Goal: Communication & Community: Share content

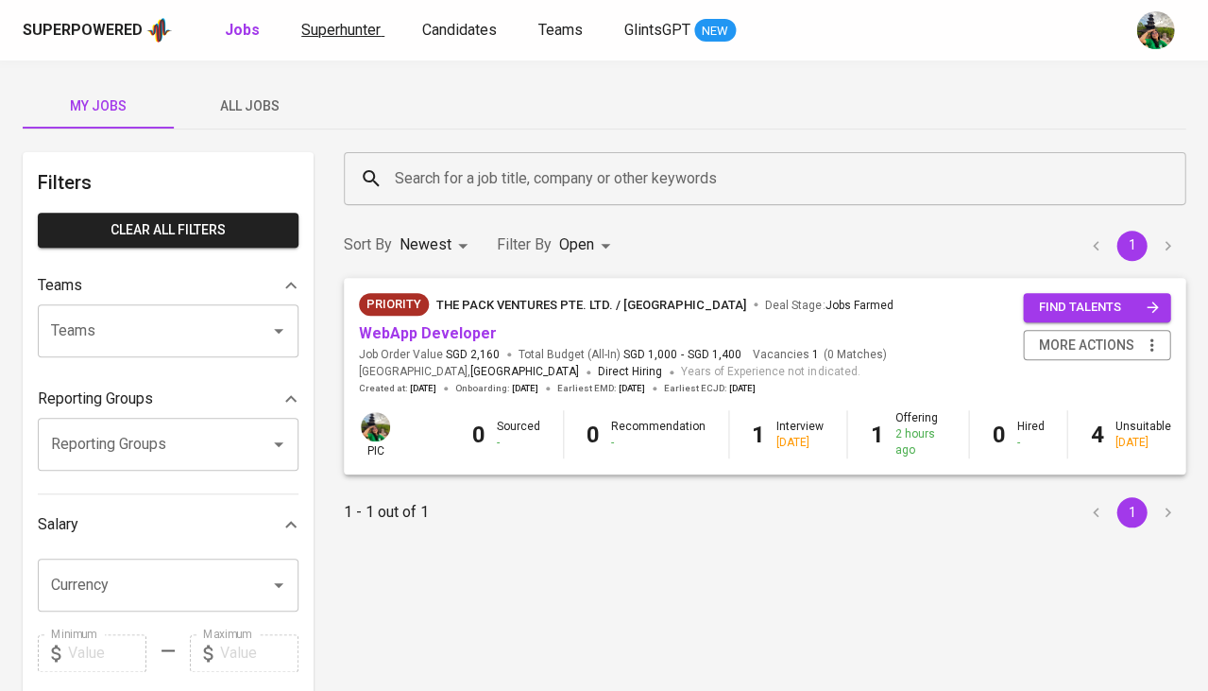
click at [358, 23] on span "Superhunter" at bounding box center [340, 30] width 79 height 18
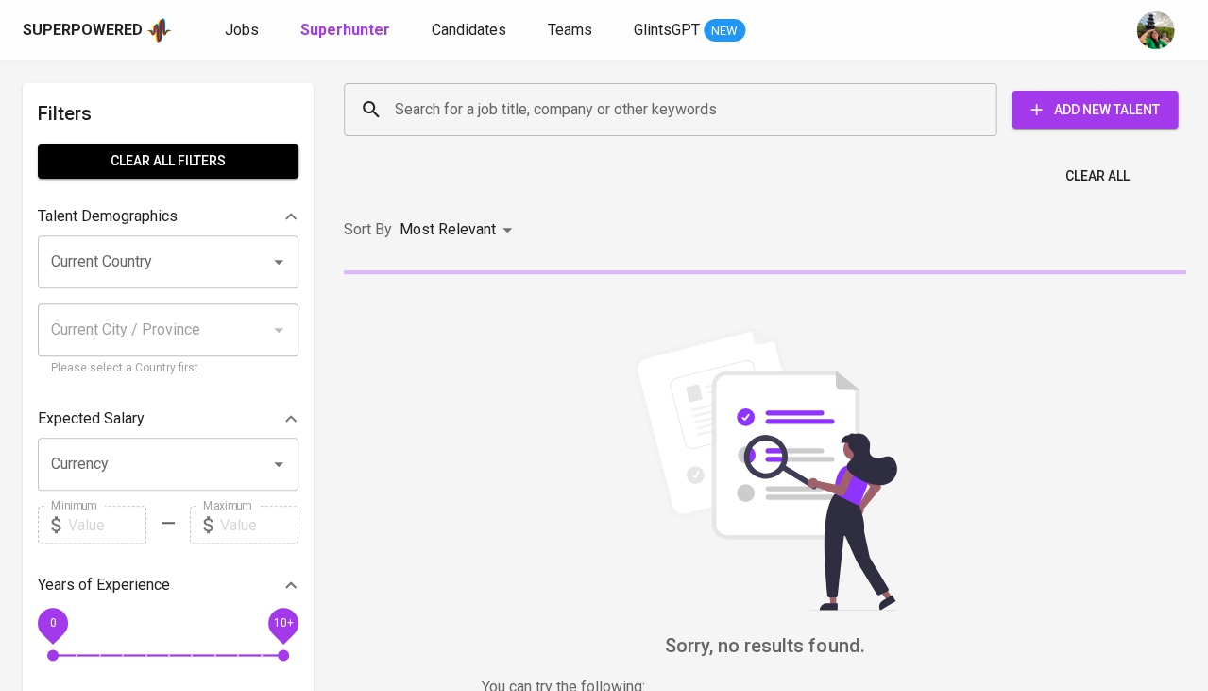
click at [464, 107] on input "Search for a job title, company or other keywords" at bounding box center [675, 110] width 570 height 36
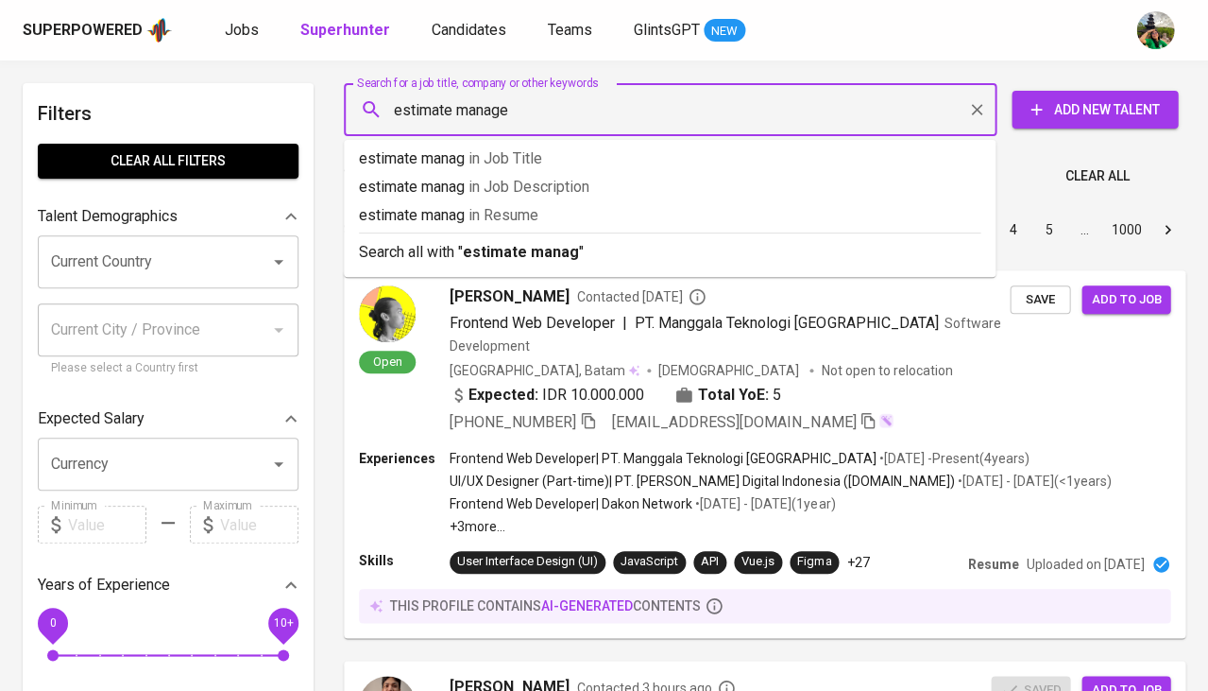
type input "estimate manager"
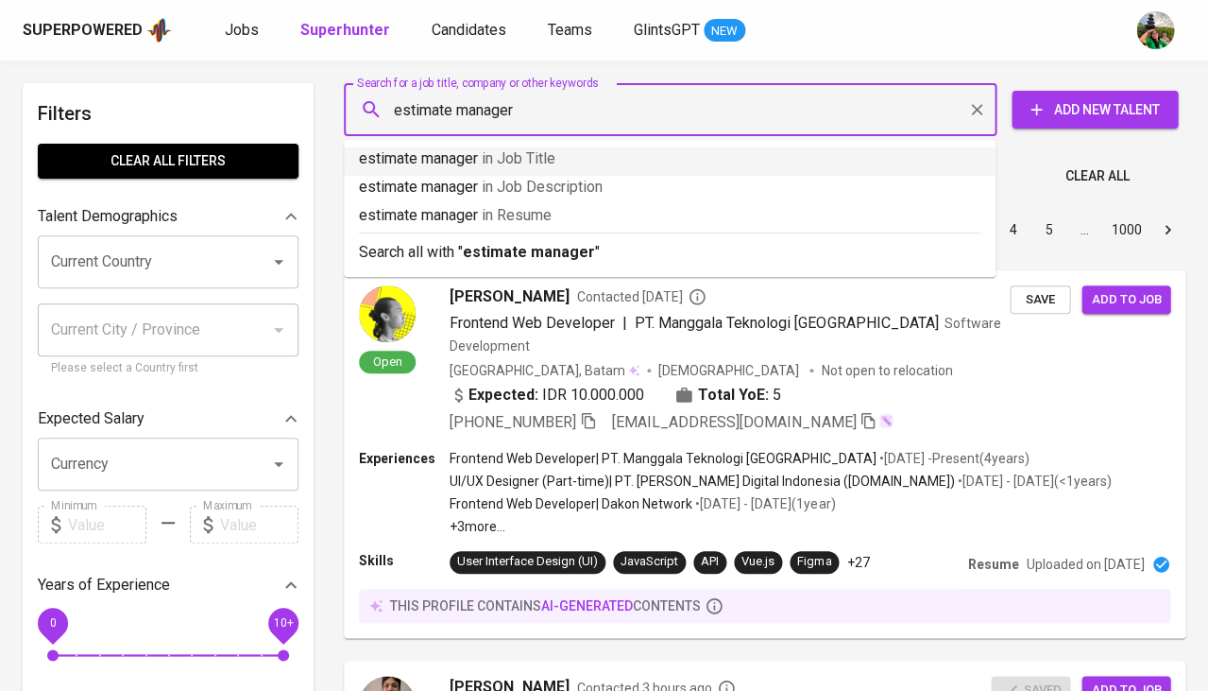
click at [546, 155] on span "in Job Title" at bounding box center [519, 158] width 74 height 18
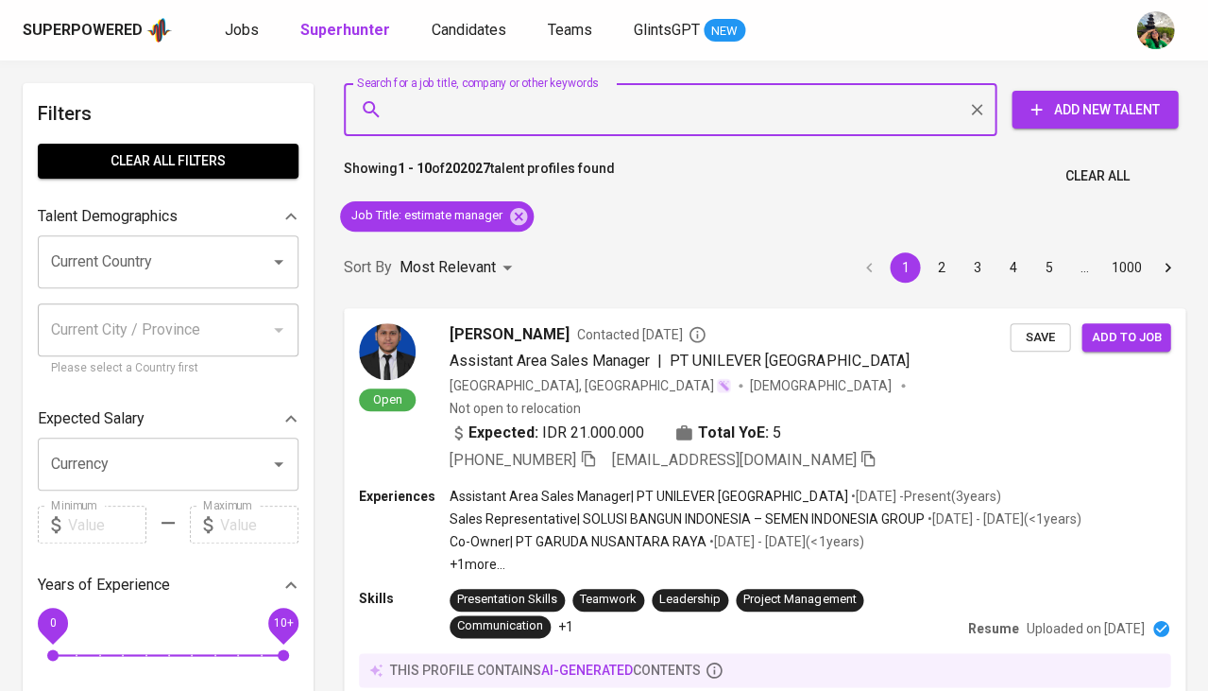
click at [145, 263] on input "Current Country" at bounding box center [141, 262] width 191 height 36
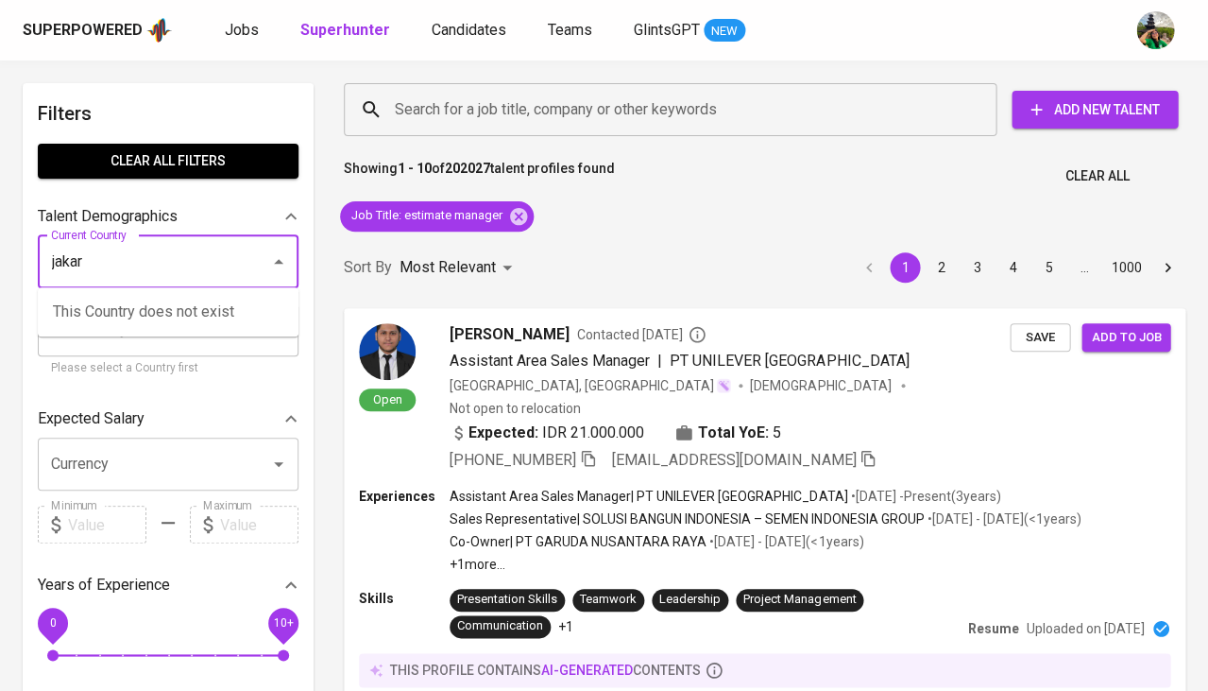
type input "c"
click at [129, 316] on li "Indonesia" at bounding box center [168, 312] width 261 height 34
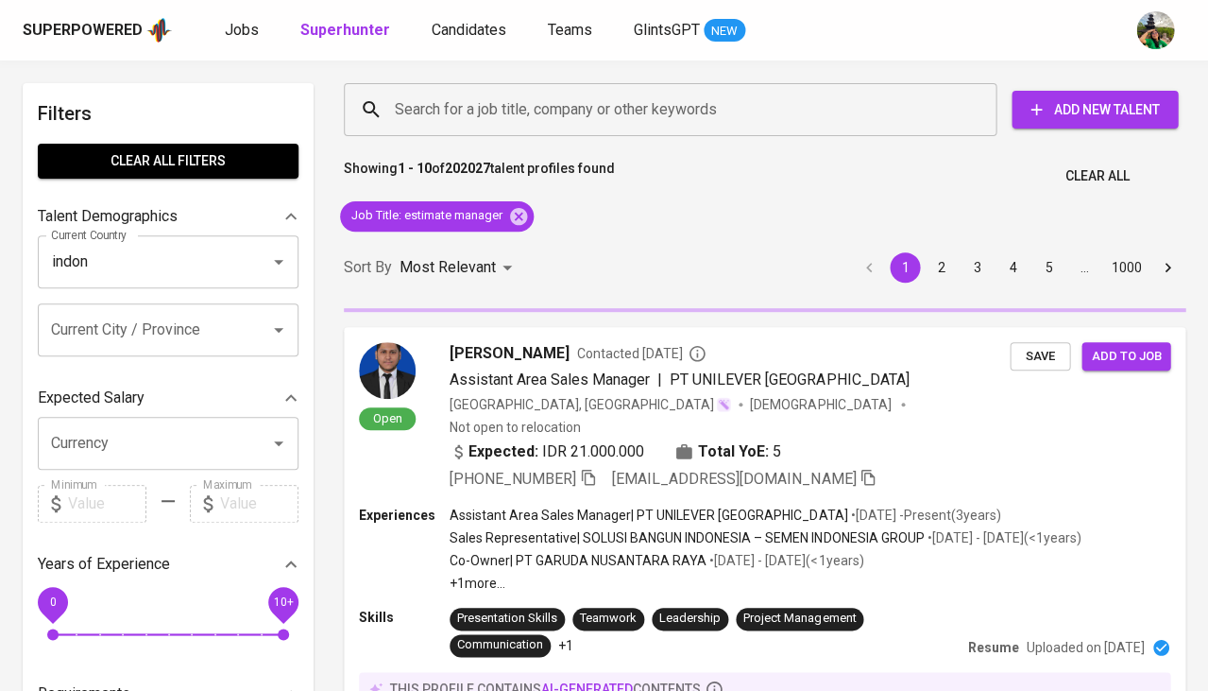
type input "Indonesia"
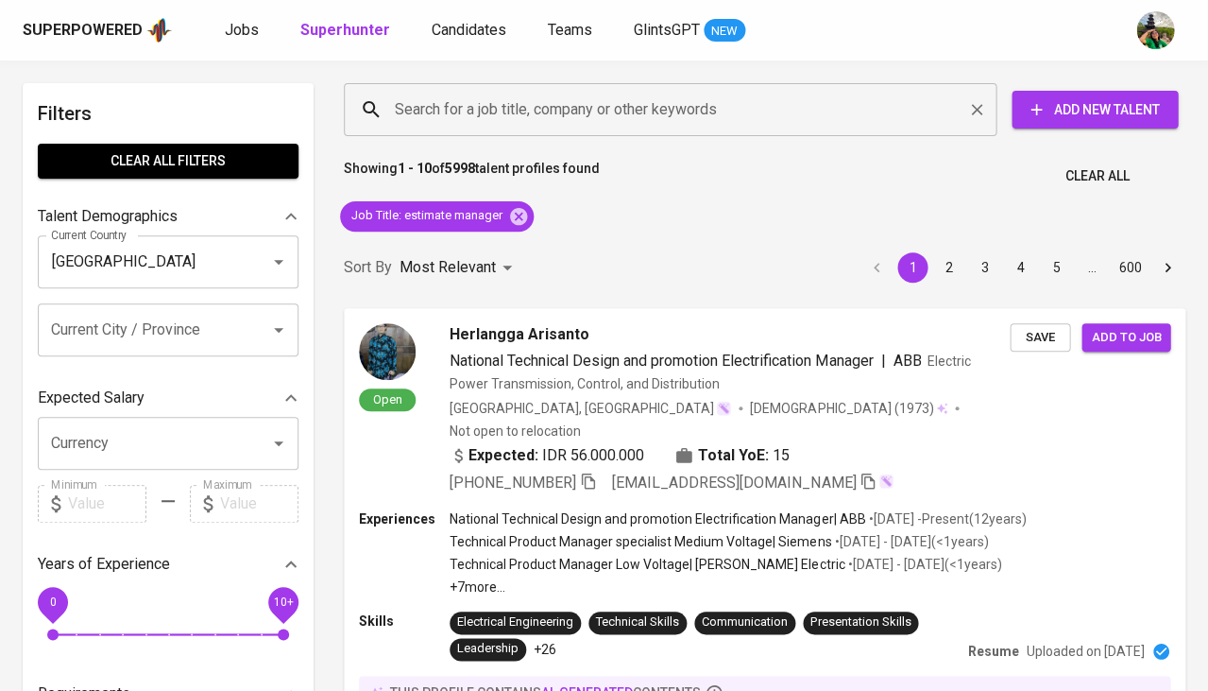
click at [530, 110] on input "Search for a job title, company or other keywords" at bounding box center [675, 110] width 570 height 36
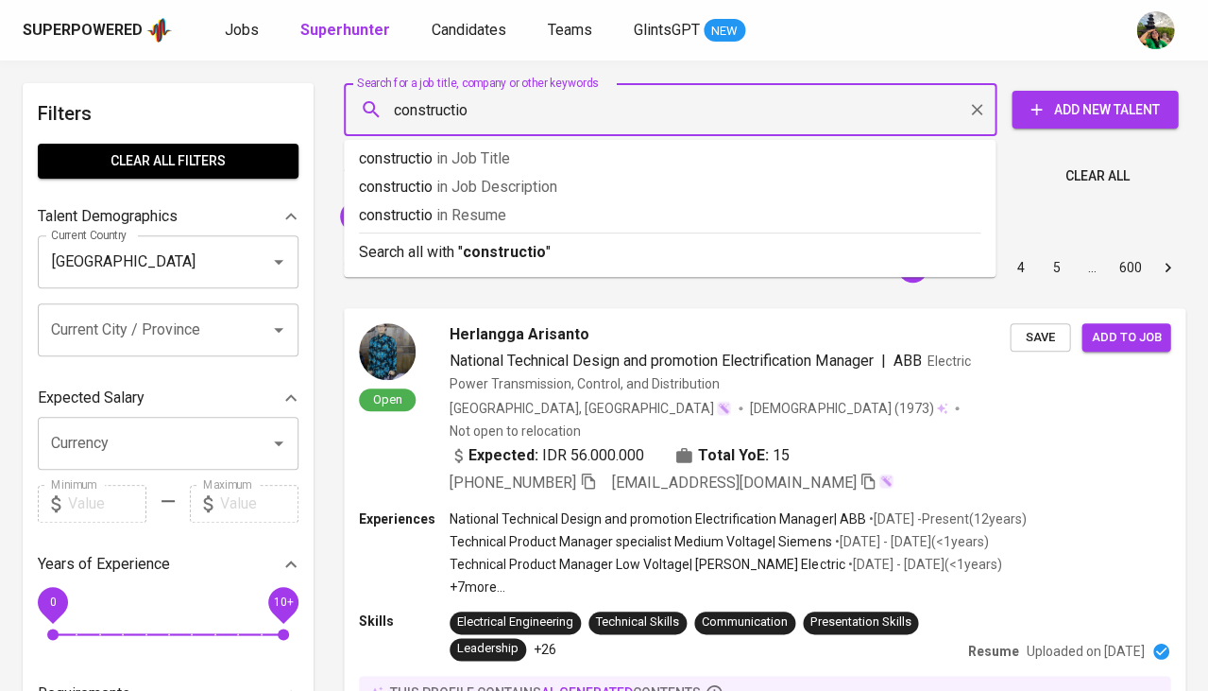
type input "construction"
click at [510, 213] on span "in Resume" at bounding box center [479, 215] width 70 height 18
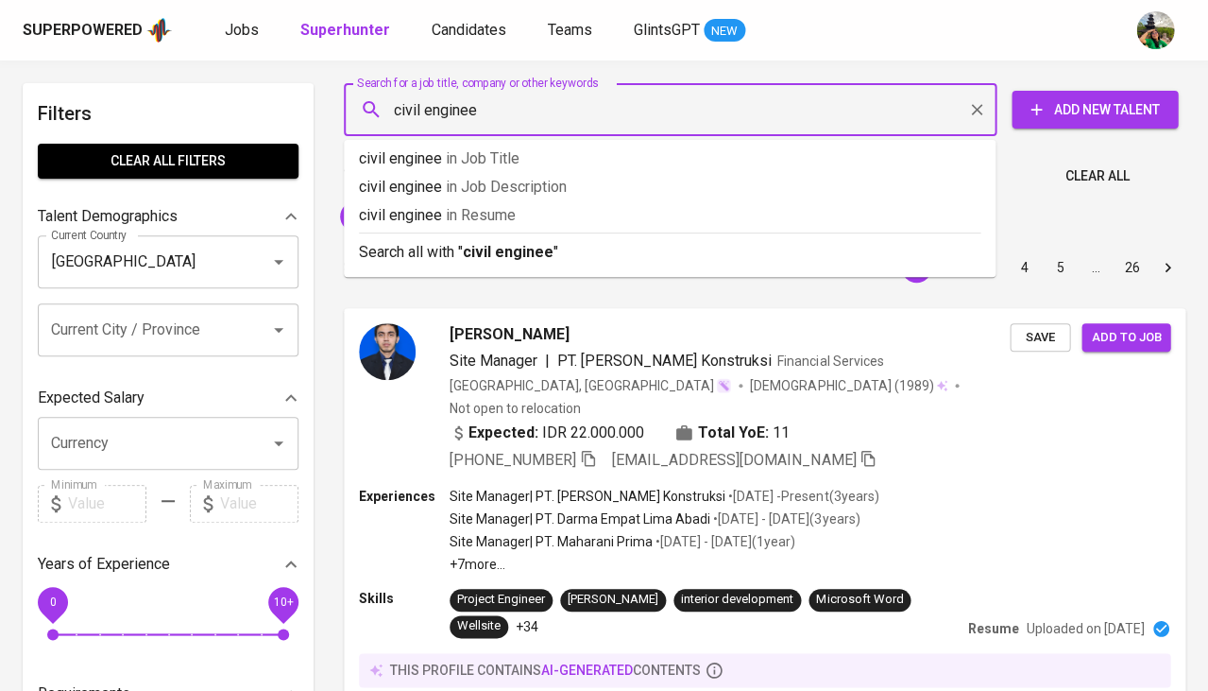
type input "civil engineer"
click at [491, 222] on span "in Resume" at bounding box center [486, 215] width 70 height 18
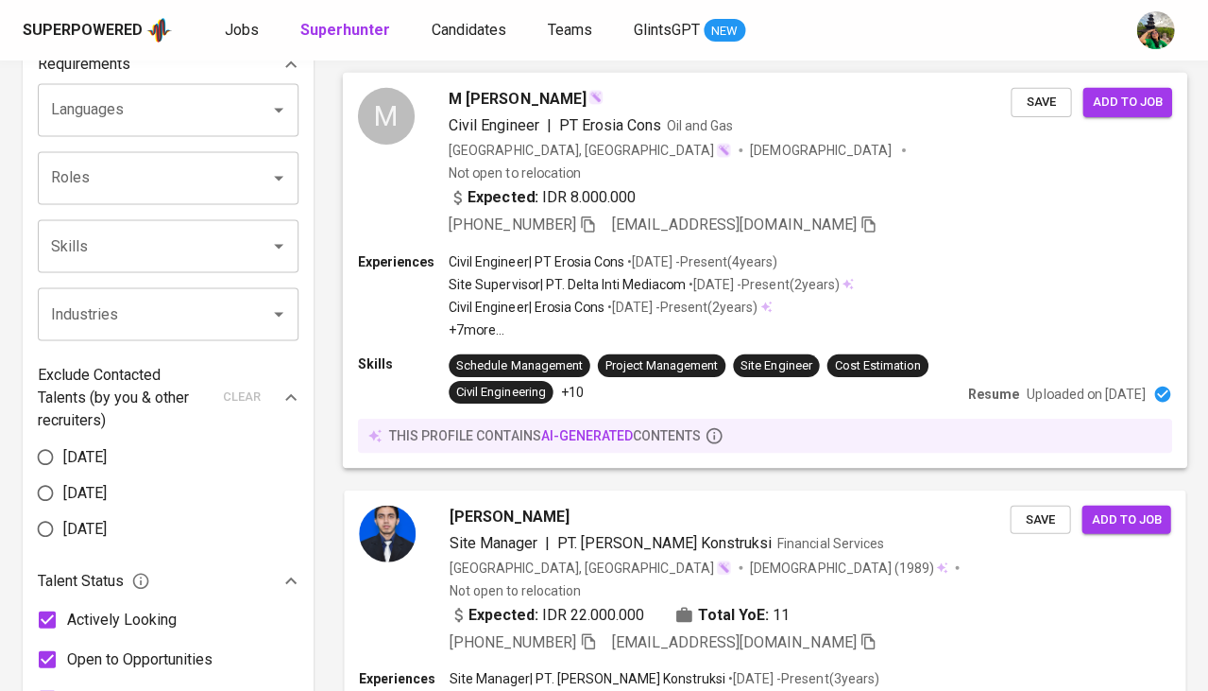
scroll to position [790, 0]
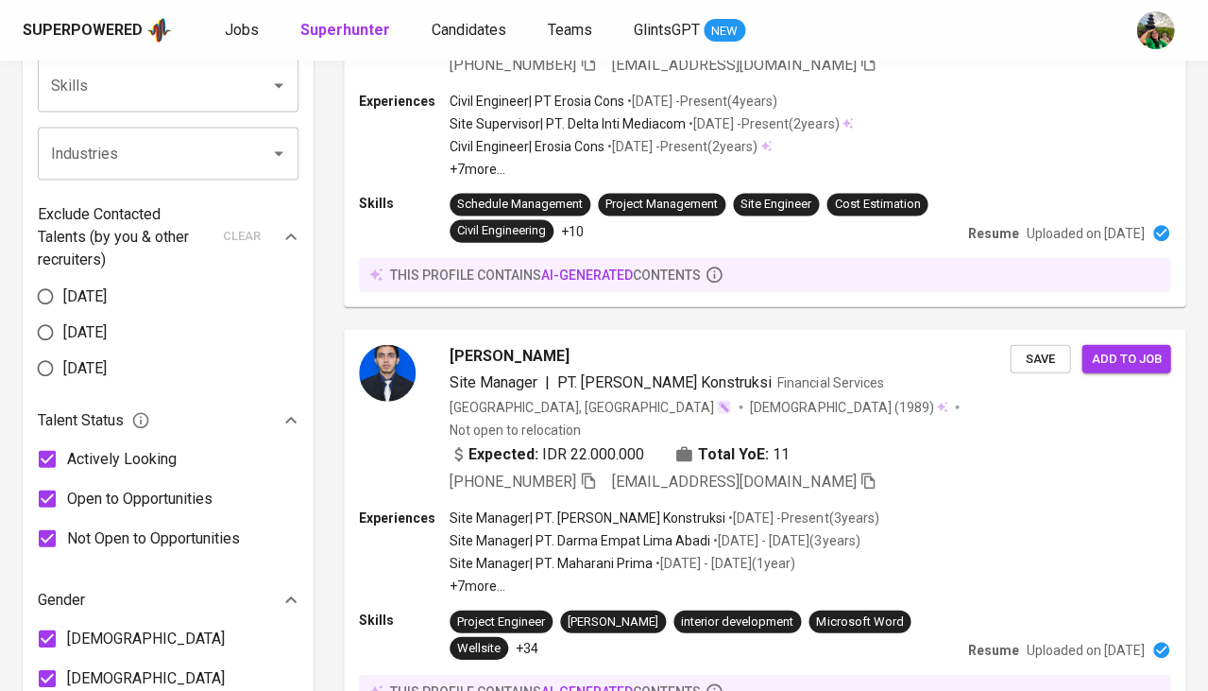
click at [171, 146] on input "Industries" at bounding box center [141, 153] width 191 height 36
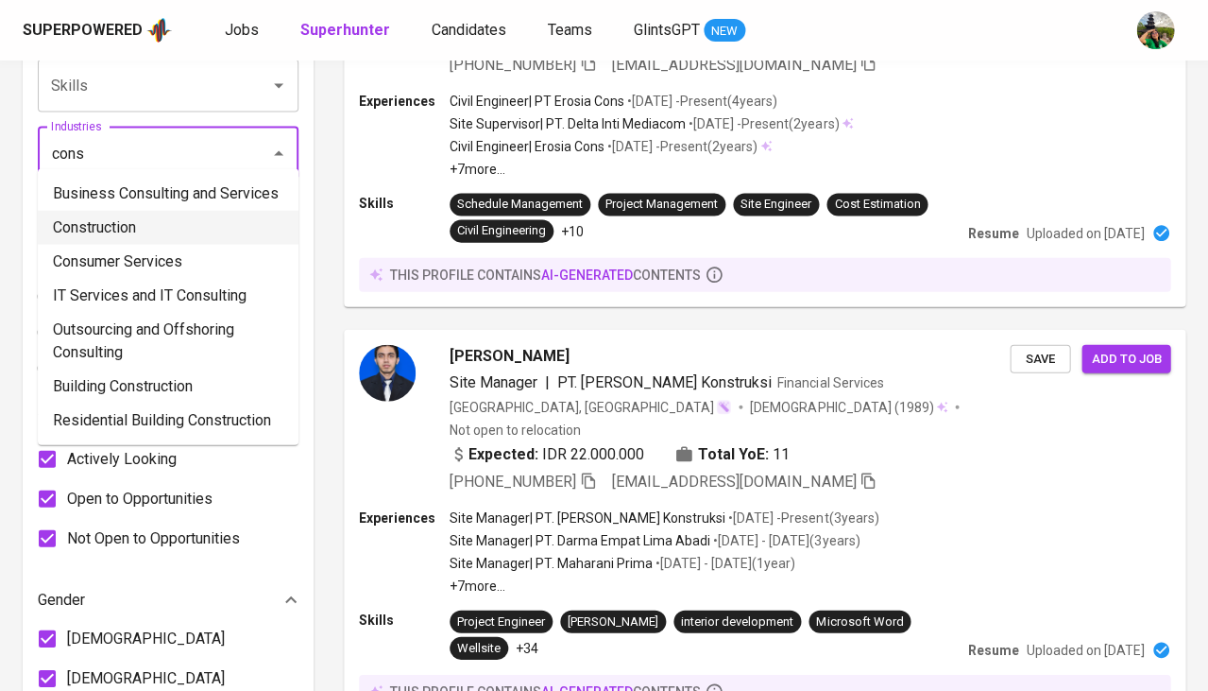
click at [145, 233] on li "Construction" at bounding box center [168, 227] width 261 height 34
type input "cons"
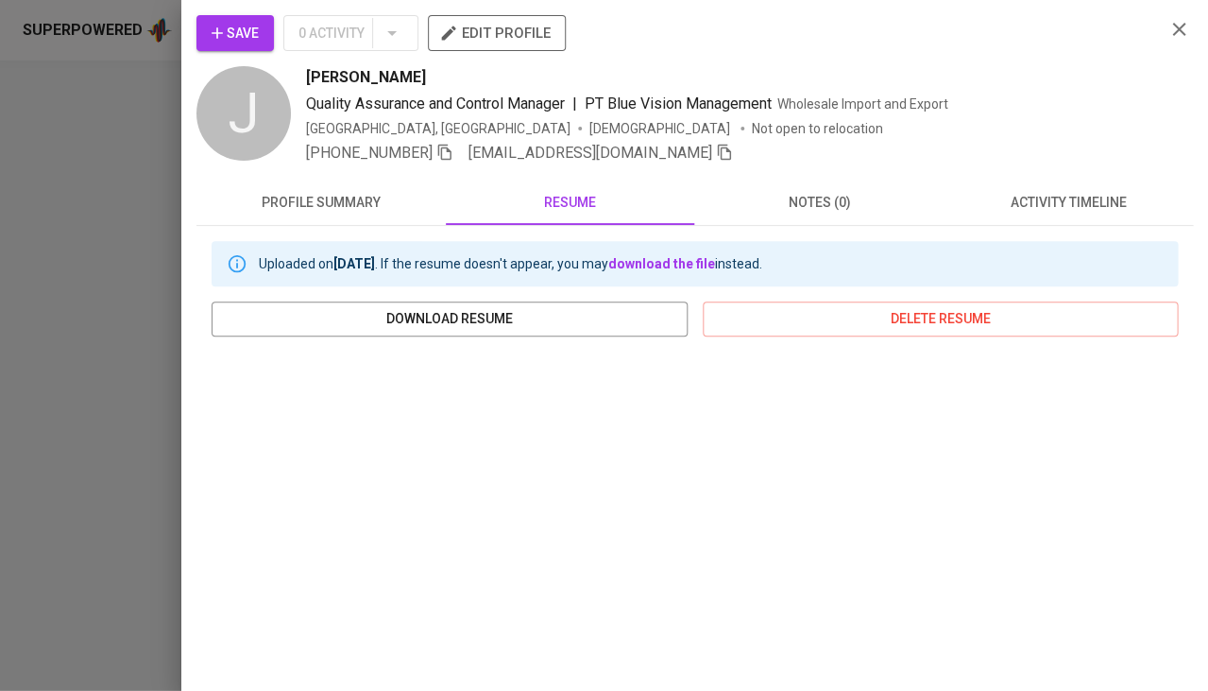
scroll to position [258, 0]
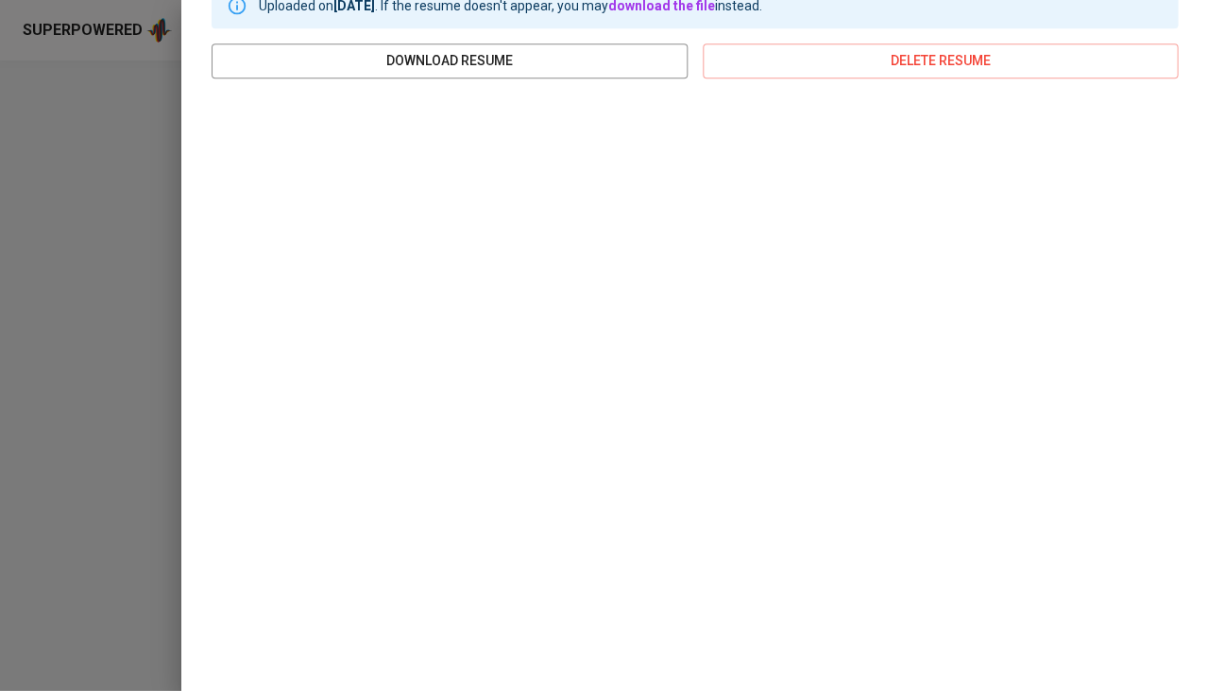
click at [67, 306] on div at bounding box center [604, 345] width 1208 height 691
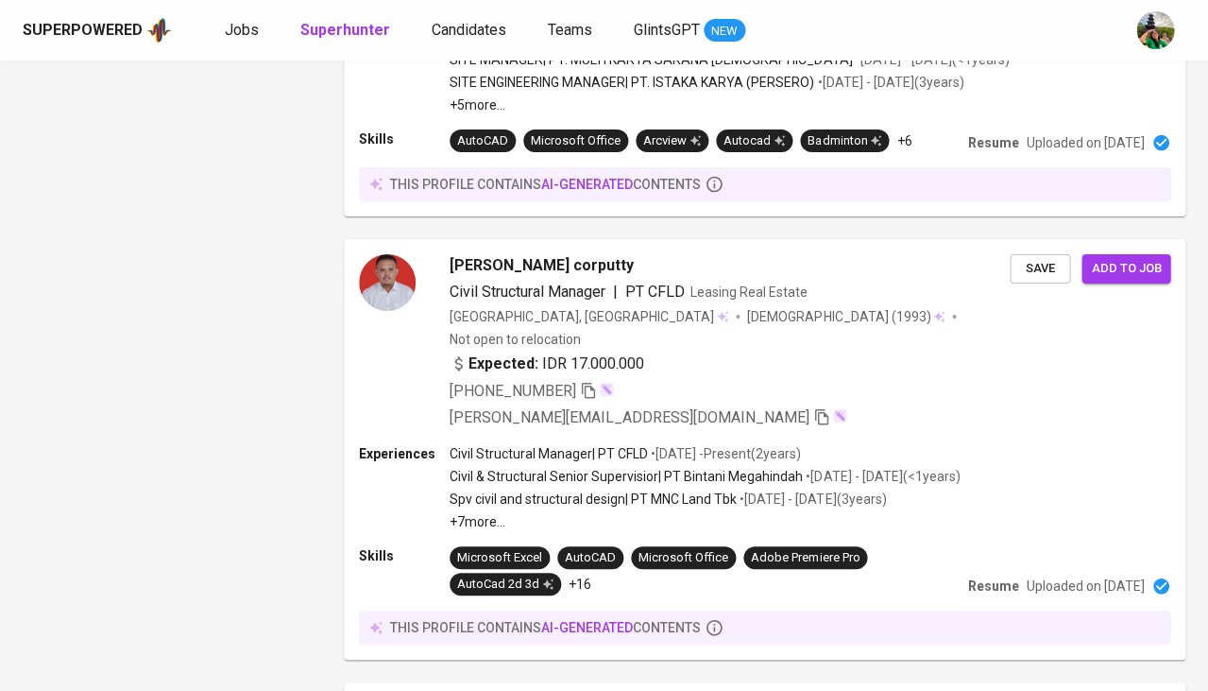
scroll to position [2977, 0]
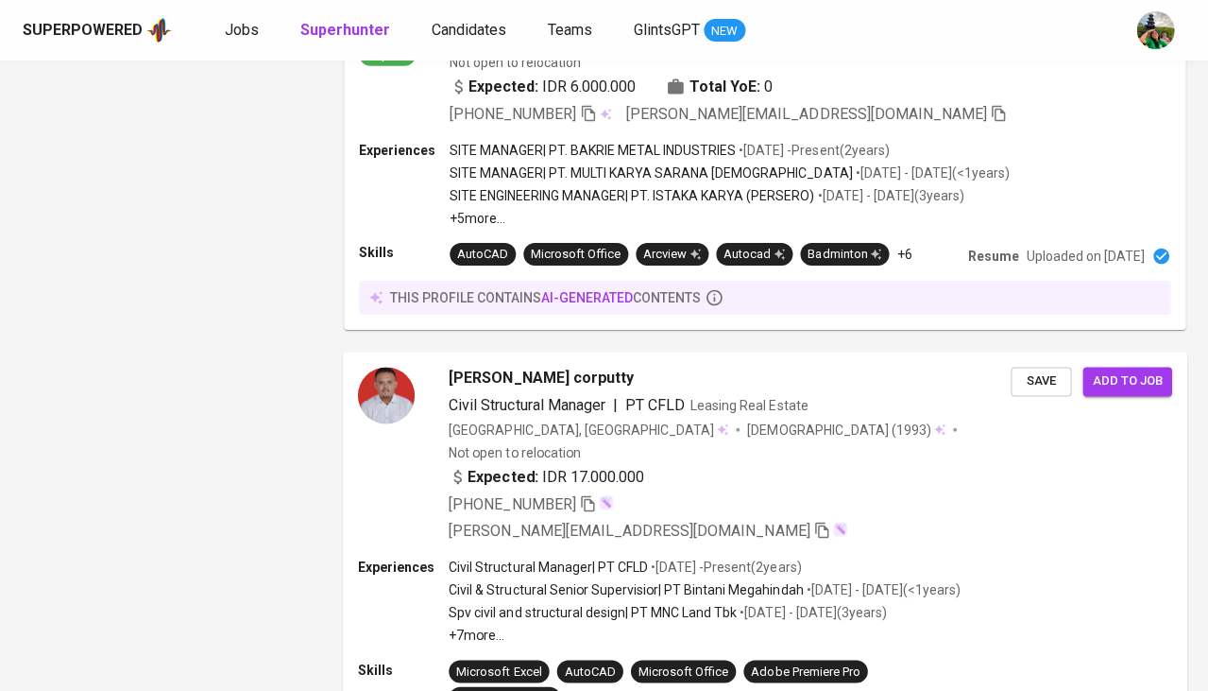
click at [490, 396] on span "Civil Structural Manager" at bounding box center [527, 405] width 156 height 18
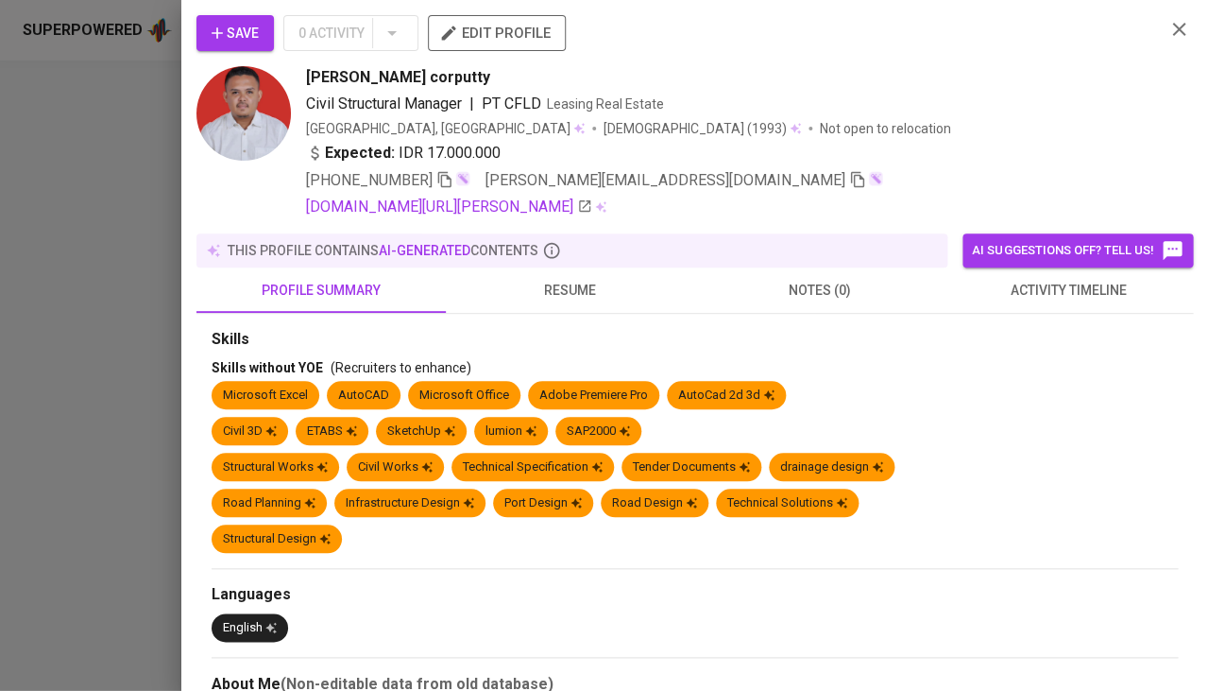
click at [572, 284] on span "resume" at bounding box center [570, 291] width 227 height 24
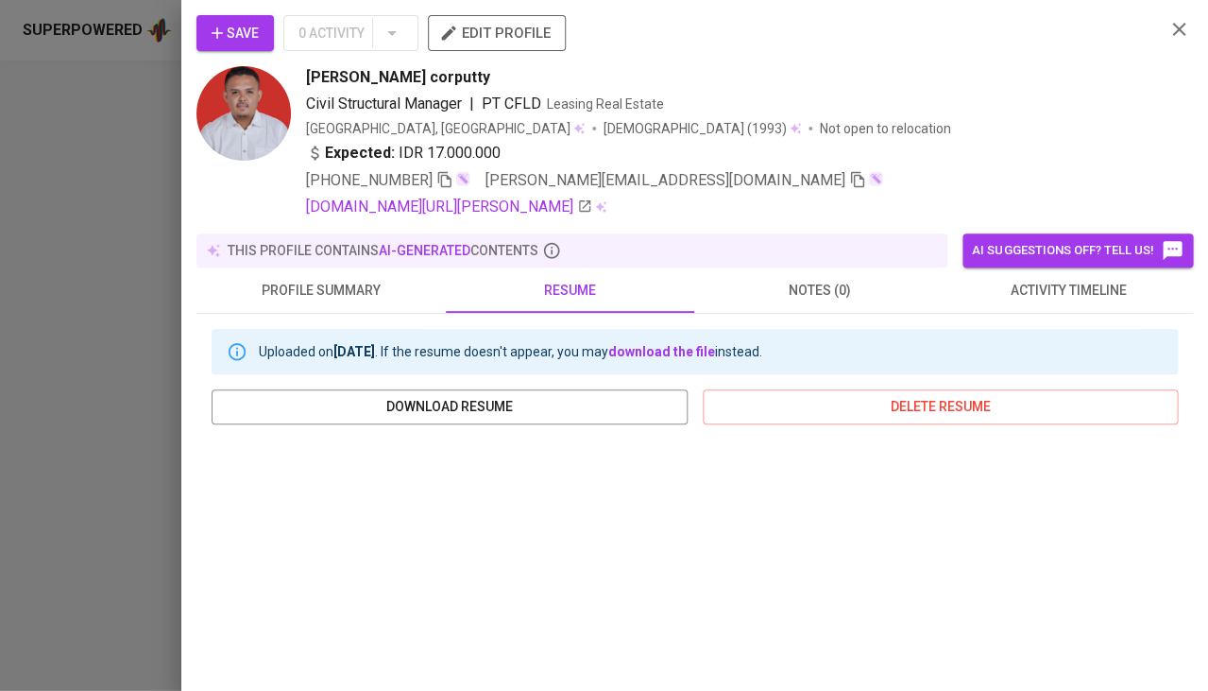
scroll to position [341, 0]
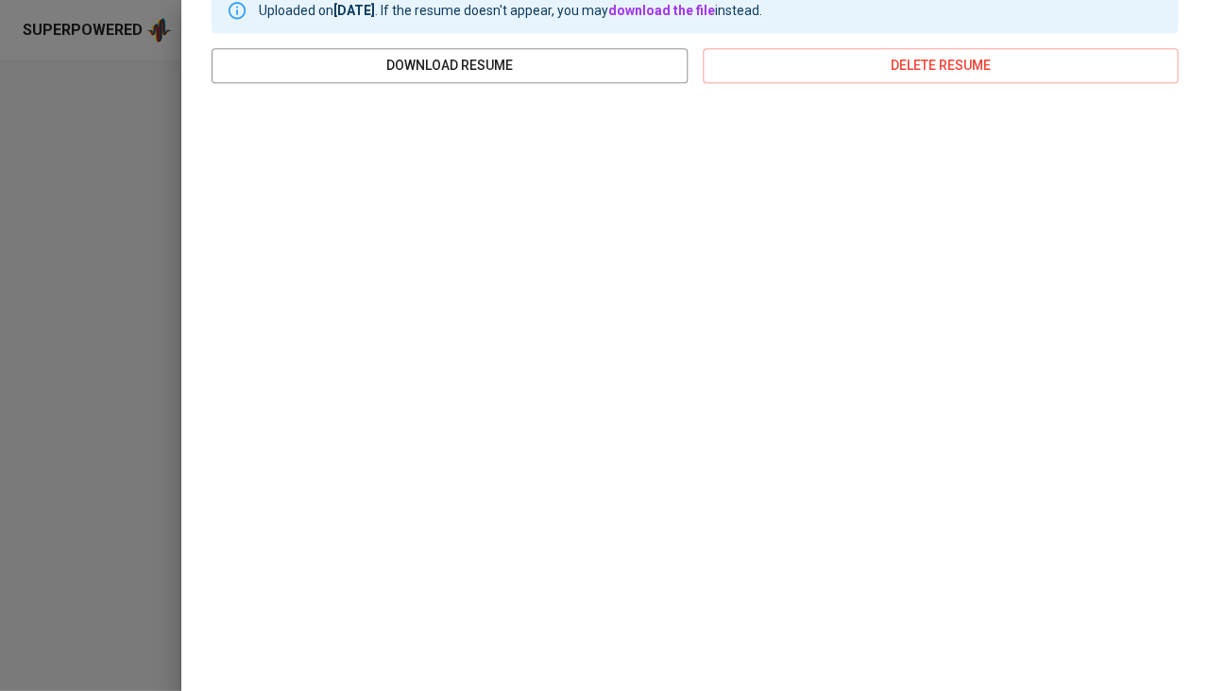
click at [99, 172] on div at bounding box center [604, 345] width 1208 height 691
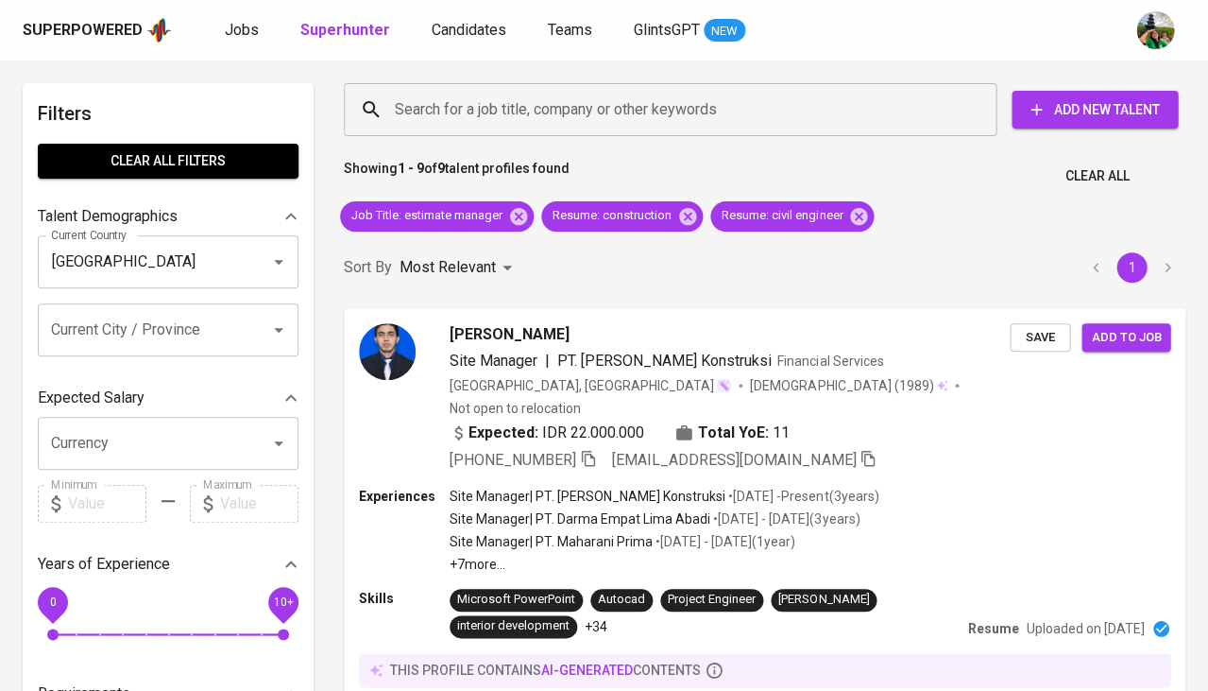
scroll to position [0, 0]
click at [856, 217] on icon at bounding box center [858, 215] width 17 height 17
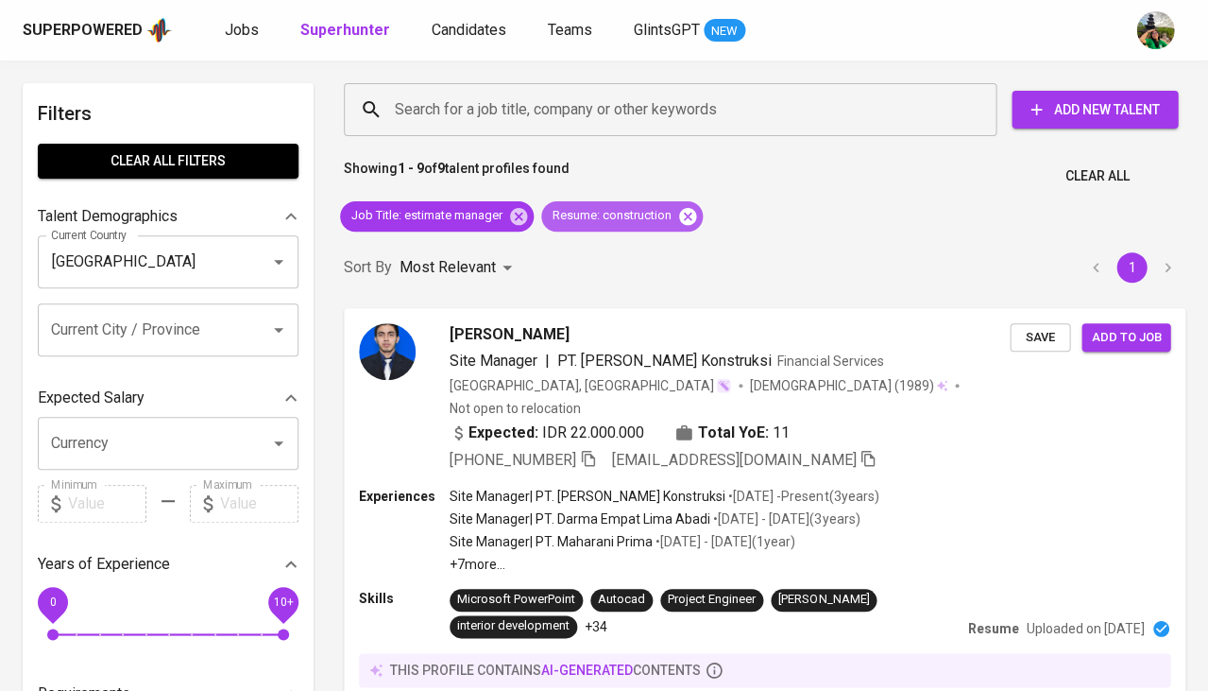
click at [691, 216] on icon at bounding box center [687, 216] width 21 height 21
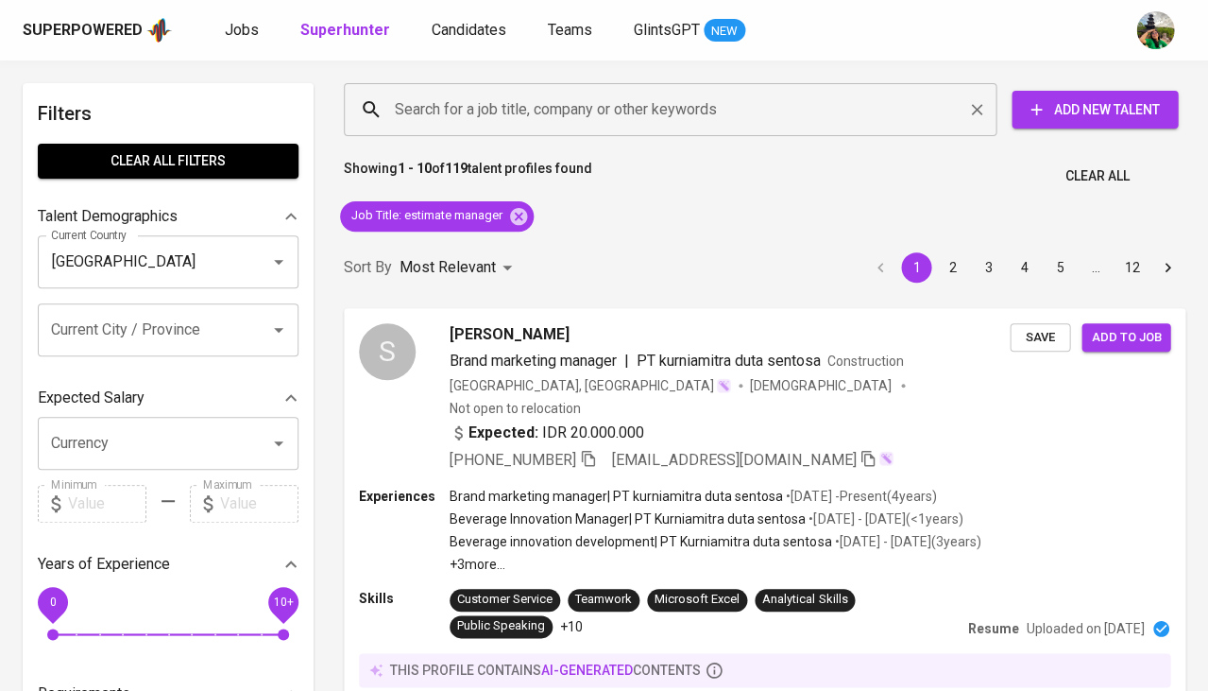
click at [485, 128] on div "Search for a job title, company or other keywords" at bounding box center [670, 109] width 653 height 53
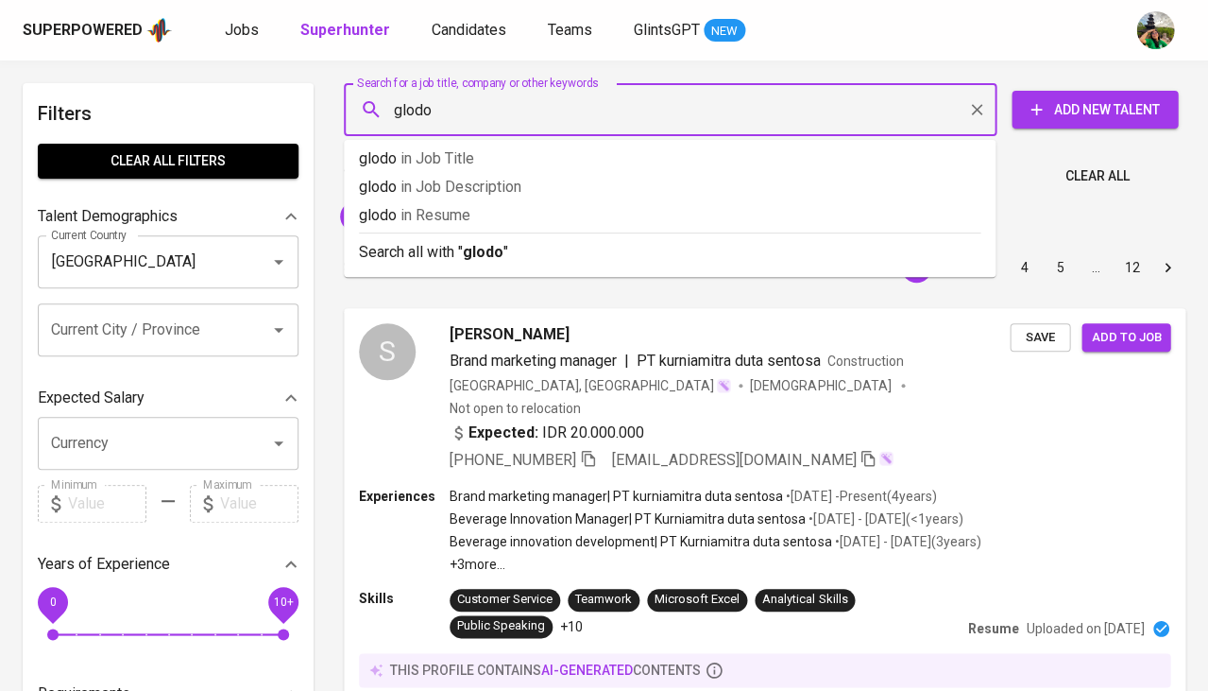
type input "glodon"
click at [461, 209] on span "in Resume" at bounding box center [443, 215] width 70 height 18
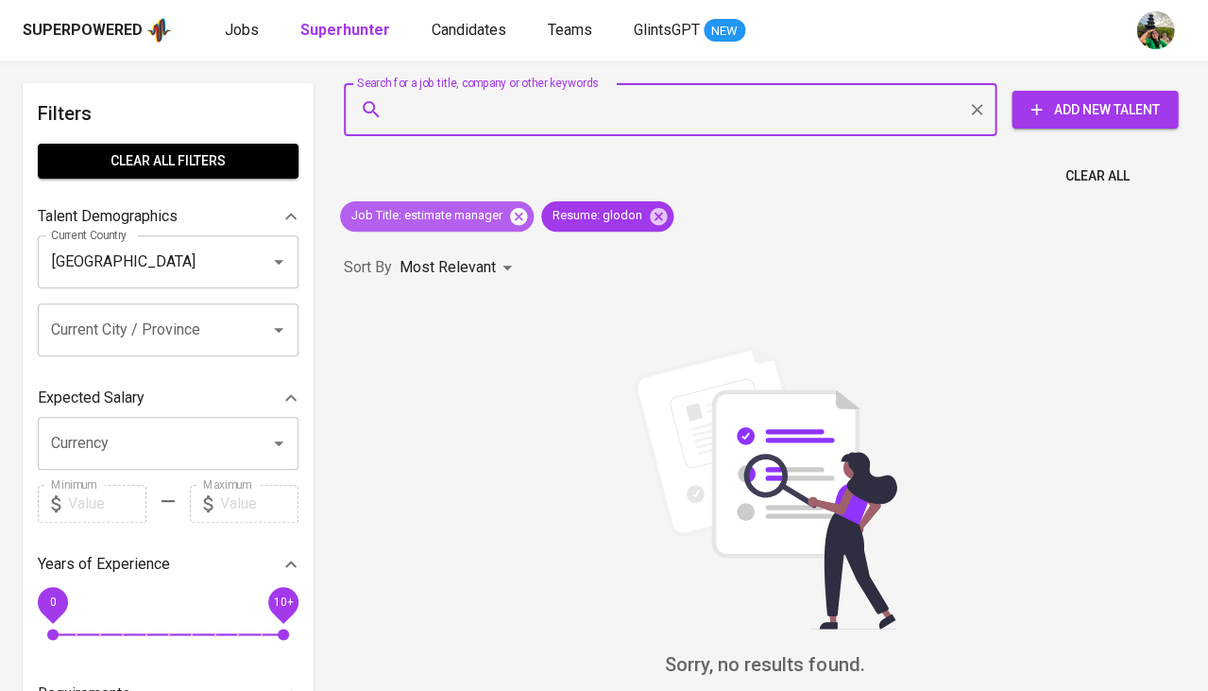
click at [515, 220] on icon at bounding box center [518, 215] width 17 height 17
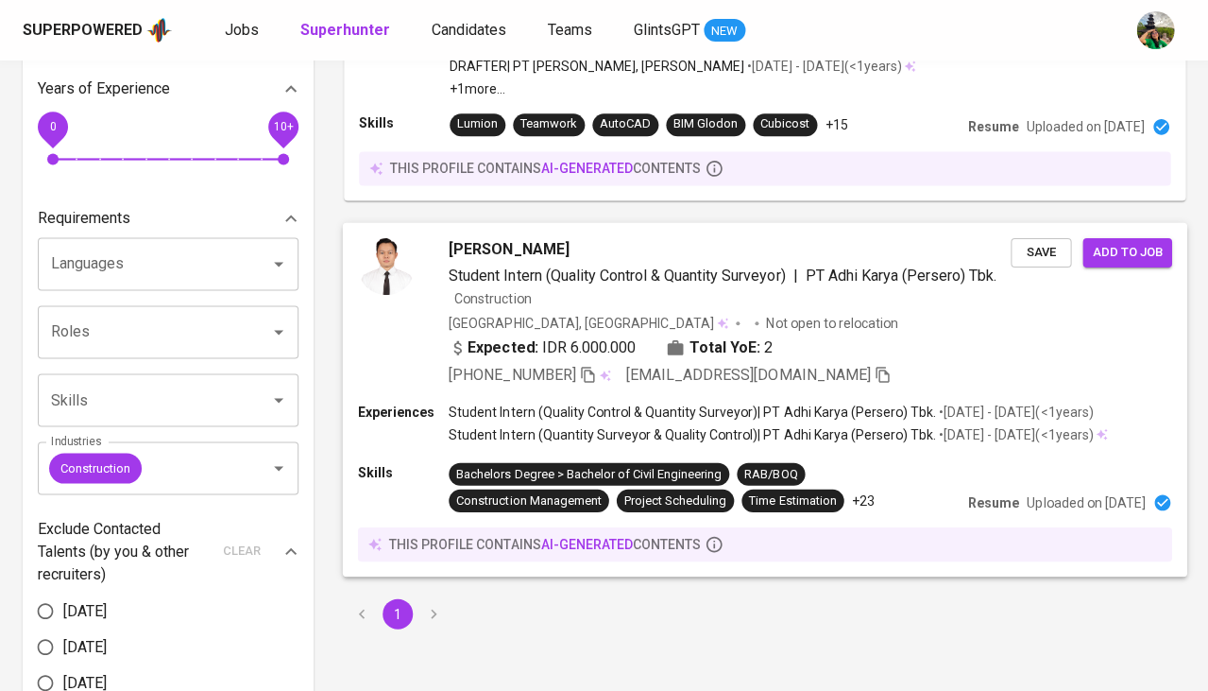
scroll to position [483, 0]
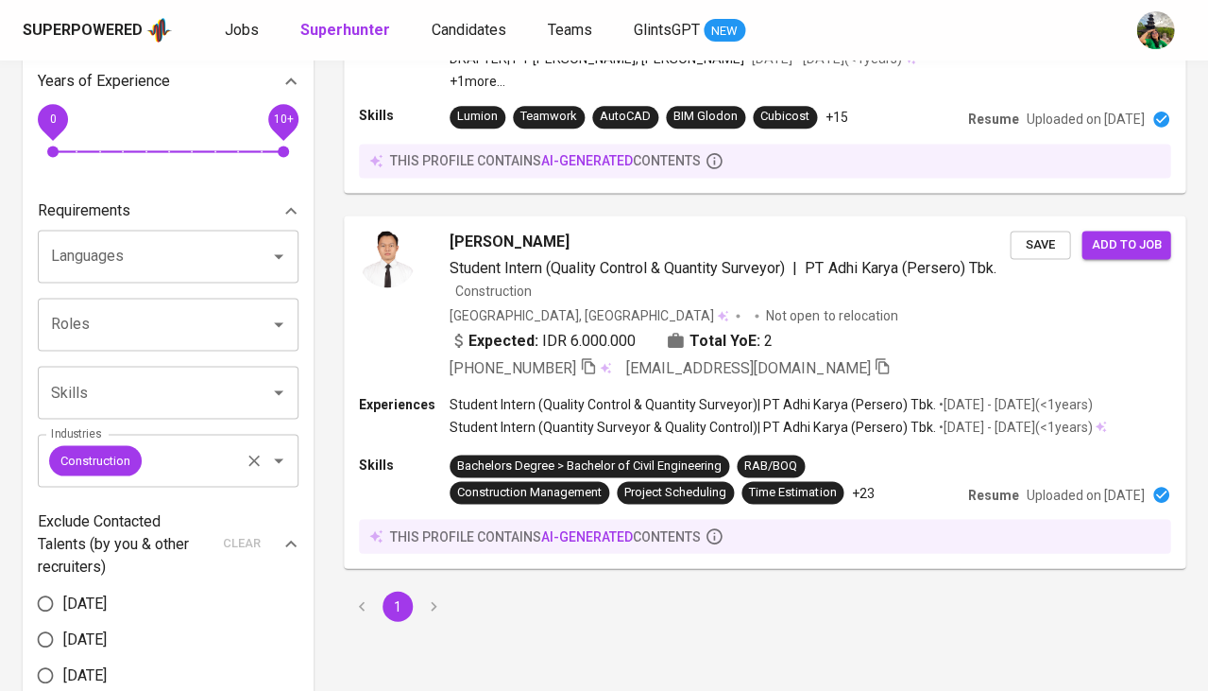
click at [255, 451] on icon "Clear" at bounding box center [254, 460] width 19 height 19
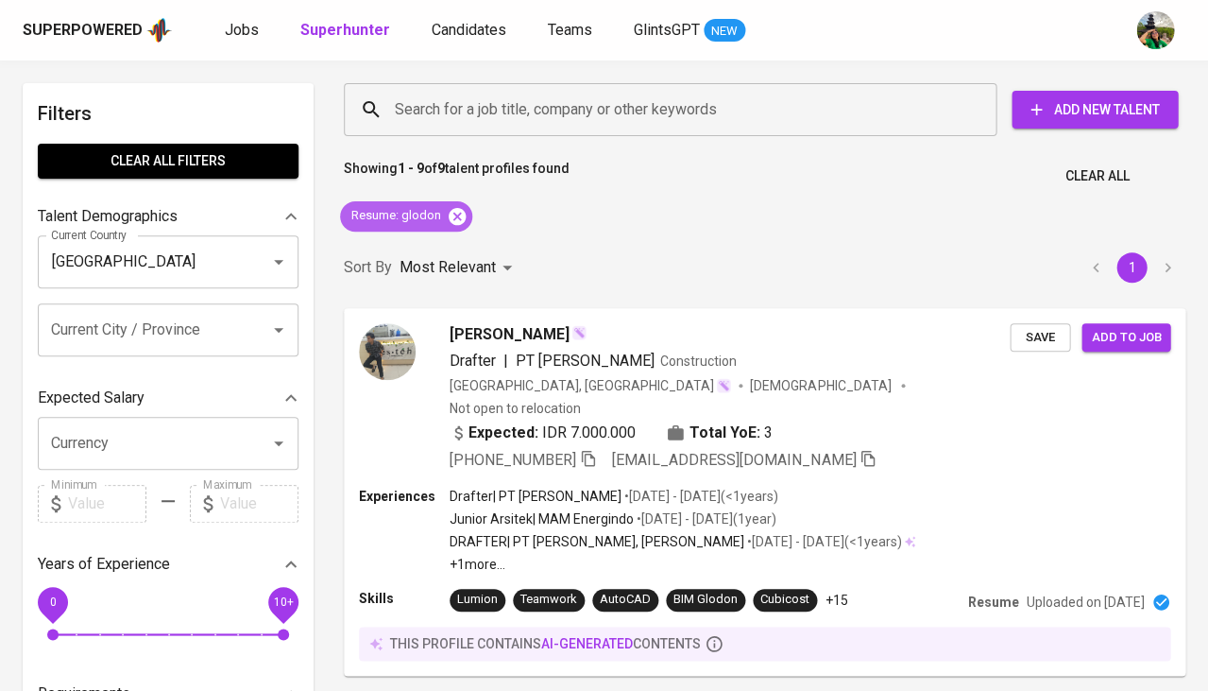
click at [453, 221] on icon at bounding box center [457, 215] width 17 height 17
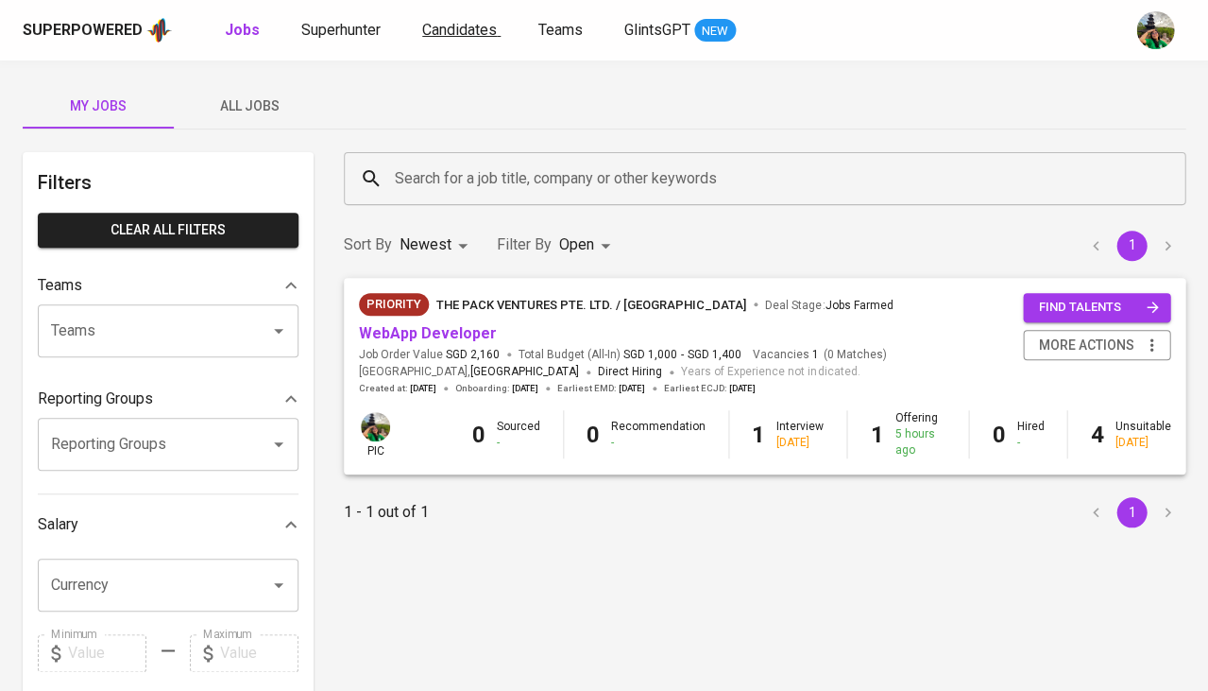
click at [437, 31] on span "Candidates" at bounding box center [459, 30] width 75 height 18
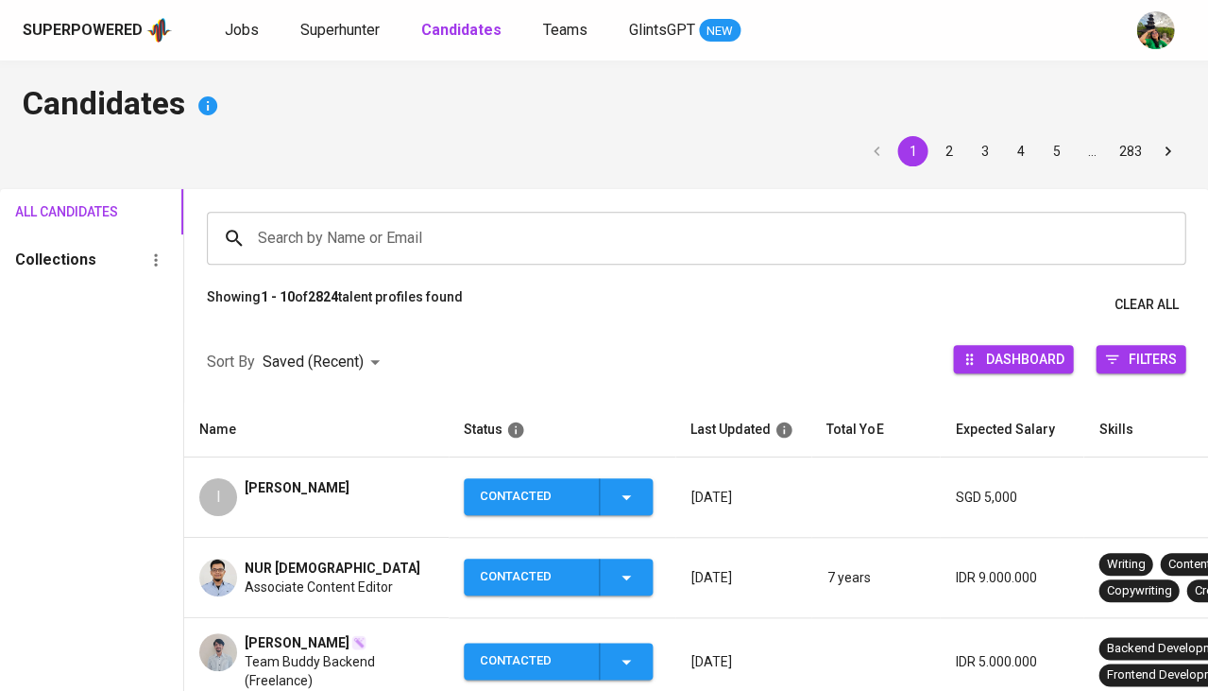
click at [419, 243] on input "Search by Name or Email" at bounding box center [701, 238] width 896 height 36
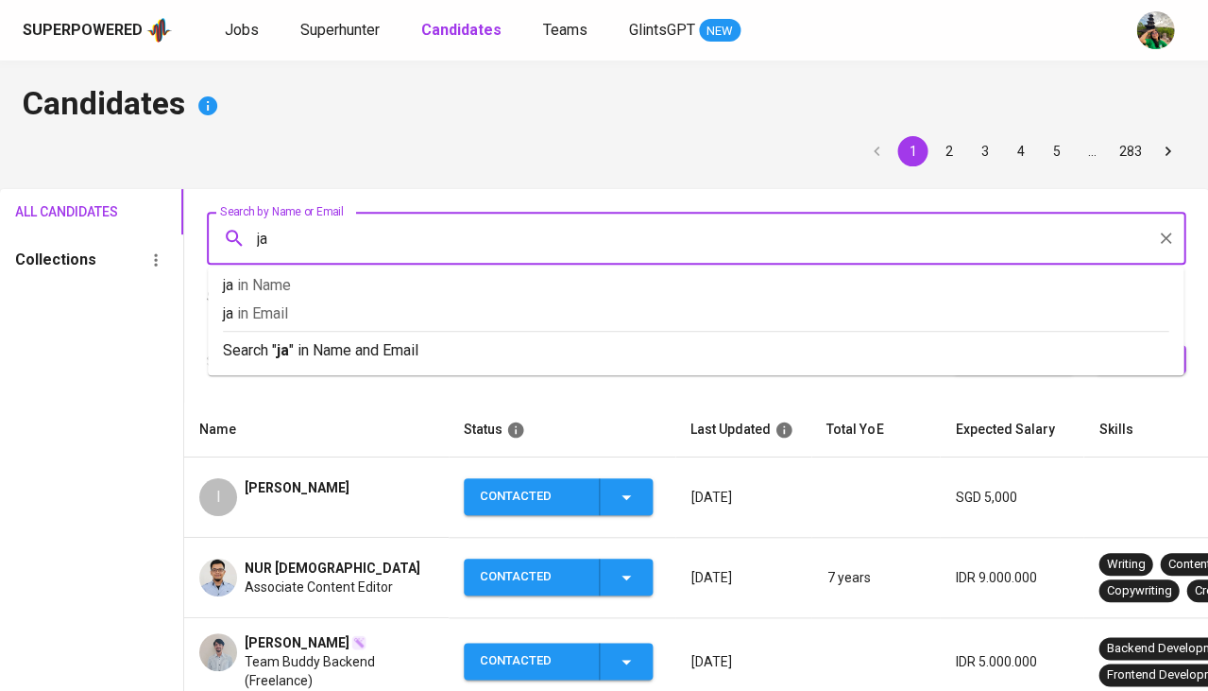
type input "jay"
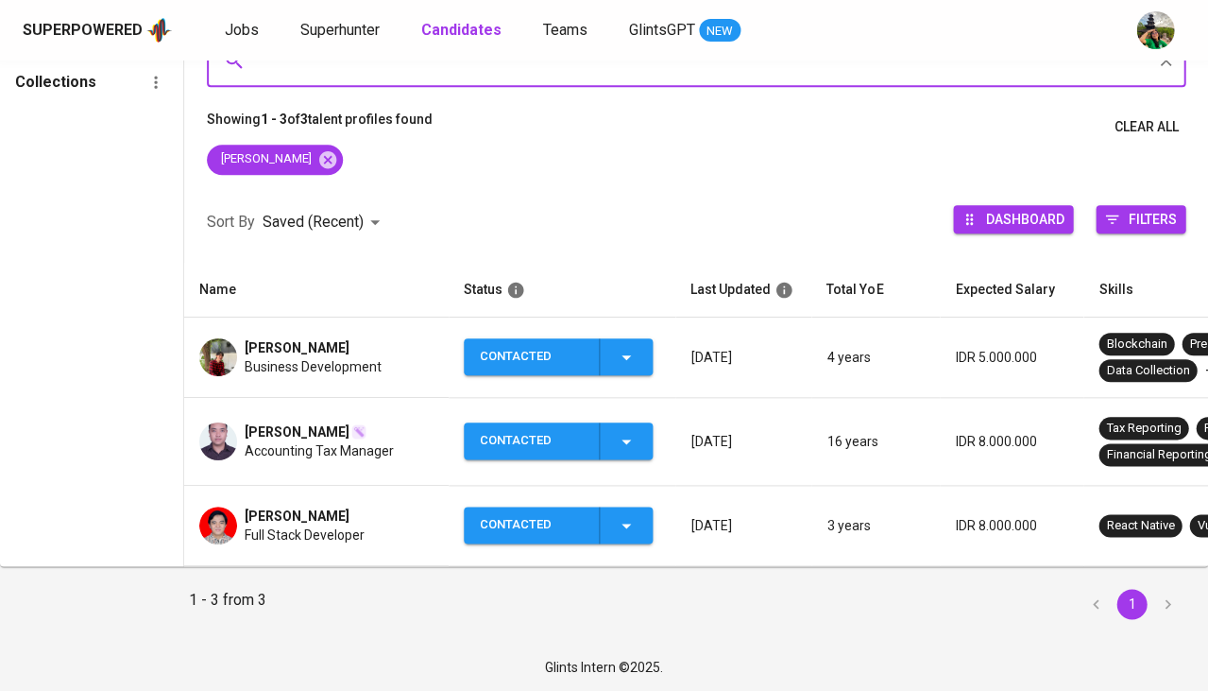
scroll to position [182, 0]
click at [265, 422] on span "Jay Wijayanto" at bounding box center [297, 431] width 105 height 19
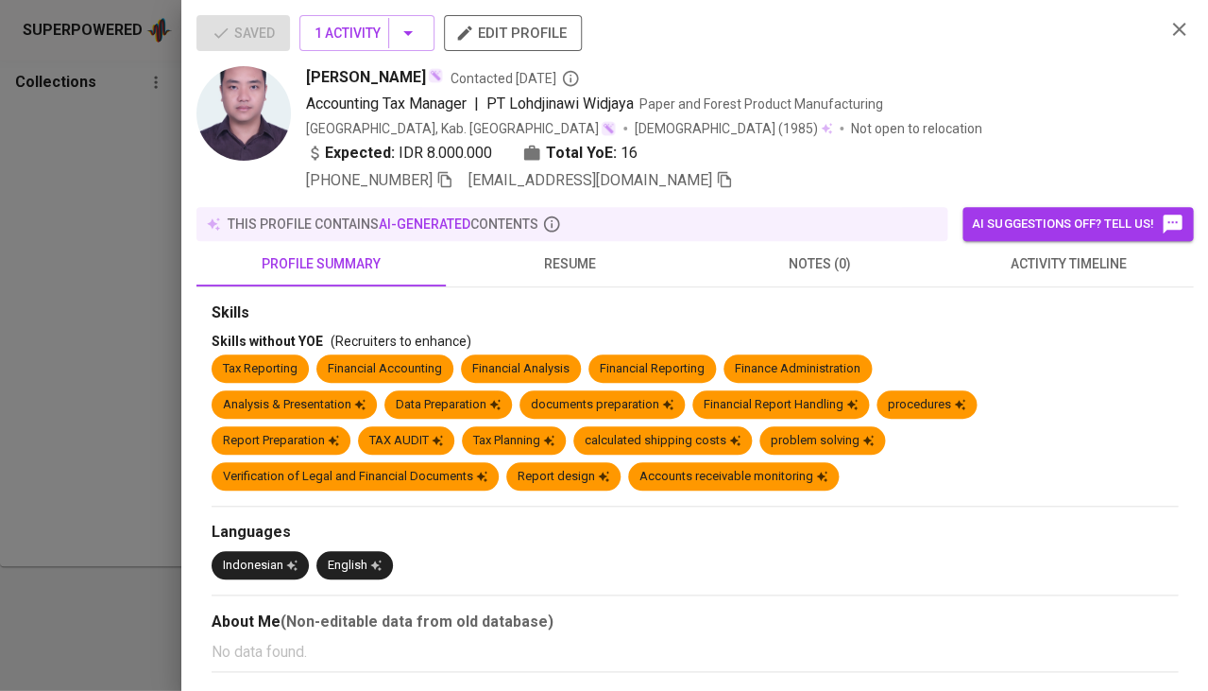
click at [560, 273] on button "resume" at bounding box center [570, 263] width 249 height 45
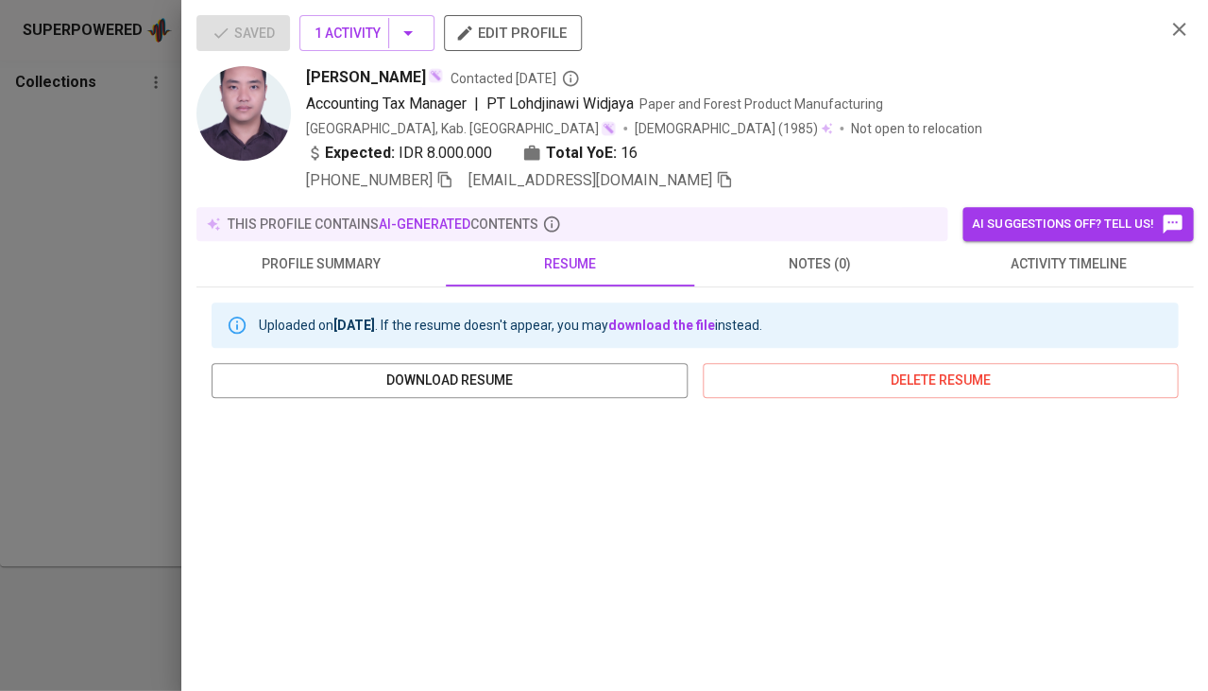
scroll to position [0, 0]
click at [359, 80] on span "Jay Wijayanto" at bounding box center [366, 77] width 120 height 23
copy span "Jay Wijayanto"
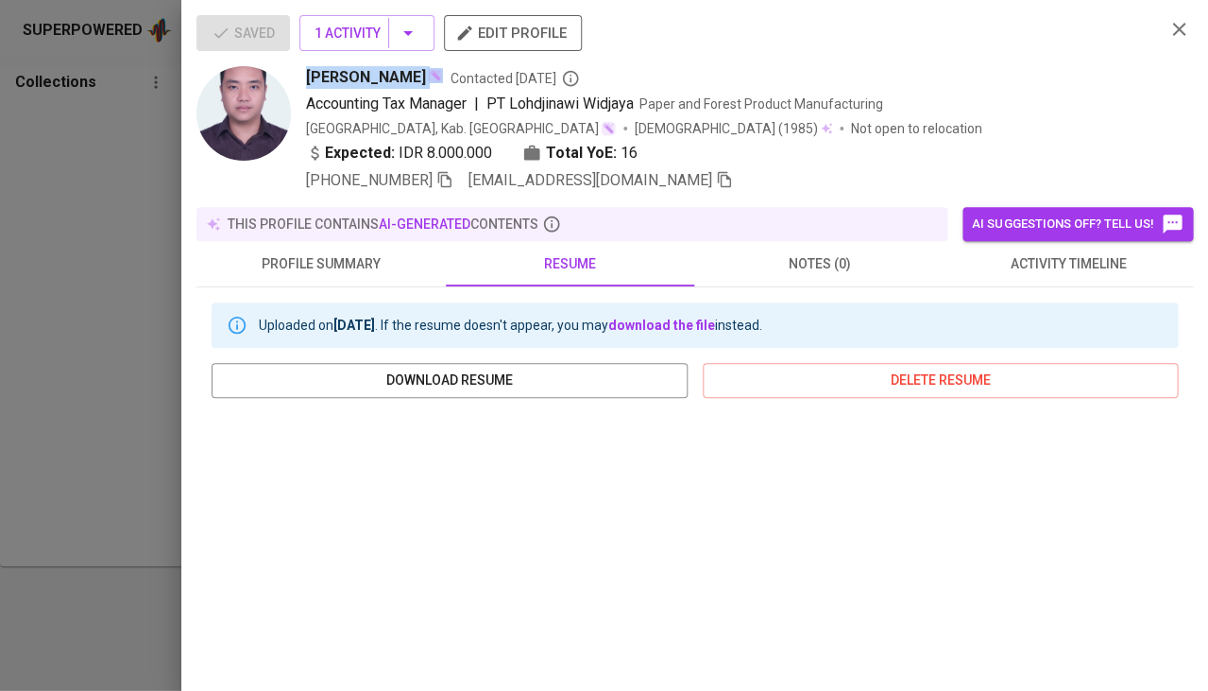
click at [130, 334] on div at bounding box center [604, 345] width 1208 height 691
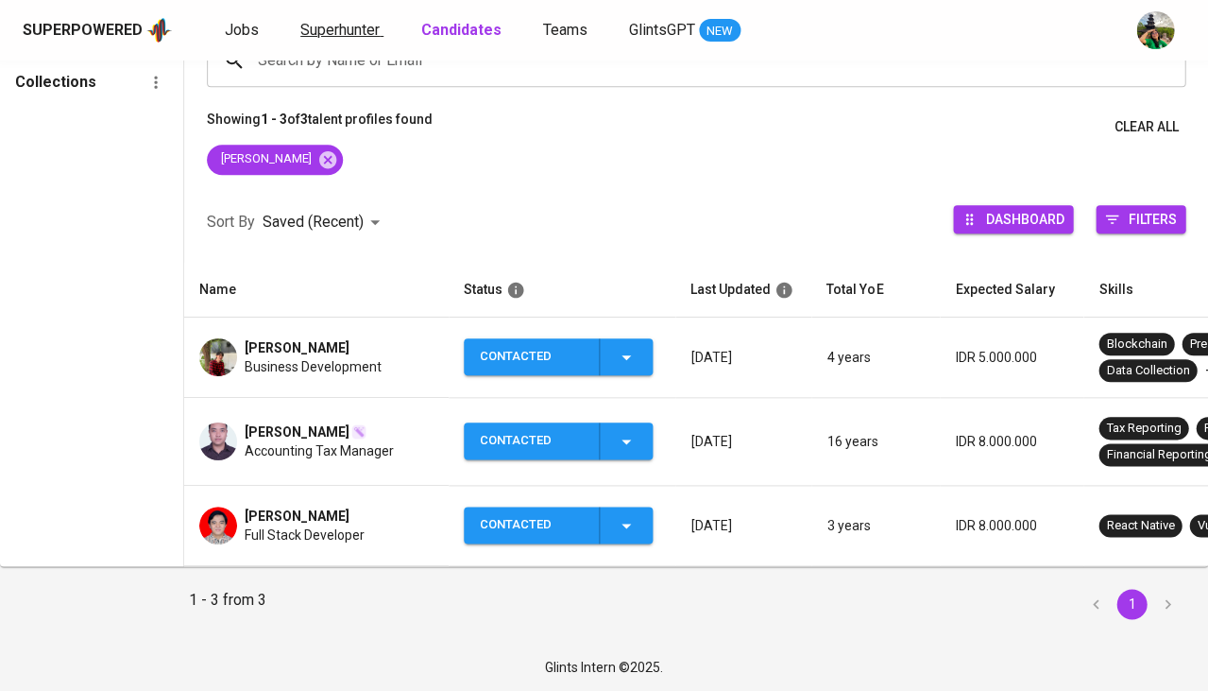
click at [350, 29] on span "Superhunter" at bounding box center [339, 30] width 79 height 18
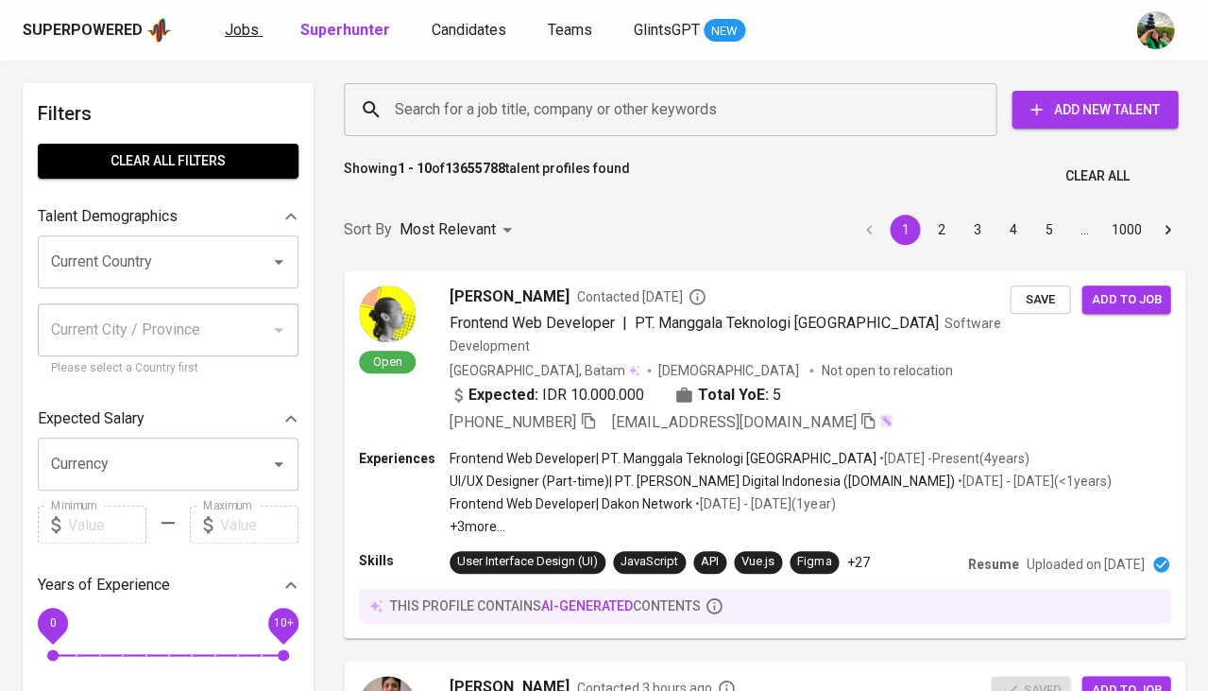
click at [241, 27] on span "Jobs" at bounding box center [242, 30] width 34 height 18
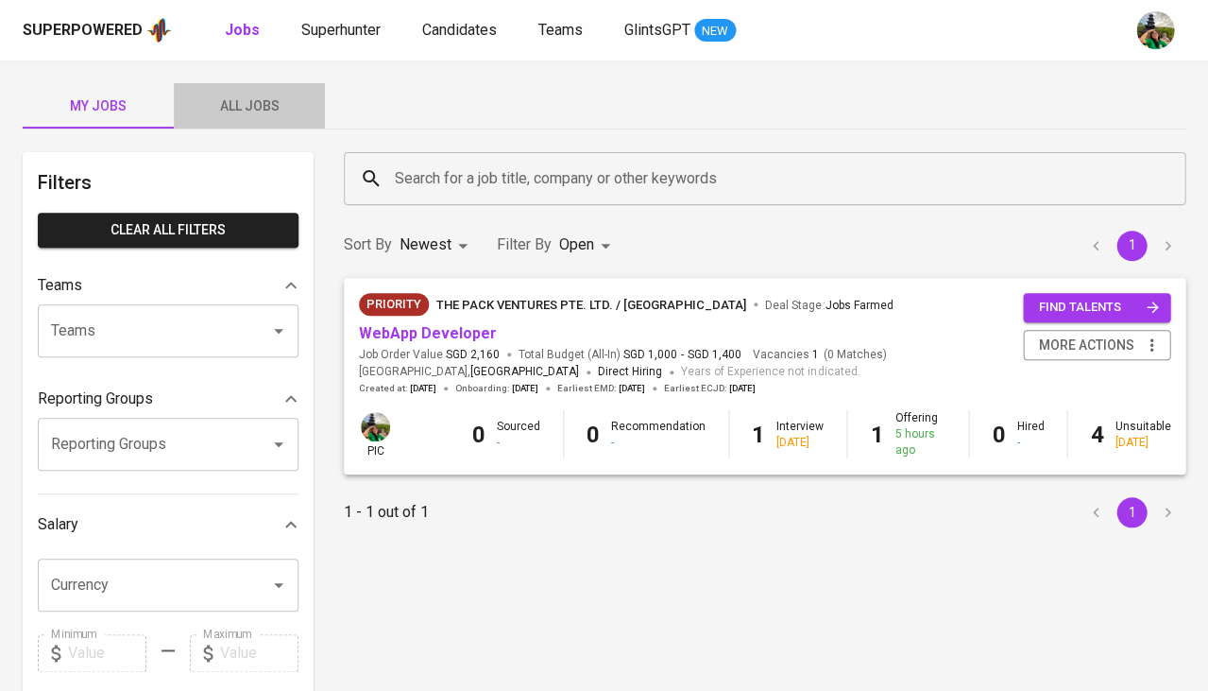
click at [243, 106] on span "All Jobs" at bounding box center [249, 106] width 128 height 24
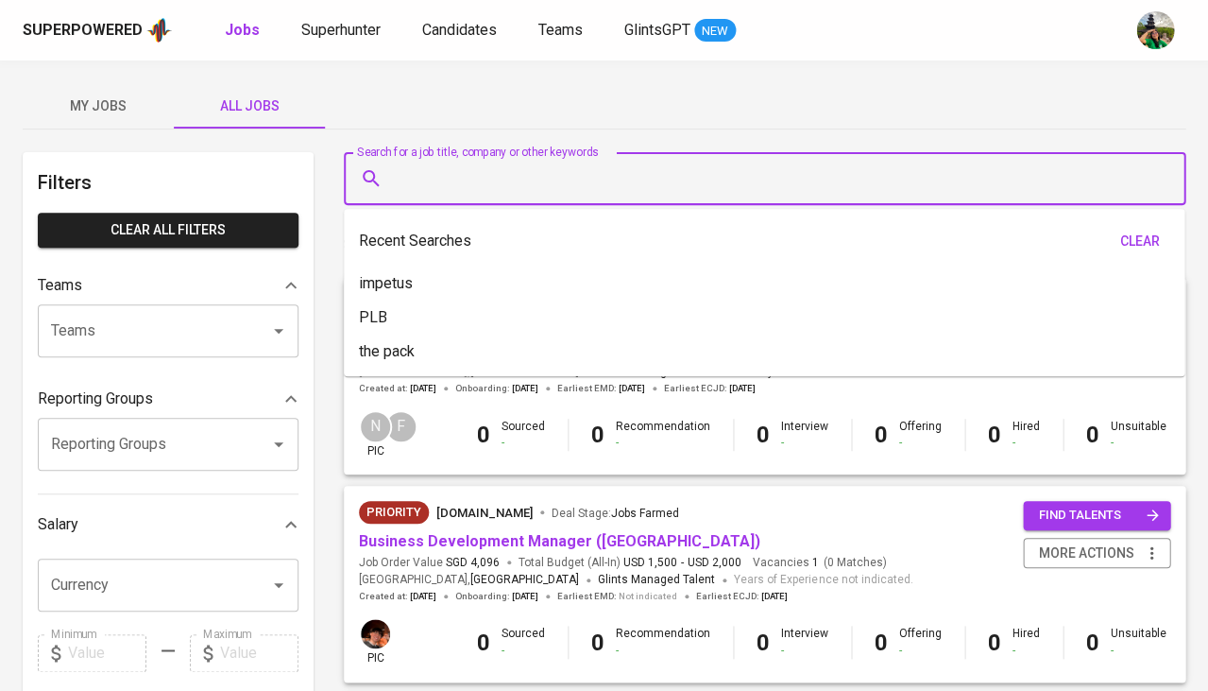
click at [424, 182] on input "Search for a job title, company or other keywords" at bounding box center [769, 179] width 759 height 36
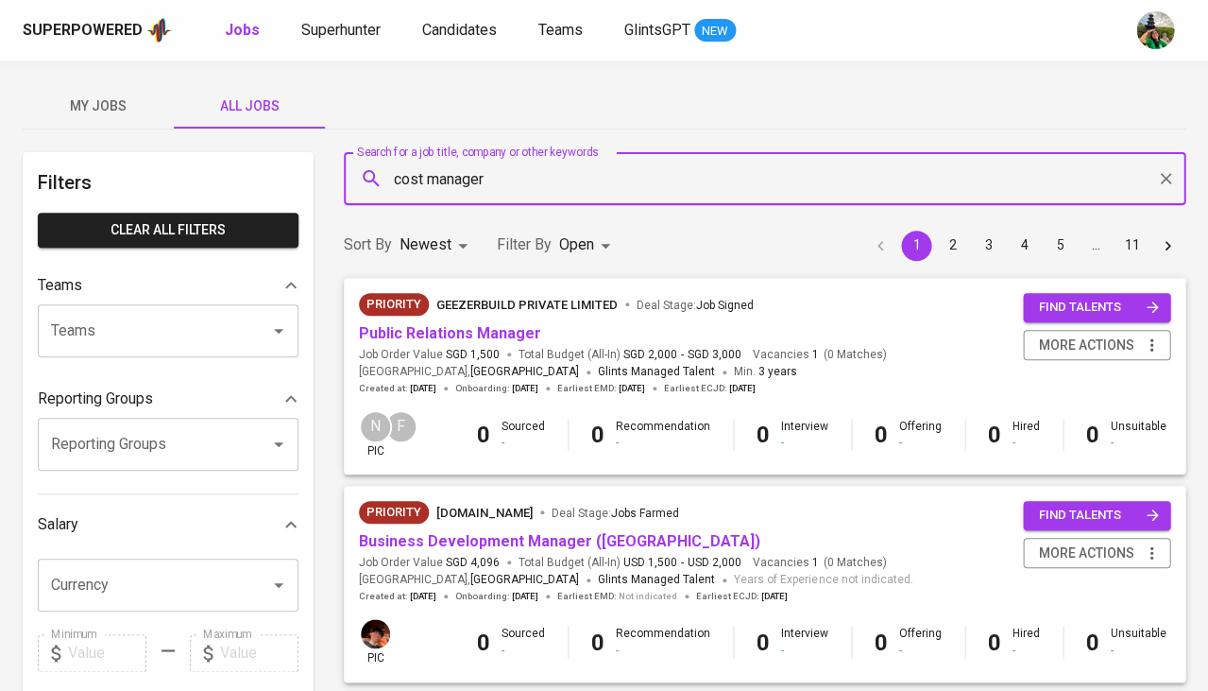
type input "cost manager"
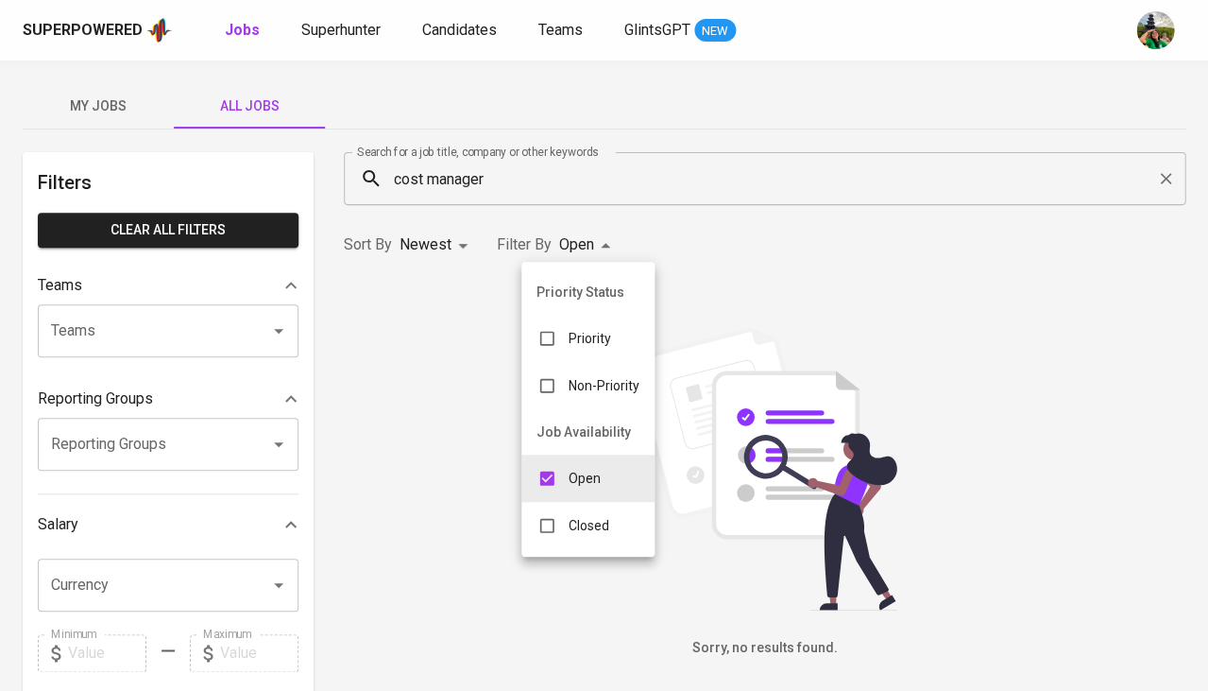
click at [594, 237] on body "Superpowered Jobs Superhunter Candidates Teams GlintsGPT NEW My Jobs All Jobs F…" at bounding box center [604, 645] width 1208 height 1290
click at [565, 522] on div "Closed" at bounding box center [572, 525] width 103 height 36
type input "OPEN,CLOSE"
checkbox input "true"
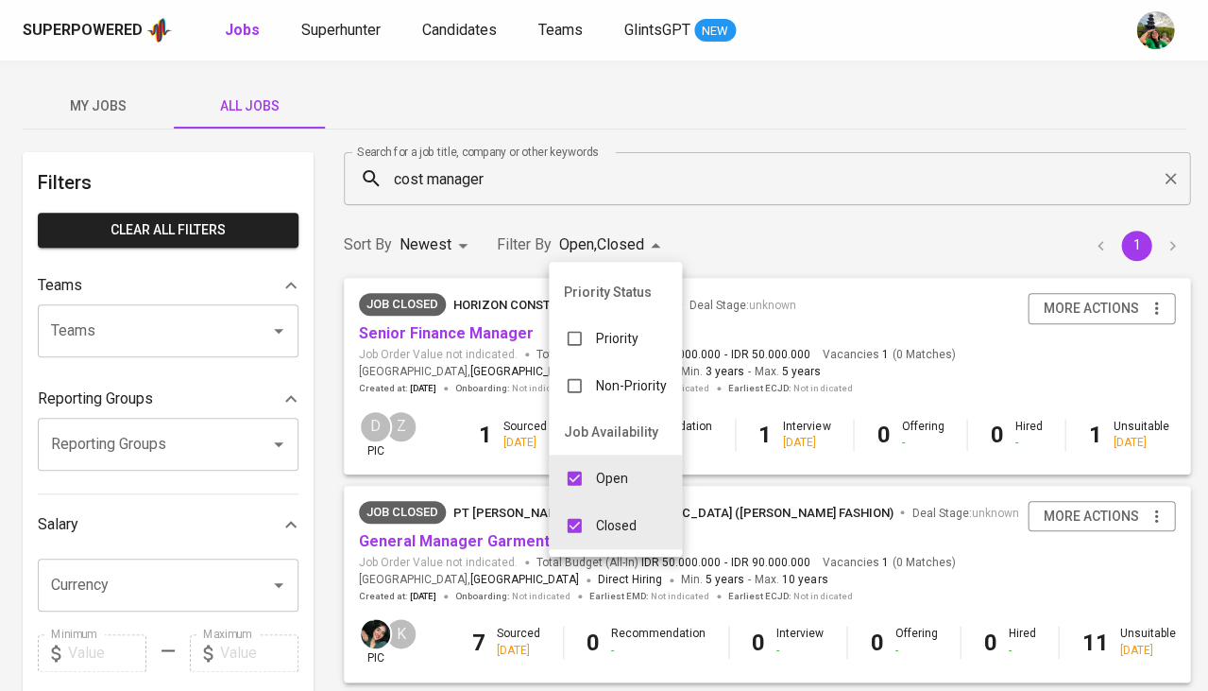
click at [714, 255] on div at bounding box center [604, 345] width 1208 height 691
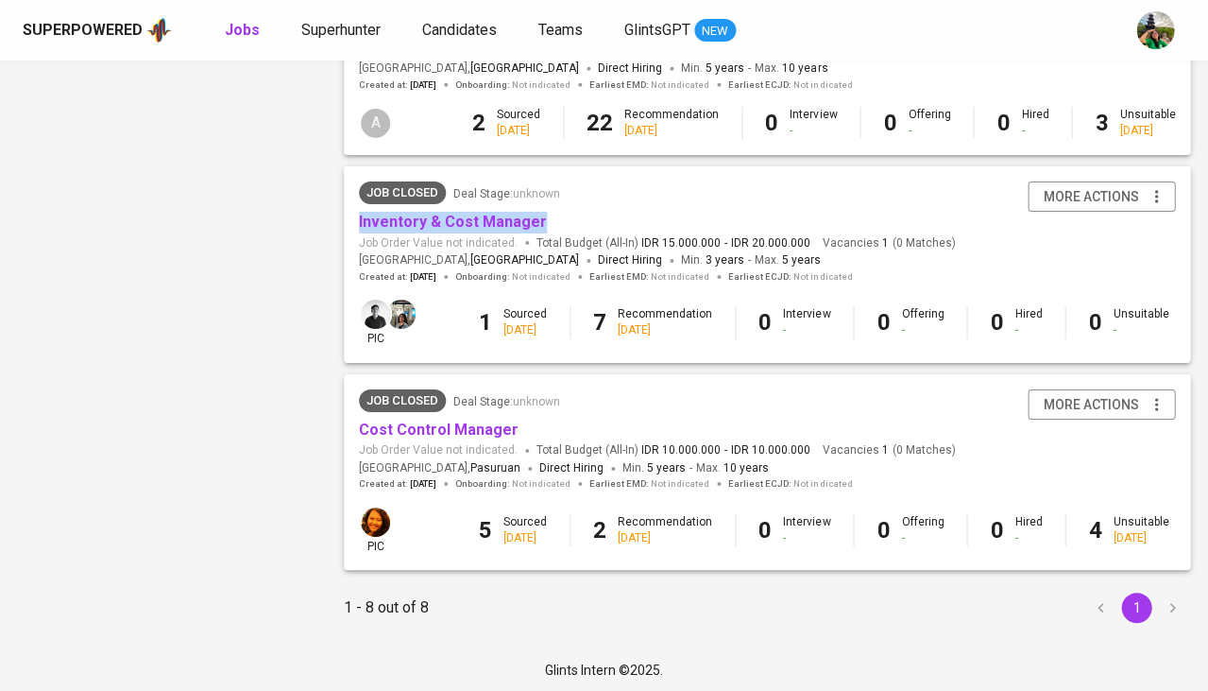
scroll to position [1341, 0]
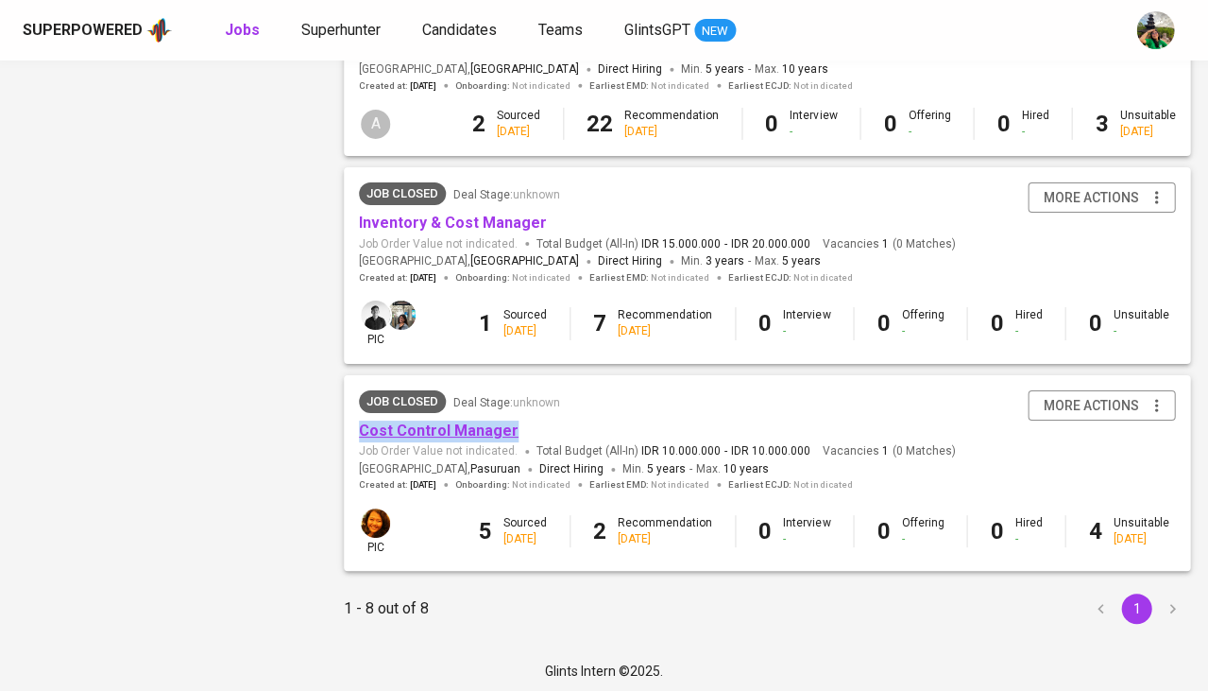
click at [470, 430] on link "Cost Control Manager" at bounding box center [439, 430] width 160 height 18
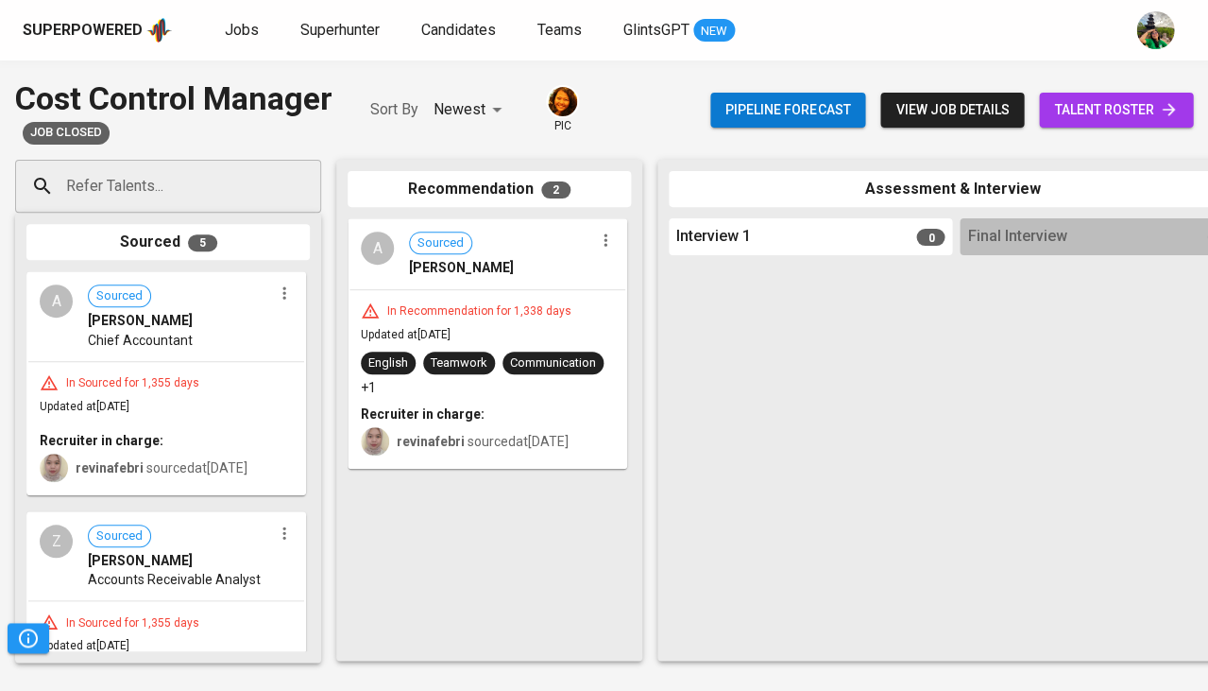
click at [504, 384] on div "English Teamwork Communication +1" at bounding box center [487, 373] width 253 height 45
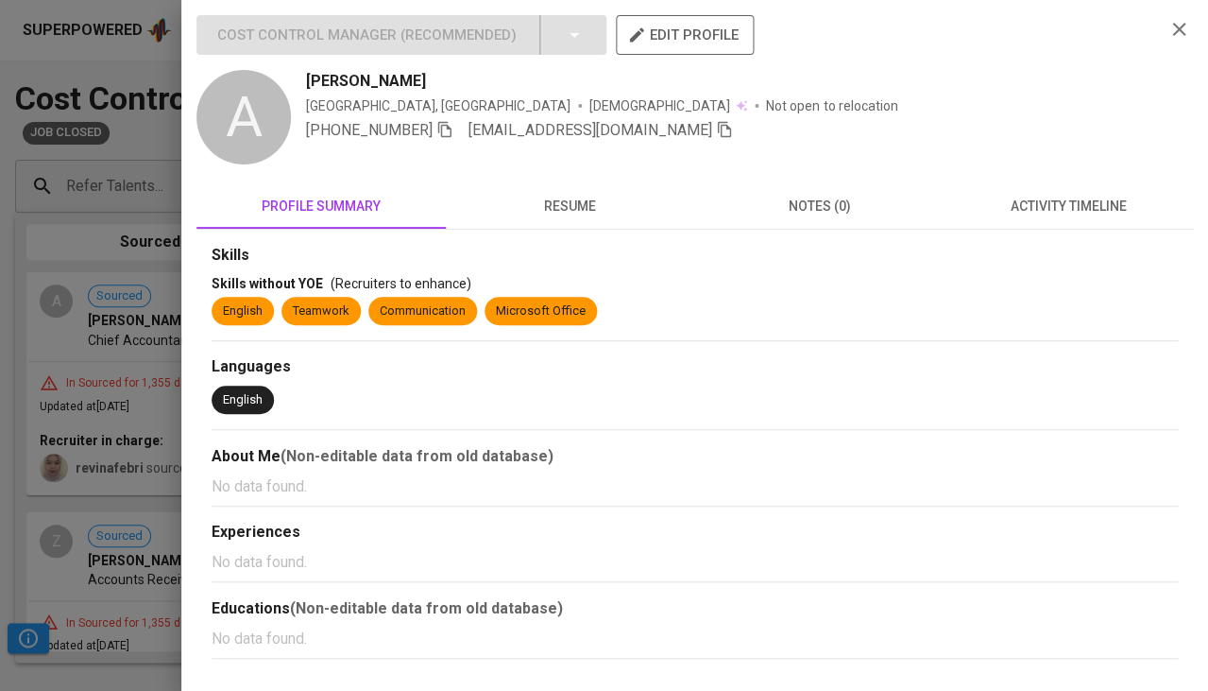
click at [586, 232] on div "Skills Skills without YOE (Recruiters to enhance) English Teamwork Communicatio…" at bounding box center [694, 444] width 997 height 429
click at [578, 197] on span "resume" at bounding box center [570, 207] width 227 height 24
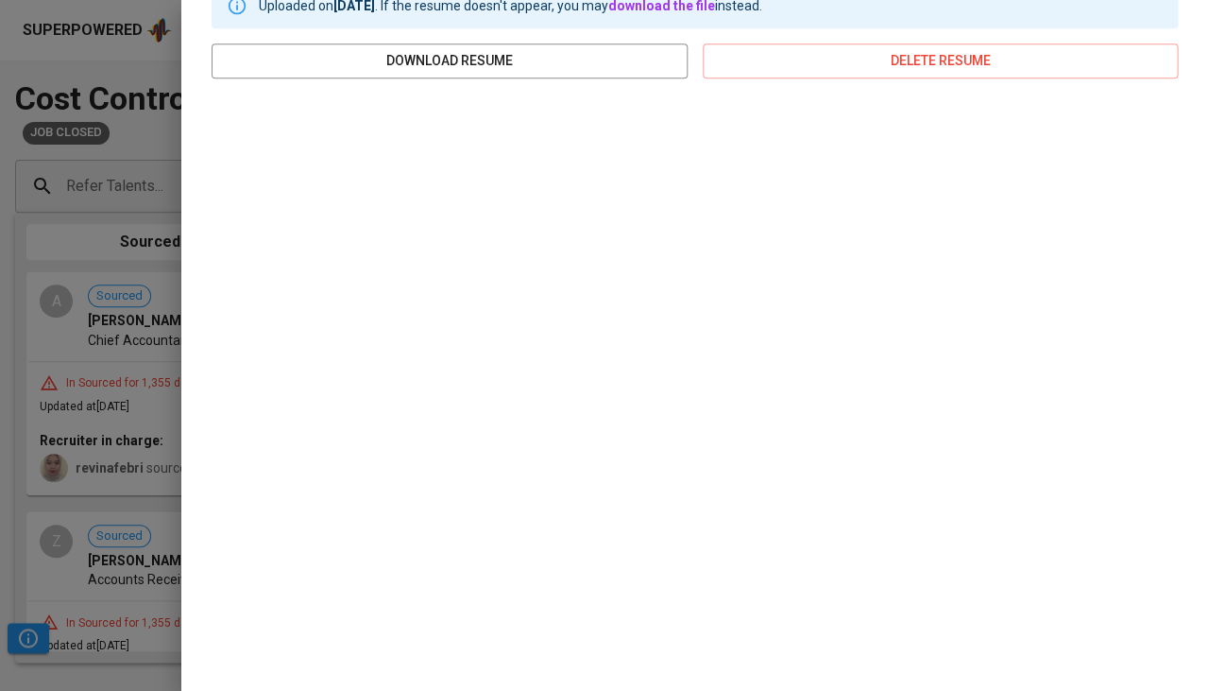
scroll to position [262, 0]
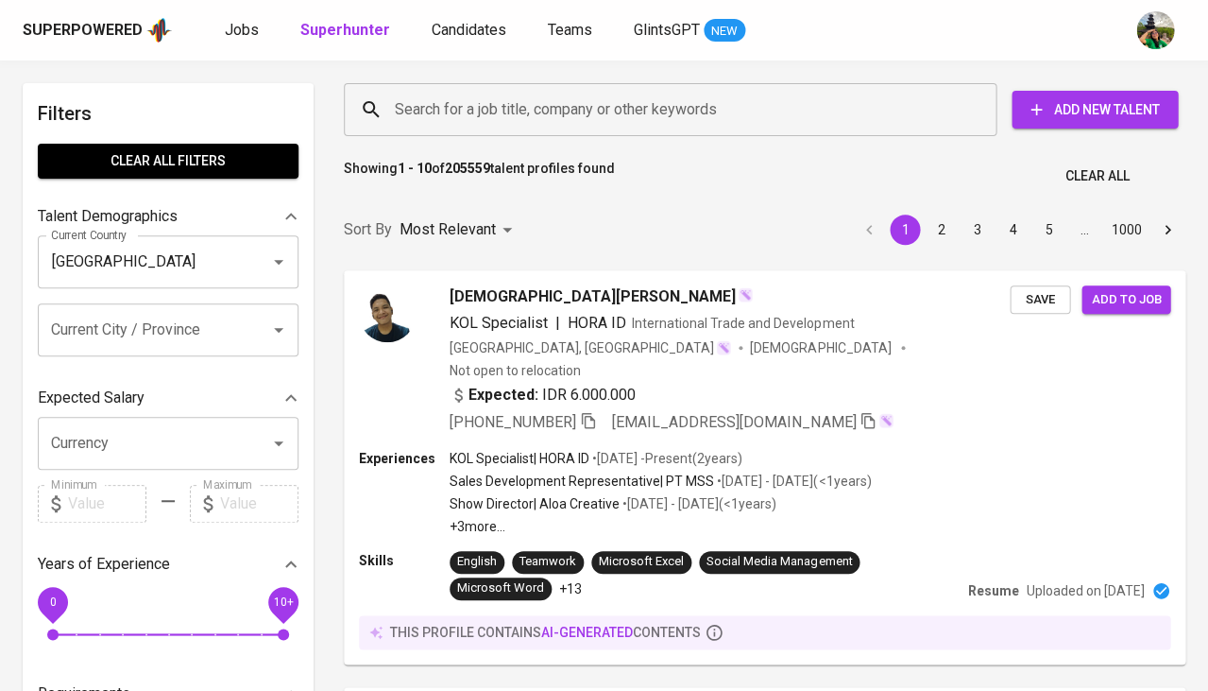
click at [483, 115] on input "Search for a job title, company or other keywords" at bounding box center [675, 110] width 570 height 36
click at [239, 28] on span "Jobs" at bounding box center [242, 30] width 34 height 18
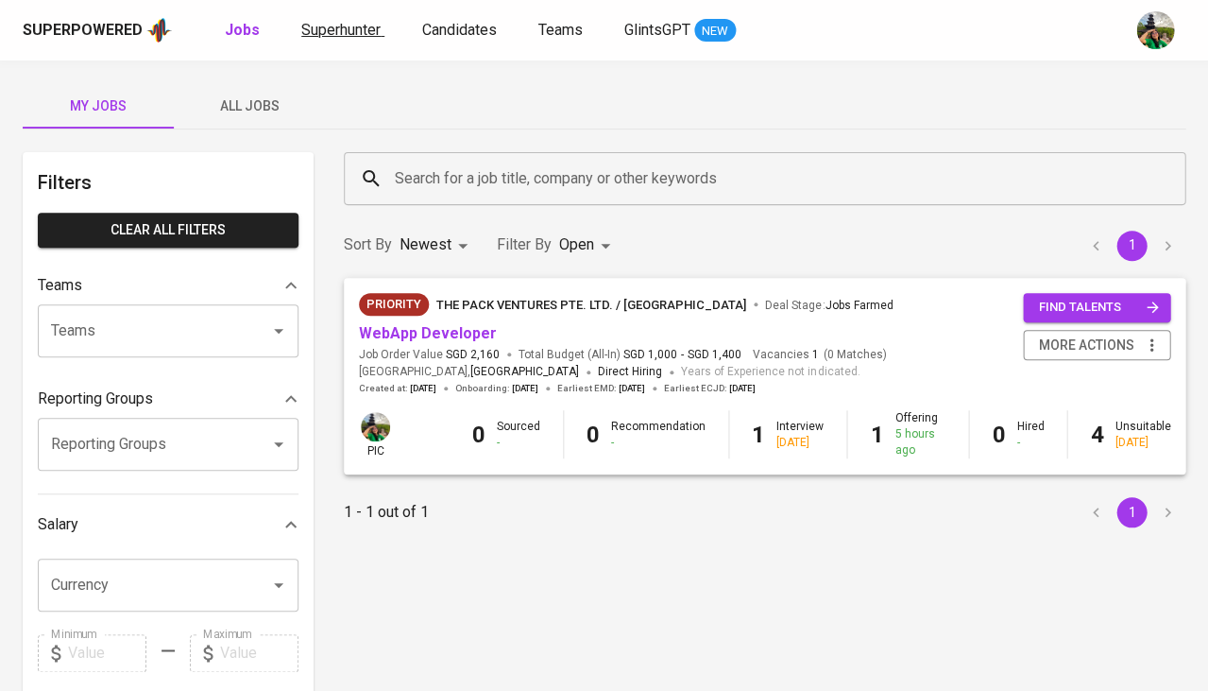
click at [382, 27] on link "Superhunter" at bounding box center [342, 31] width 83 height 24
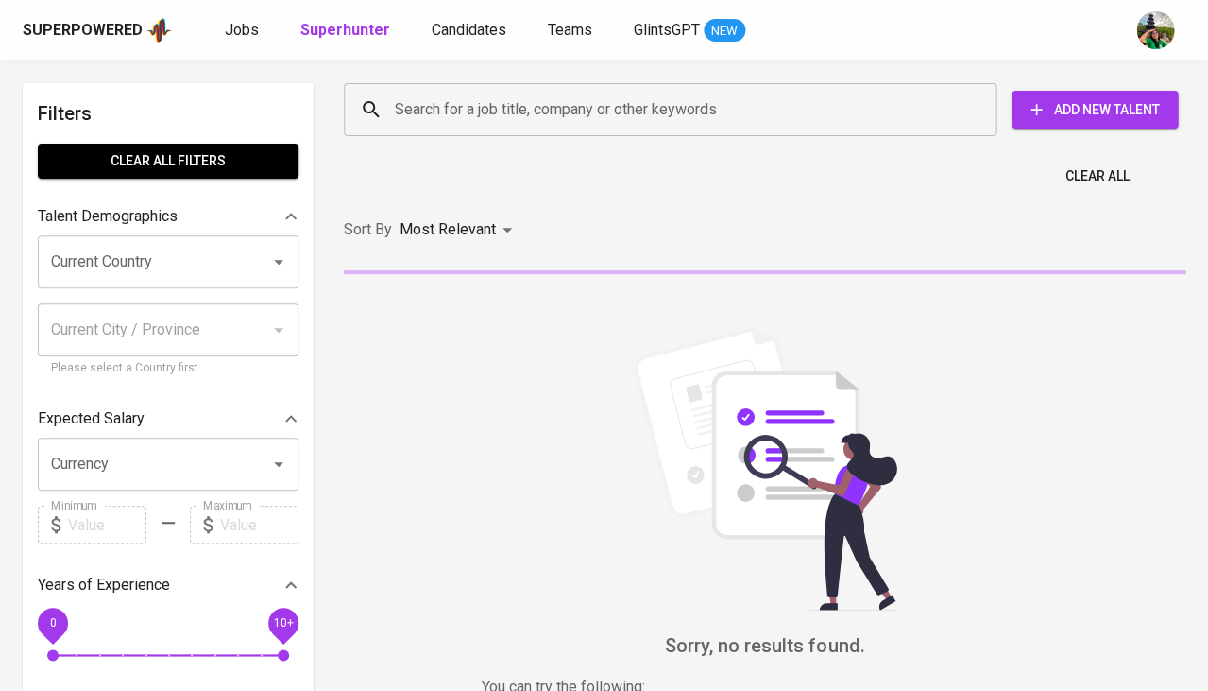
click at [431, 107] on input "Search for a job title, company or other keywords" at bounding box center [675, 110] width 570 height 36
paste input "mahesa.wirawan@gmail.com"
type input "mahesa.wirawan@gmail.com"
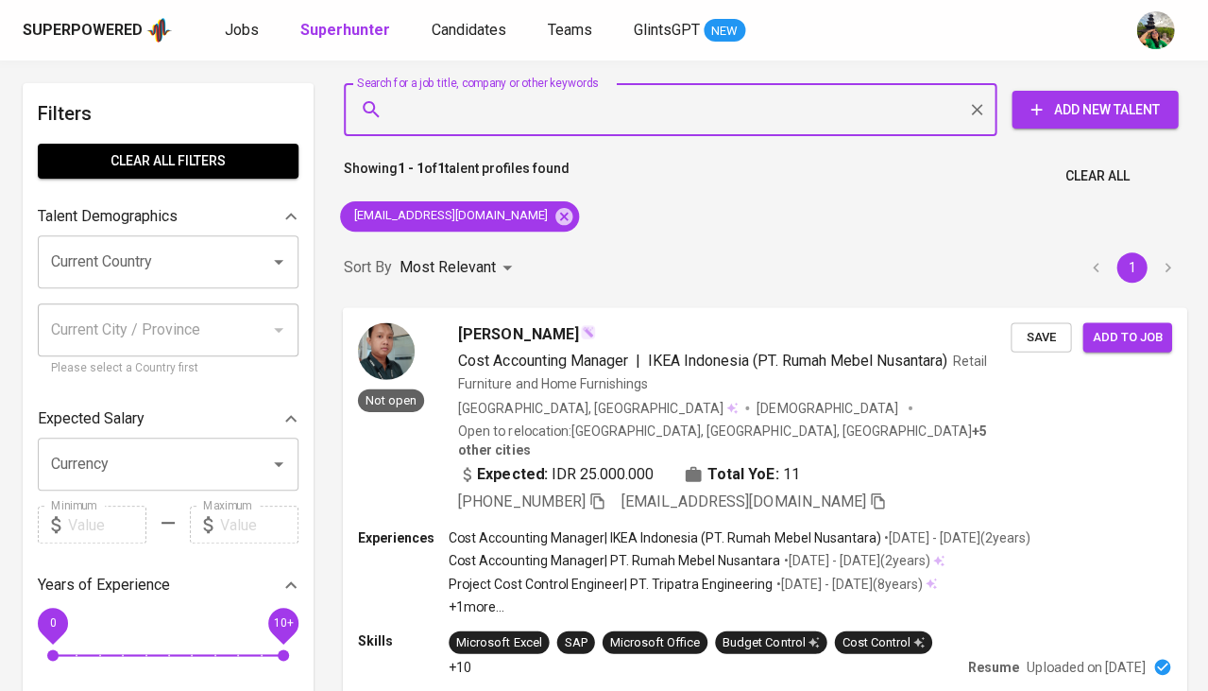
click at [1029, 349] on button "Save" at bounding box center [1041, 336] width 60 height 29
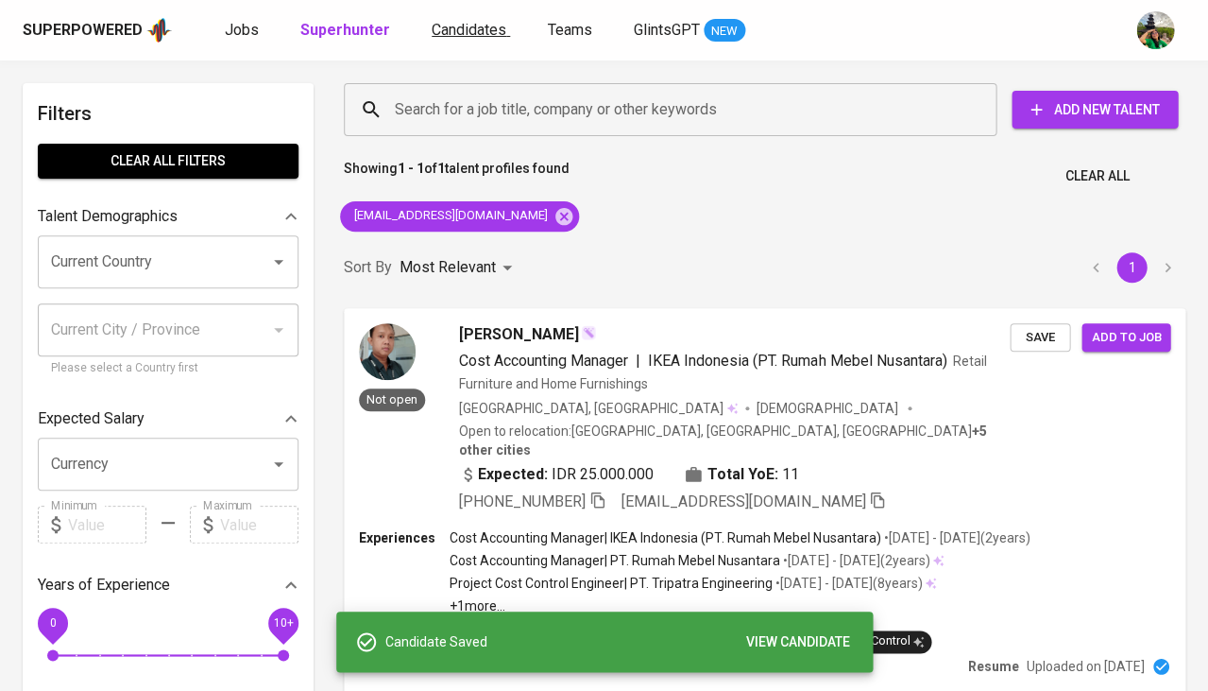
click at [459, 33] on span "Candidates" at bounding box center [469, 30] width 75 height 18
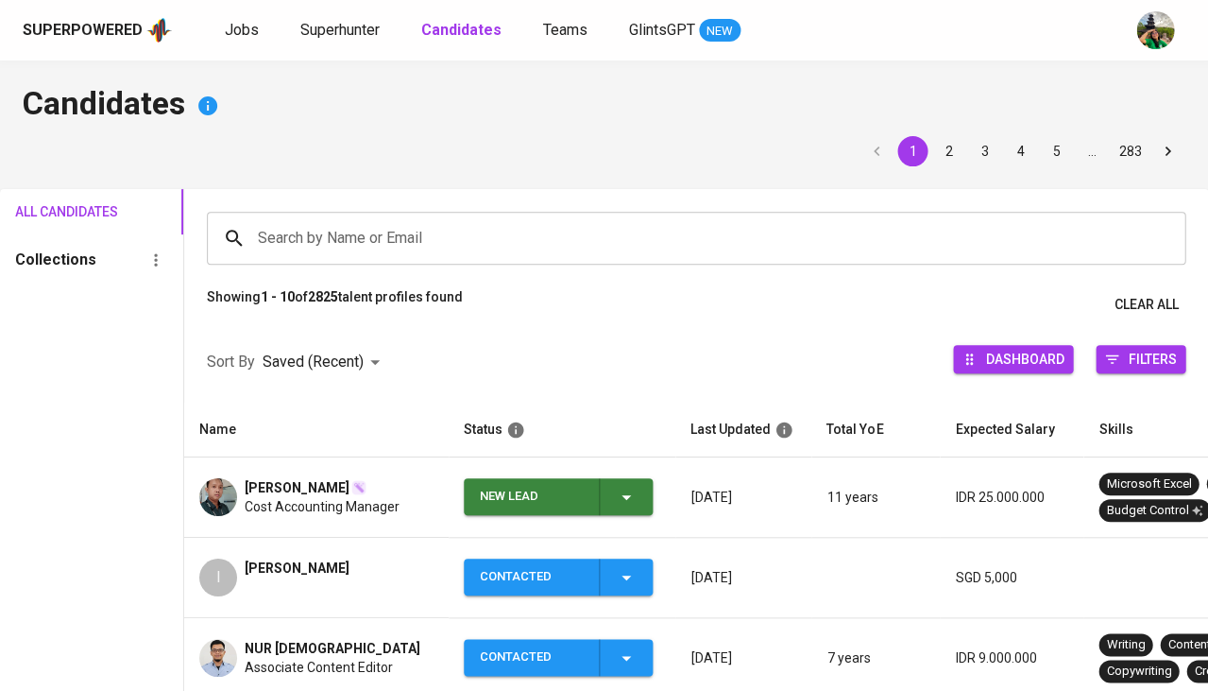
click at [635, 494] on icon "button" at bounding box center [626, 497] width 23 height 23
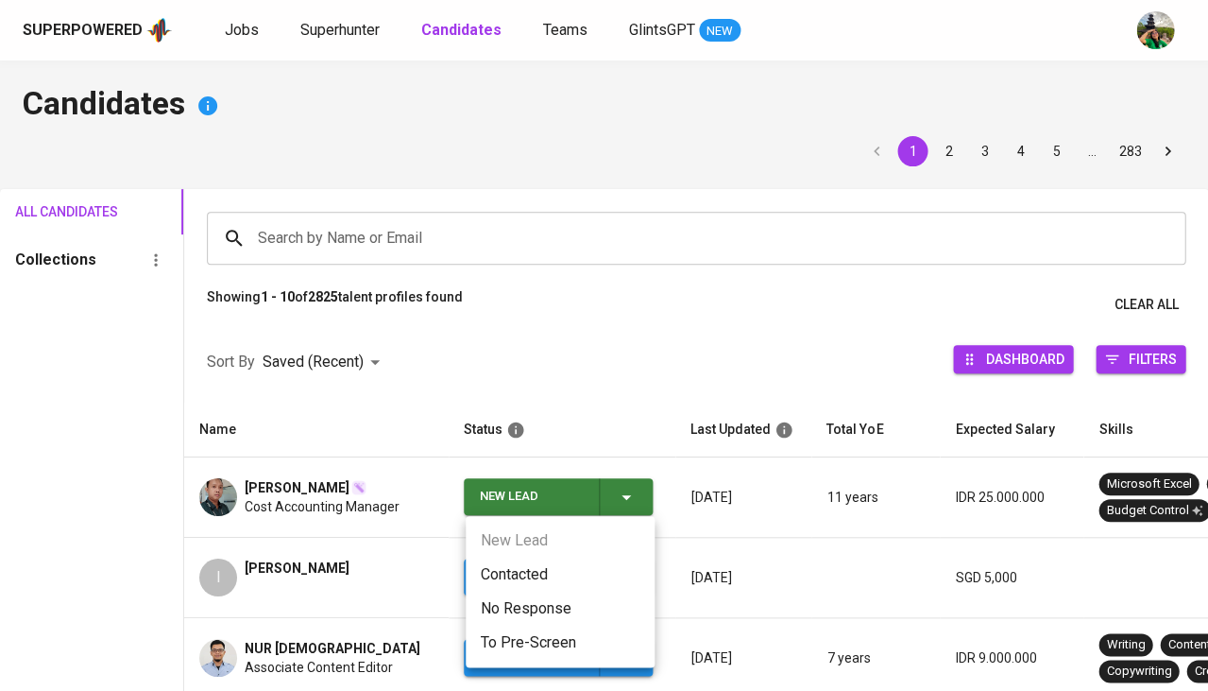
click at [541, 565] on li "Contacted" at bounding box center [560, 574] width 189 height 34
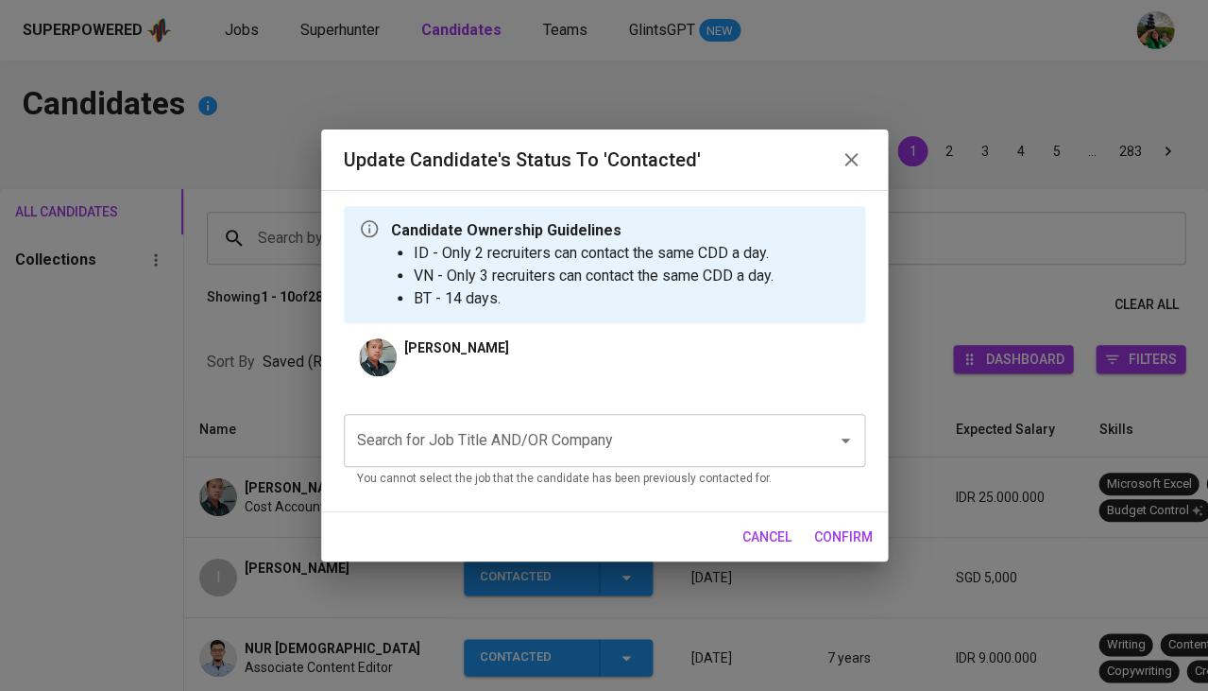
click at [564, 474] on p "You cannot select the job that the candidate has been previously contacted for." at bounding box center [604, 479] width 495 height 19
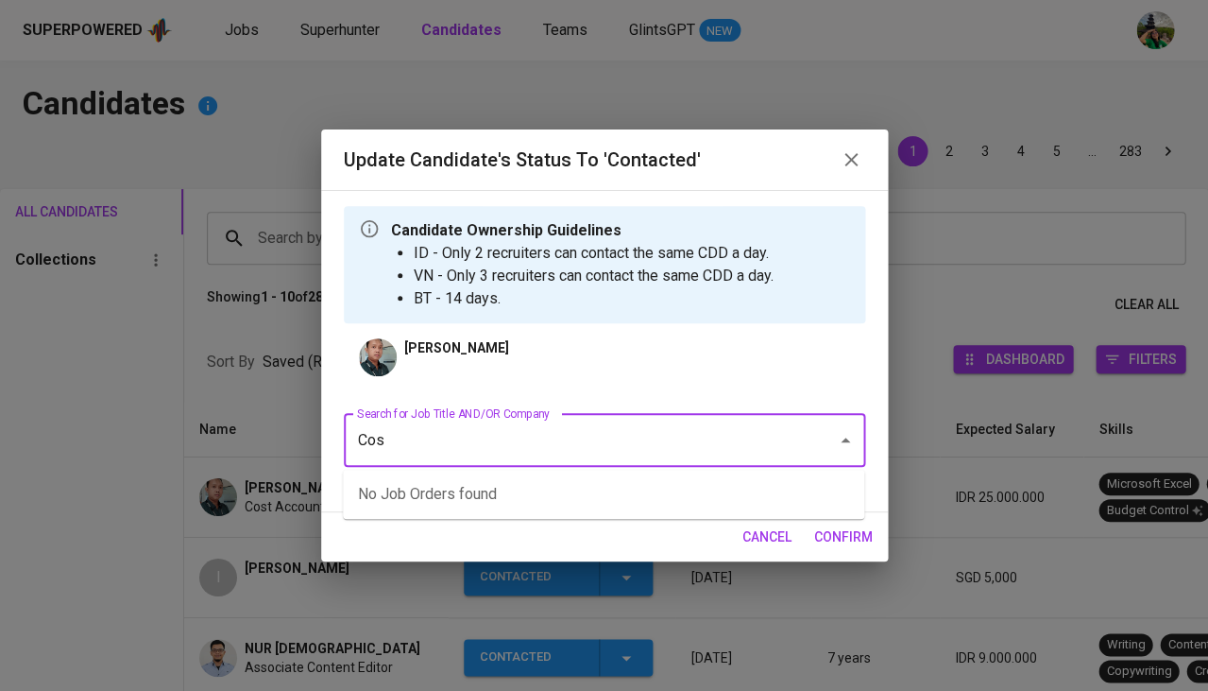
type input "Cost"
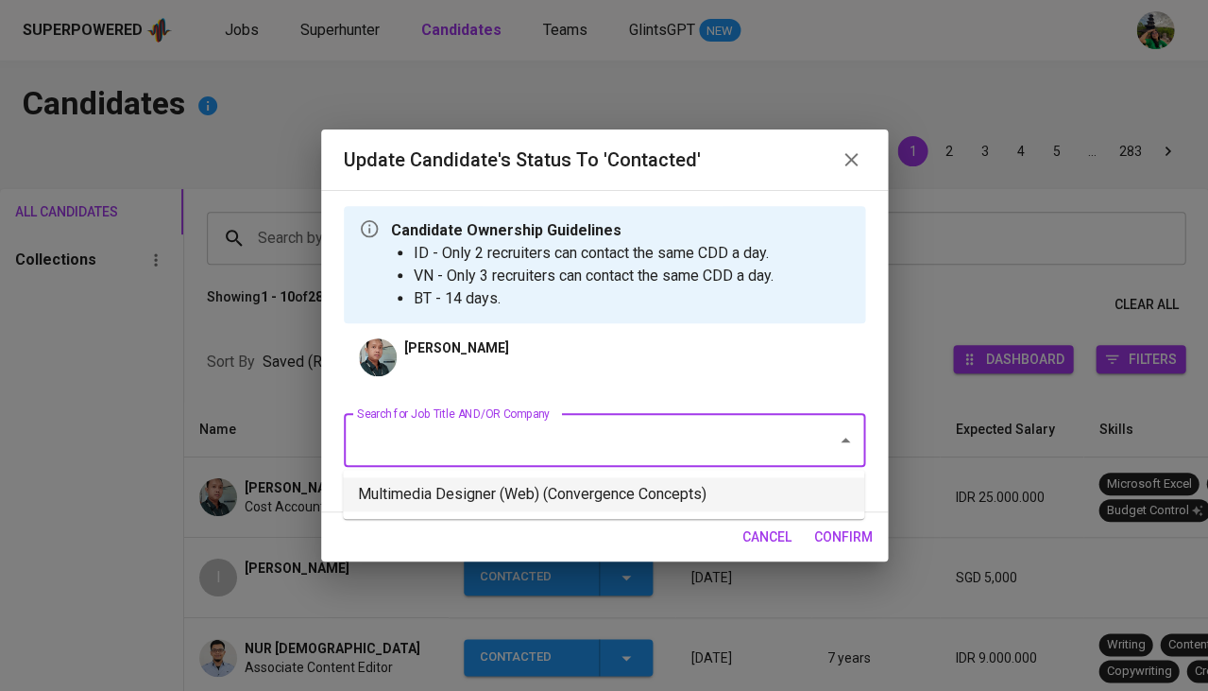
click at [560, 478] on li "Multimedia Designer (Web) (Convergence Concepts)" at bounding box center [603, 494] width 521 height 34
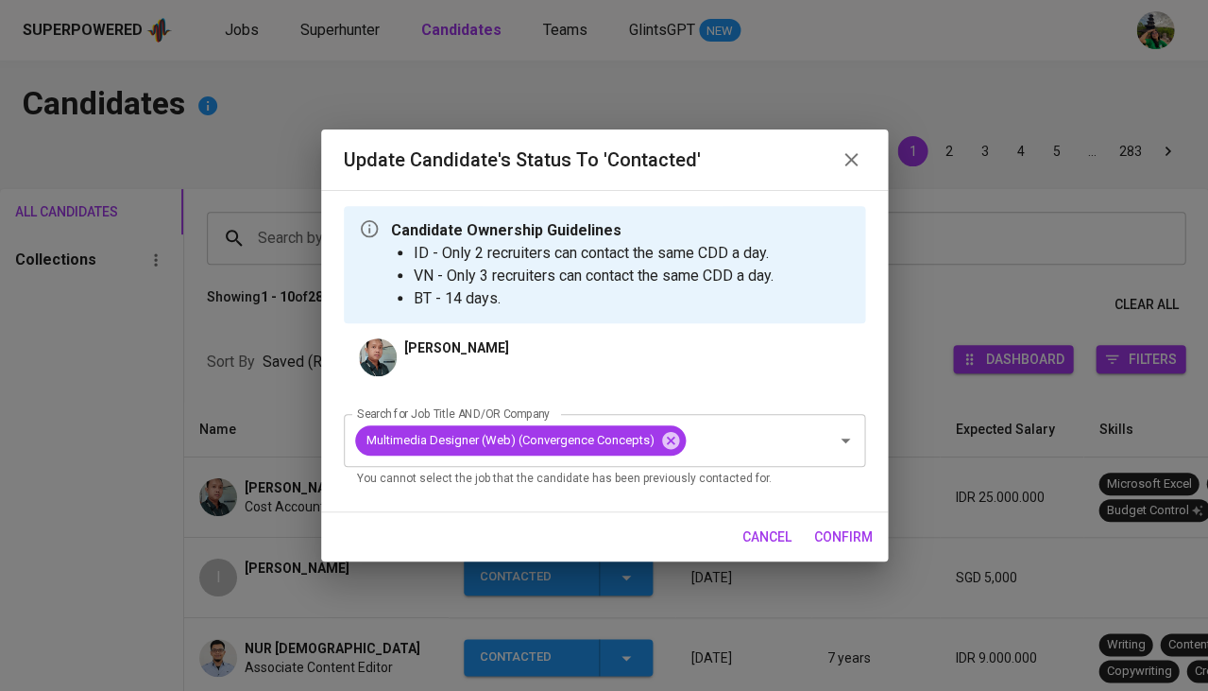
click at [852, 540] on span "confirm" at bounding box center [843, 537] width 59 height 24
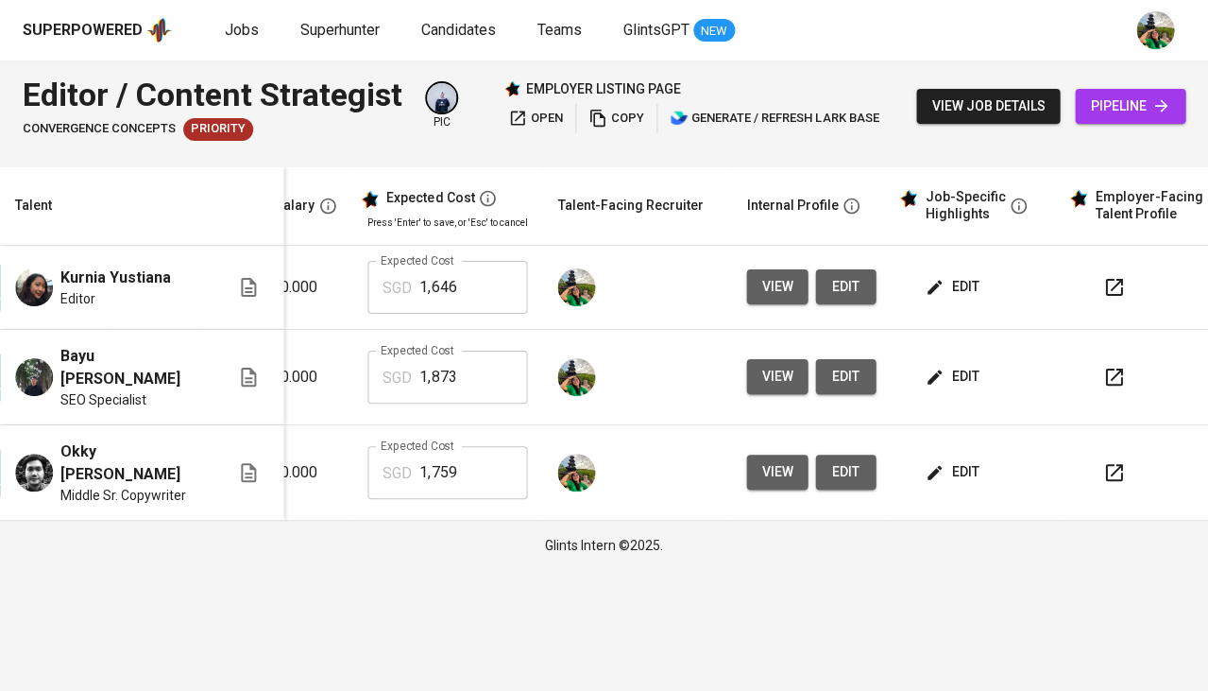
scroll to position [0, 420]
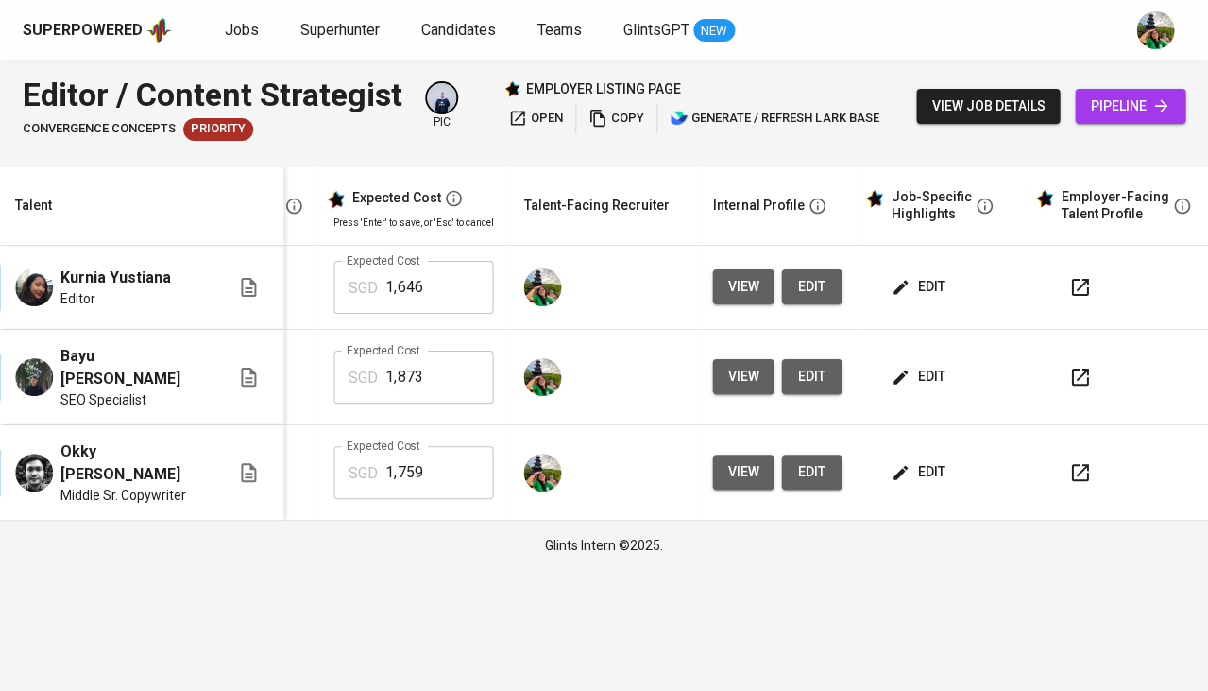
click at [914, 342] on td "edit" at bounding box center [942, 377] width 170 height 95
click at [908, 365] on span "edit" at bounding box center [920, 377] width 50 height 24
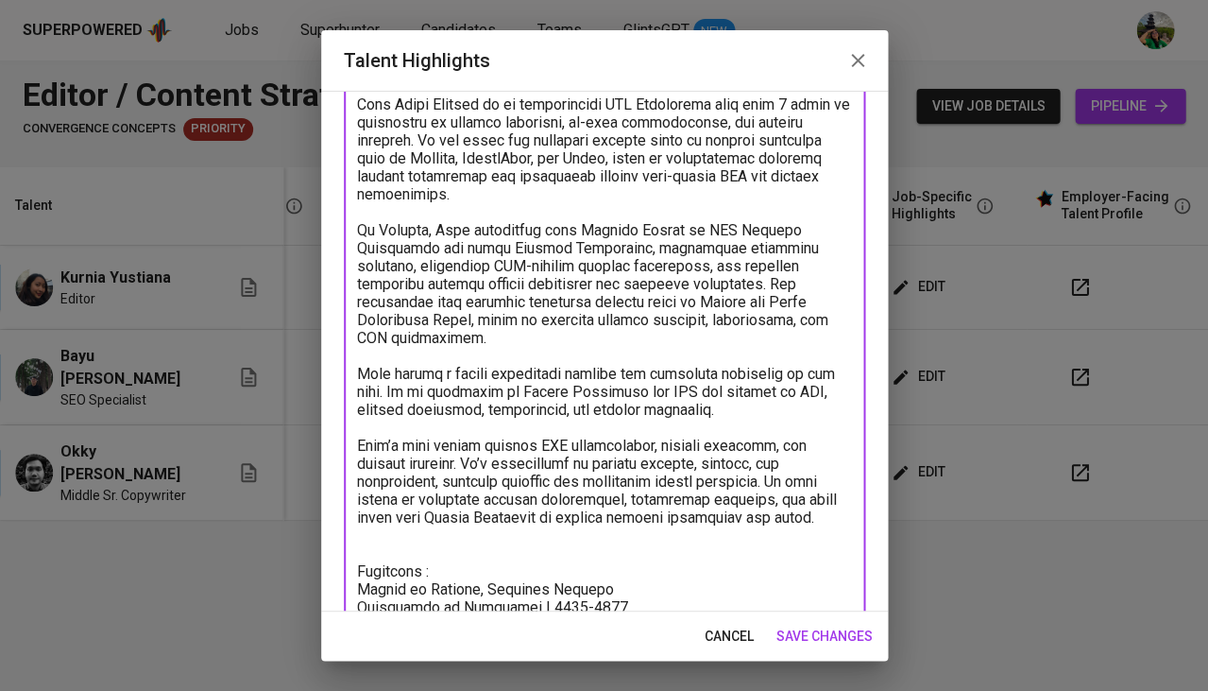
scroll to position [0, 0]
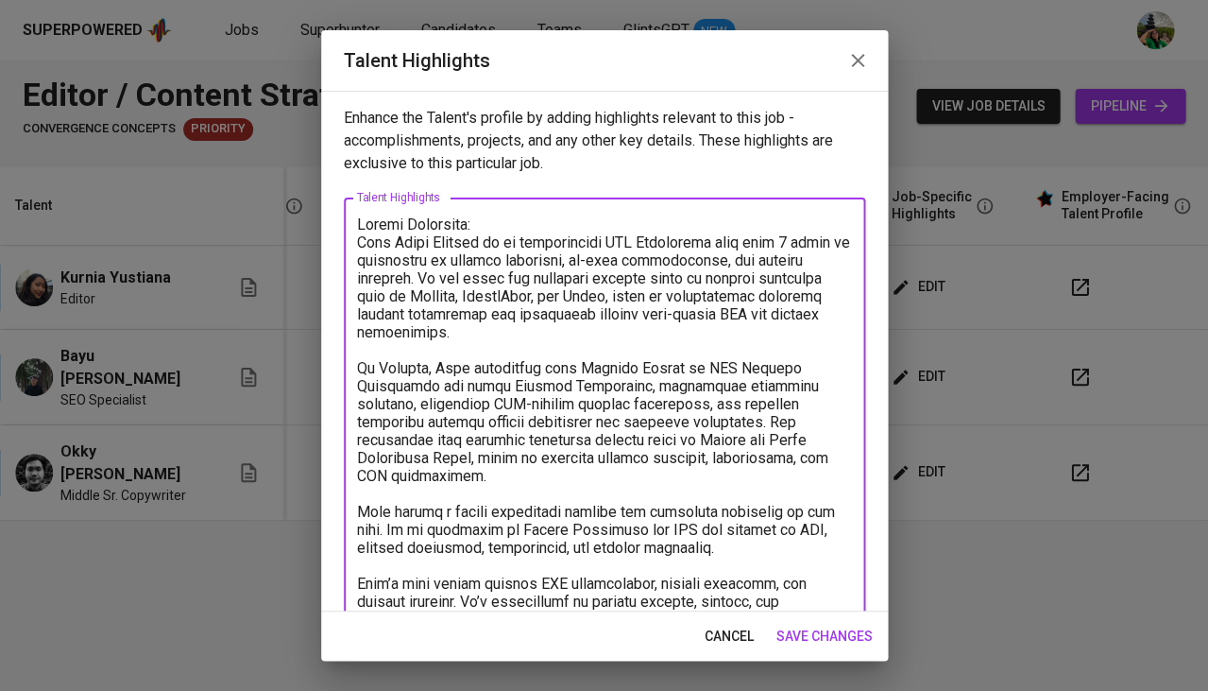
drag, startPoint x: 850, startPoint y: 466, endPoint x: 350, endPoint y: 240, distance: 548.4
click at [350, 240] on div "x Talent Highlights" at bounding box center [604, 534] width 521 height 674
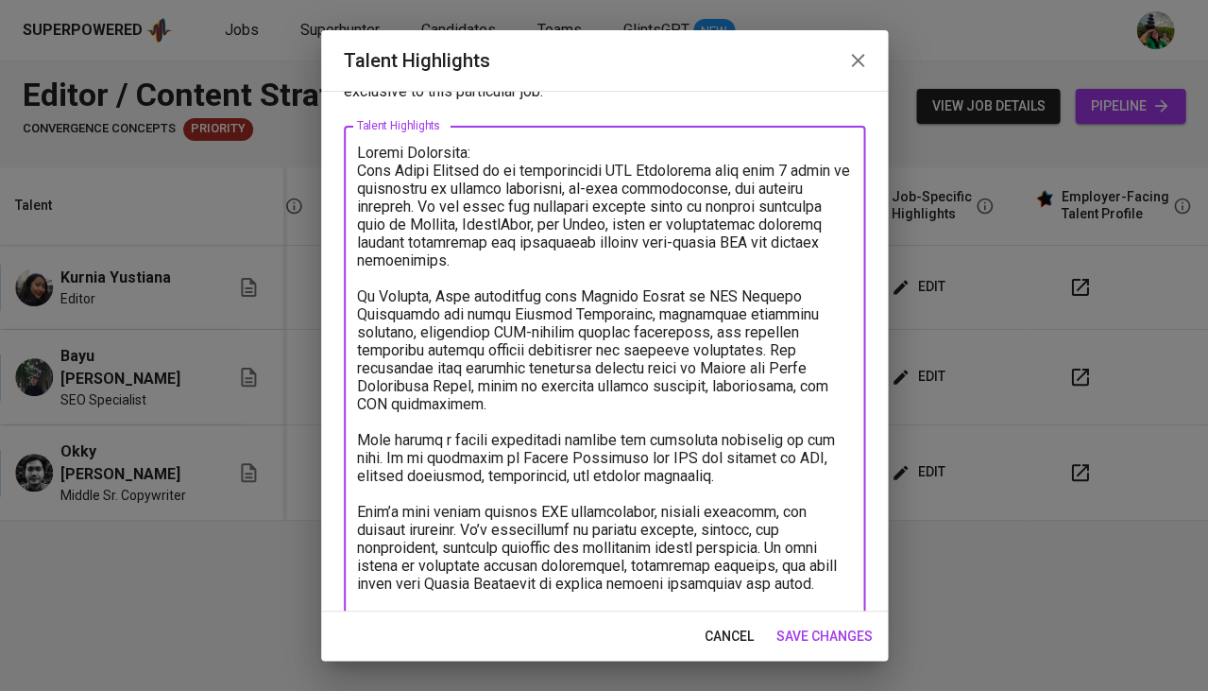
scroll to position [73, 0]
click at [642, 425] on textarea at bounding box center [604, 462] width 495 height 639
drag, startPoint x: 813, startPoint y: 548, endPoint x: 351, endPoint y: 166, distance: 599.2
click at [351, 166] on div "x Talent Highlights" at bounding box center [604, 462] width 521 height 674
paste textarea "loremipsumdo sitametco adipisc elitseddoe tem inci utlaboreet dolorem aliq-enim…"
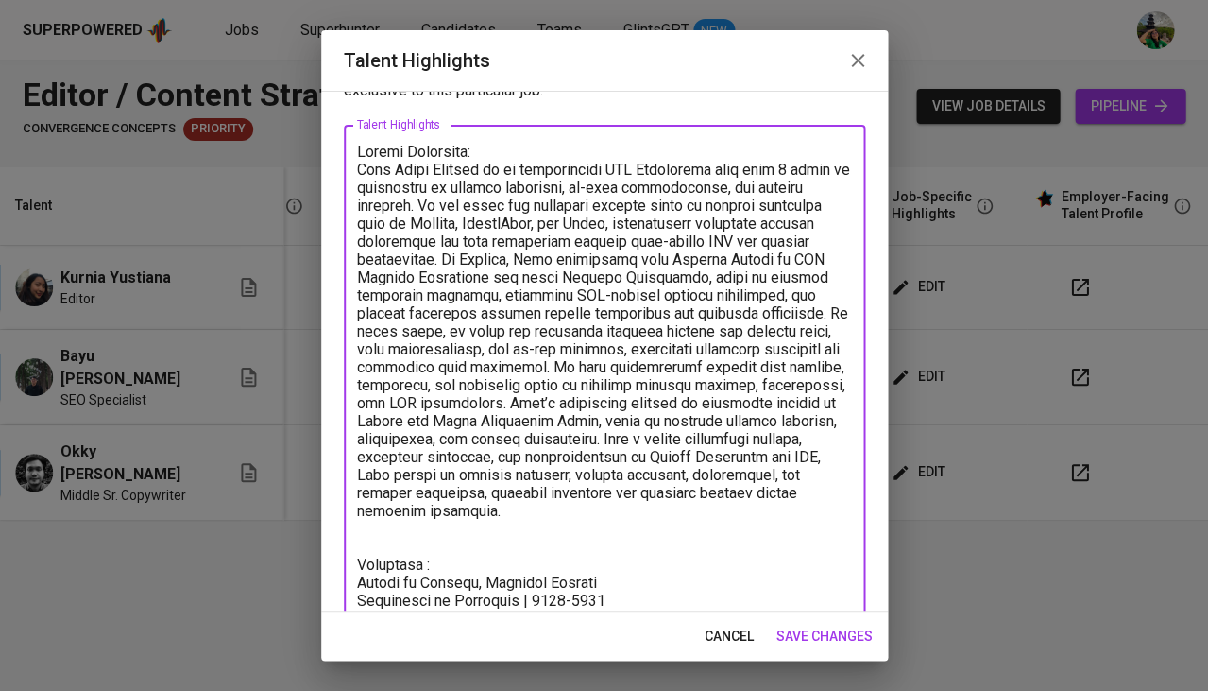
click at [422, 193] on textarea at bounding box center [604, 436] width 495 height 587
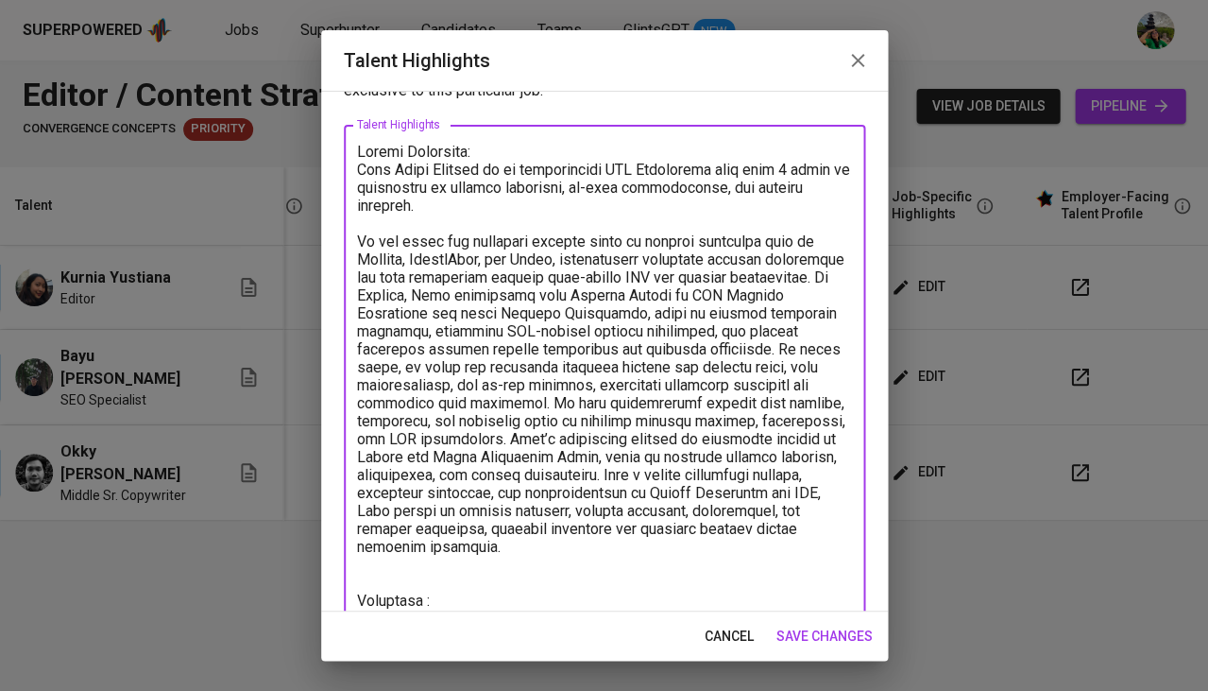
click at [514, 424] on textarea at bounding box center [604, 454] width 495 height 622
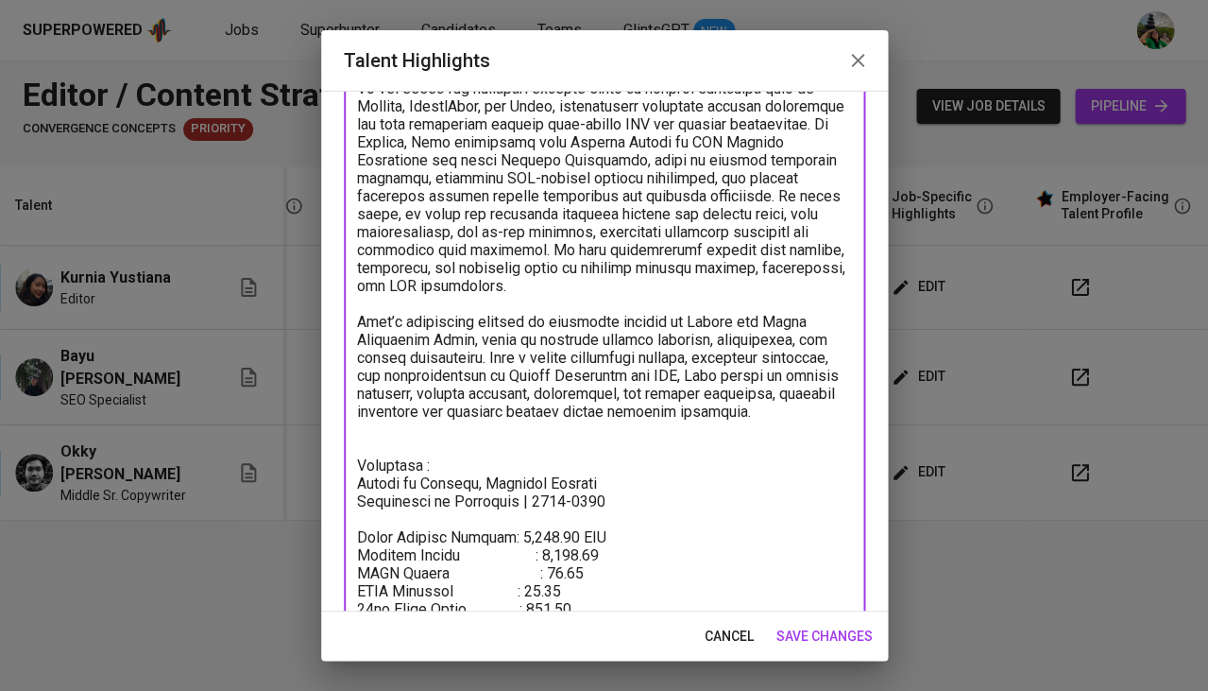
scroll to position [228, 0]
type textarea "Loremi Dolorsita: Cons Adipi Elitsed do ei temporincidi UTL Etdolorema aliq eni…"
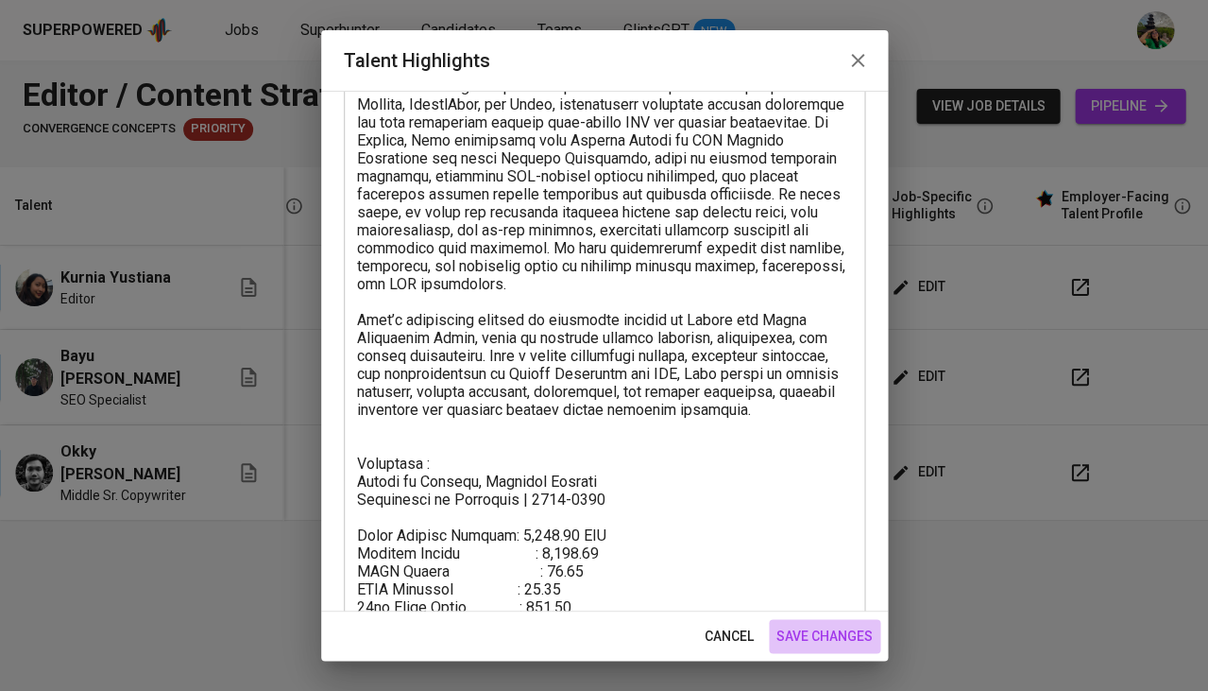
click at [829, 642] on span "save changes" at bounding box center [825, 636] width 96 height 24
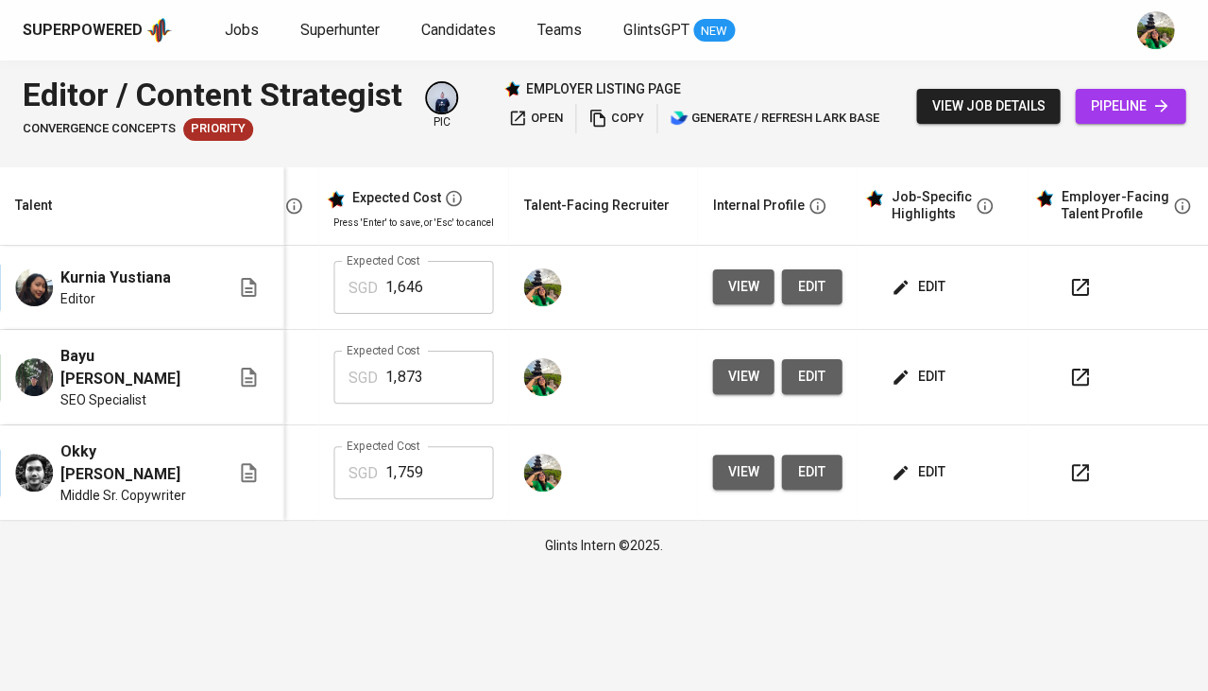
click at [751, 454] on button "view" at bounding box center [742, 471] width 61 height 35
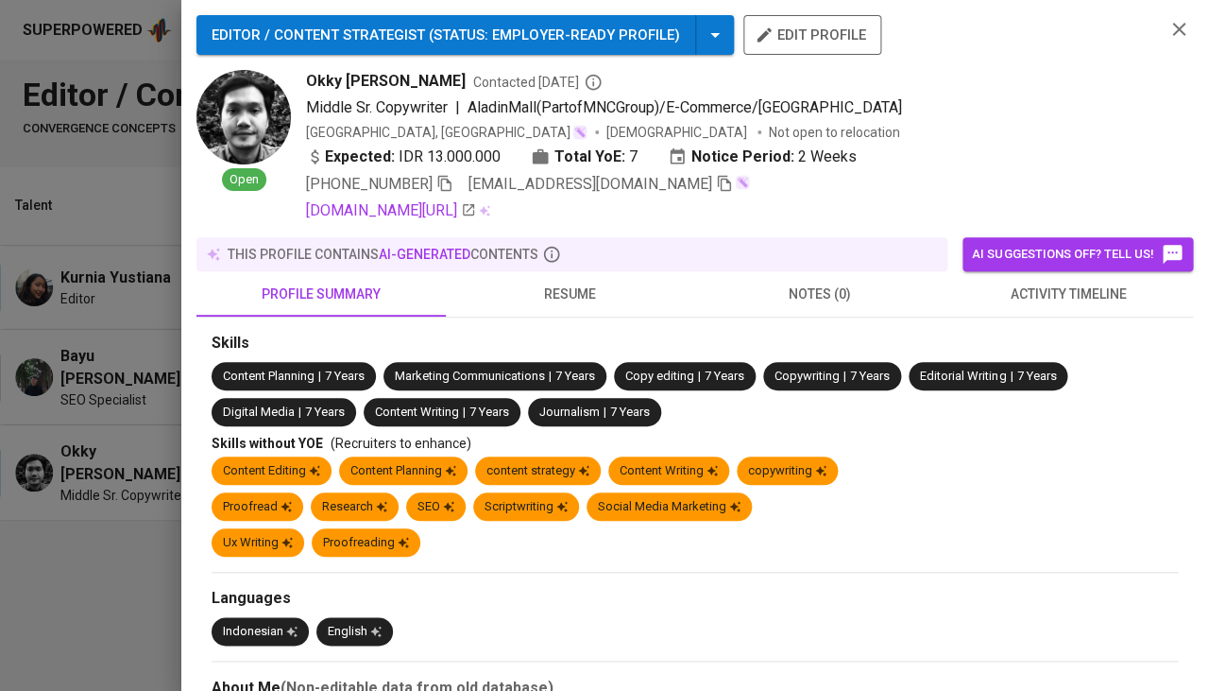
click at [716, 184] on icon "button" at bounding box center [724, 183] width 17 height 17
click at [1176, 37] on icon "button" at bounding box center [1179, 29] width 23 height 23
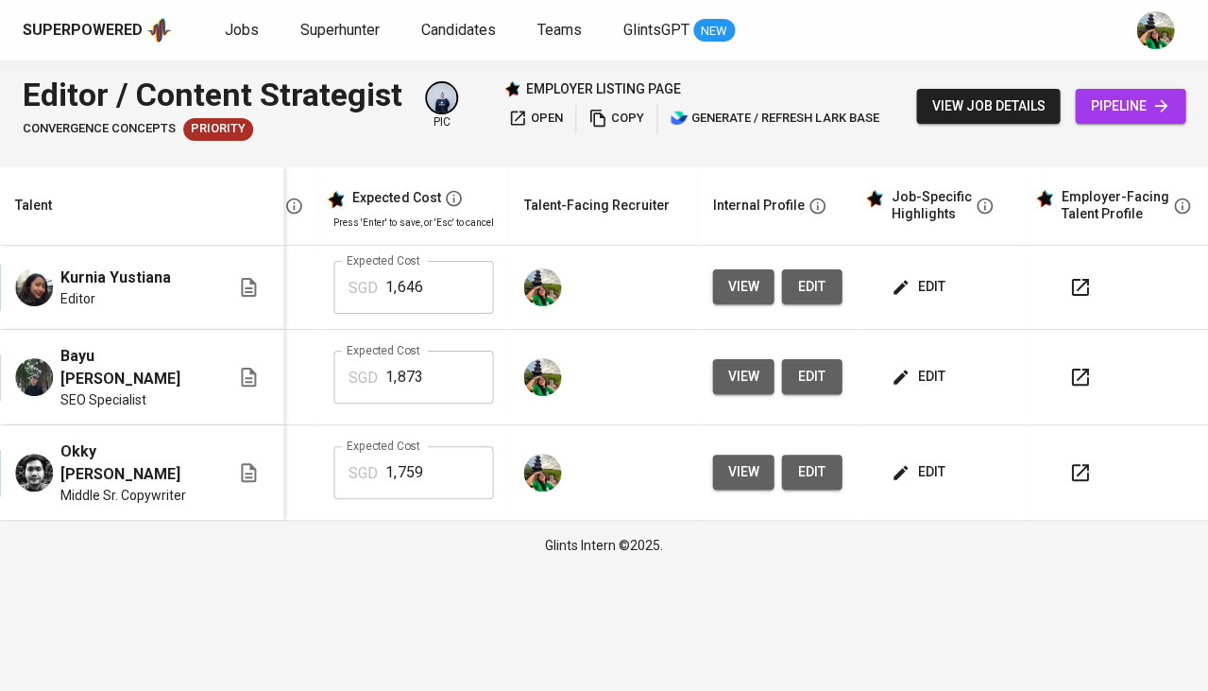
click at [1097, 100] on span "pipeline" at bounding box center [1130, 106] width 80 height 24
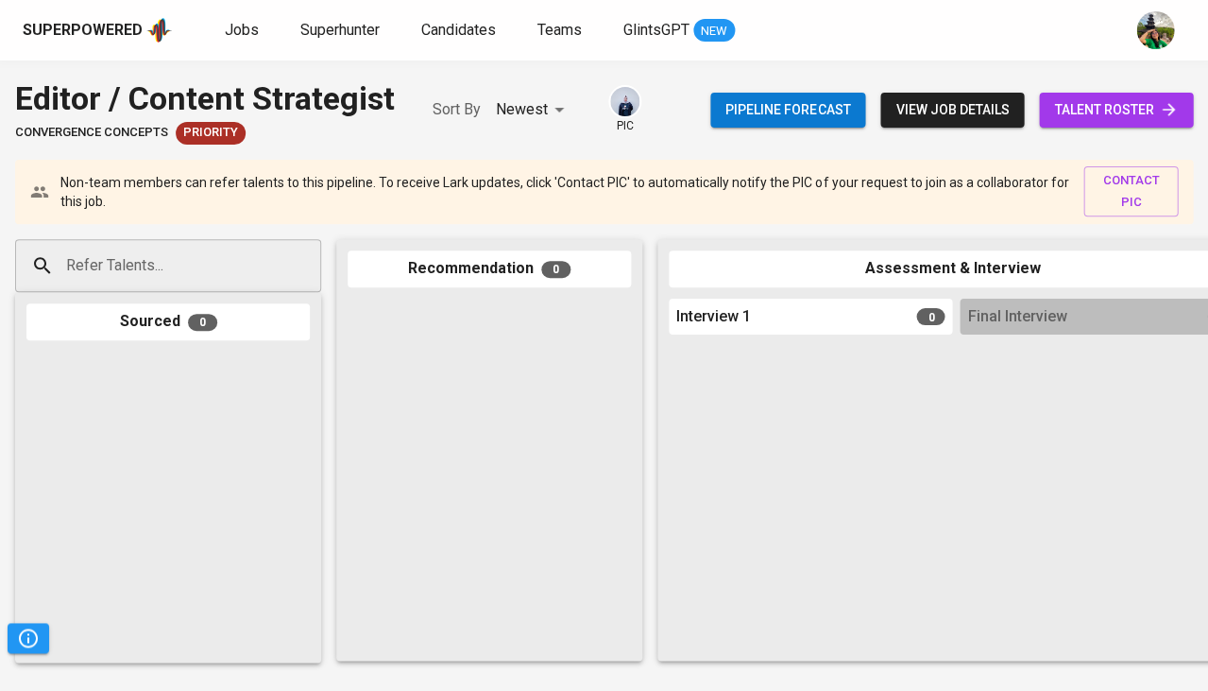
click at [192, 282] on input "Refer Talents..." at bounding box center [160, 266] width 198 height 36
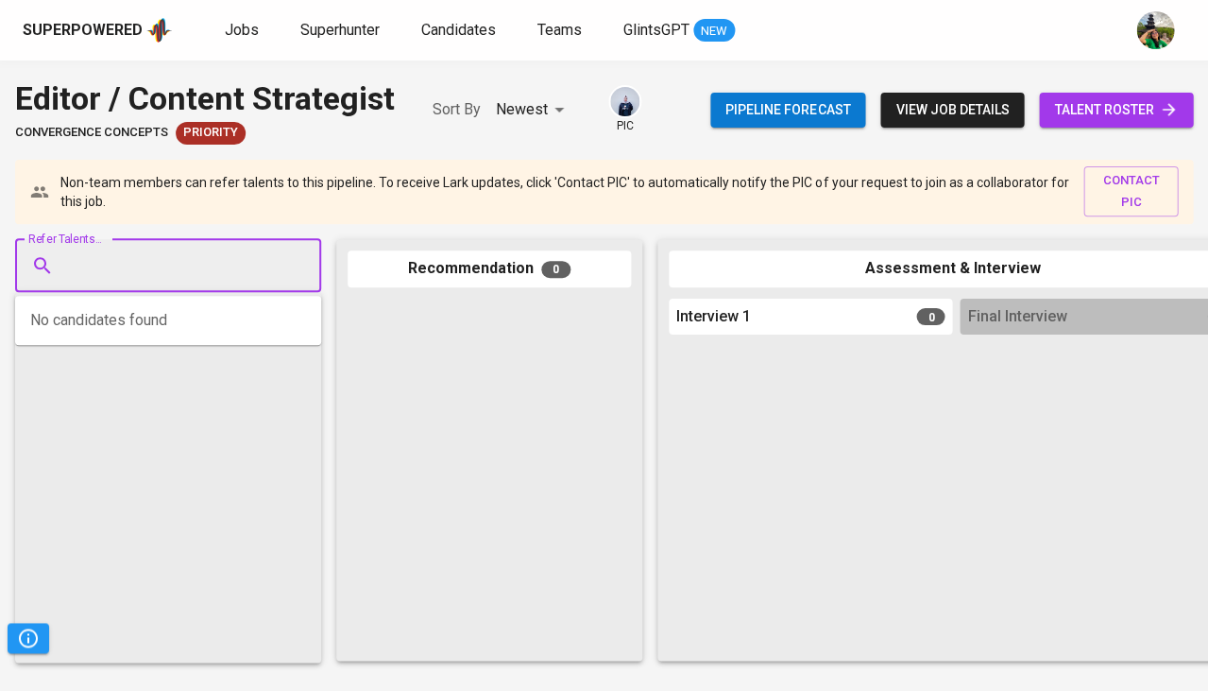
paste input "[EMAIL_ADDRESS][DOMAIN_NAME]"
type input "[EMAIL_ADDRESS][DOMAIN_NAME]"
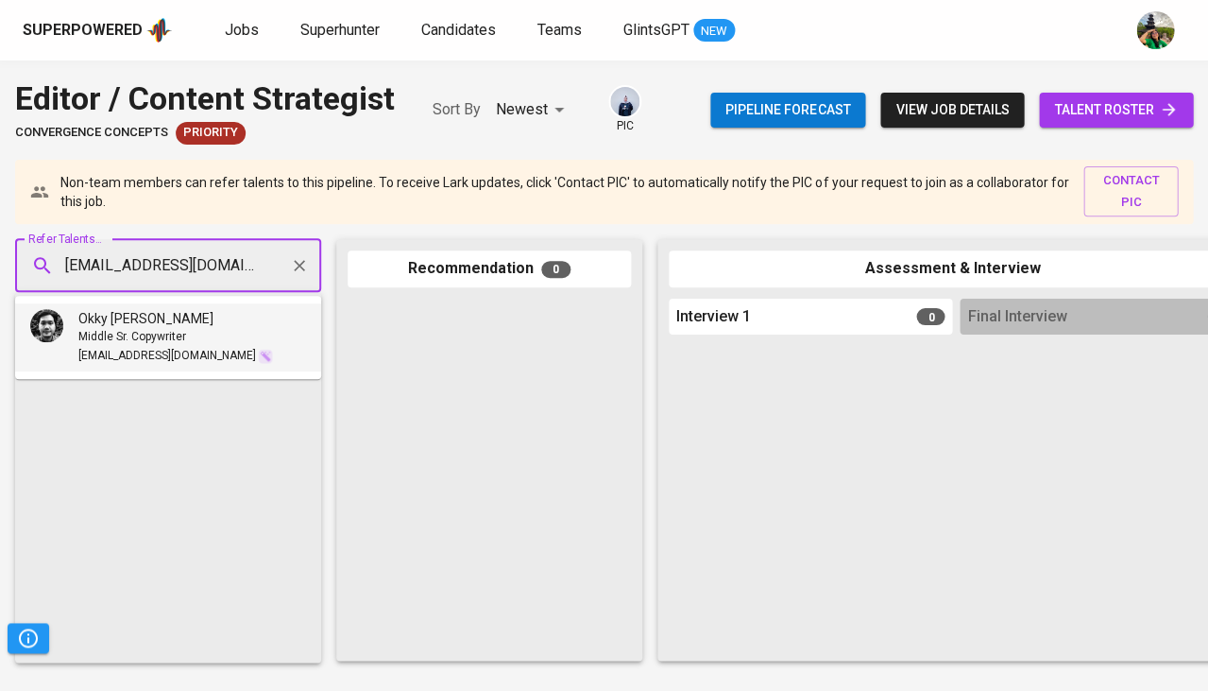
click at [151, 326] on span "Okky [PERSON_NAME]" at bounding box center [145, 318] width 135 height 19
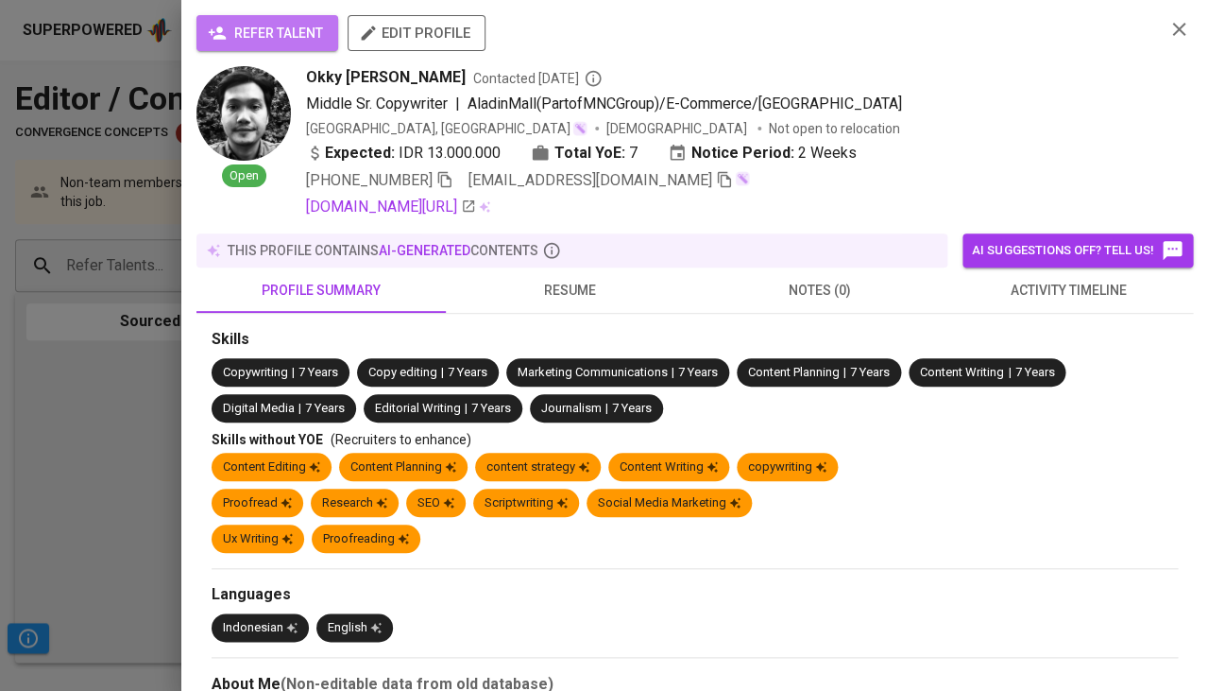
click at [291, 25] on span "refer talent" at bounding box center [267, 34] width 111 height 24
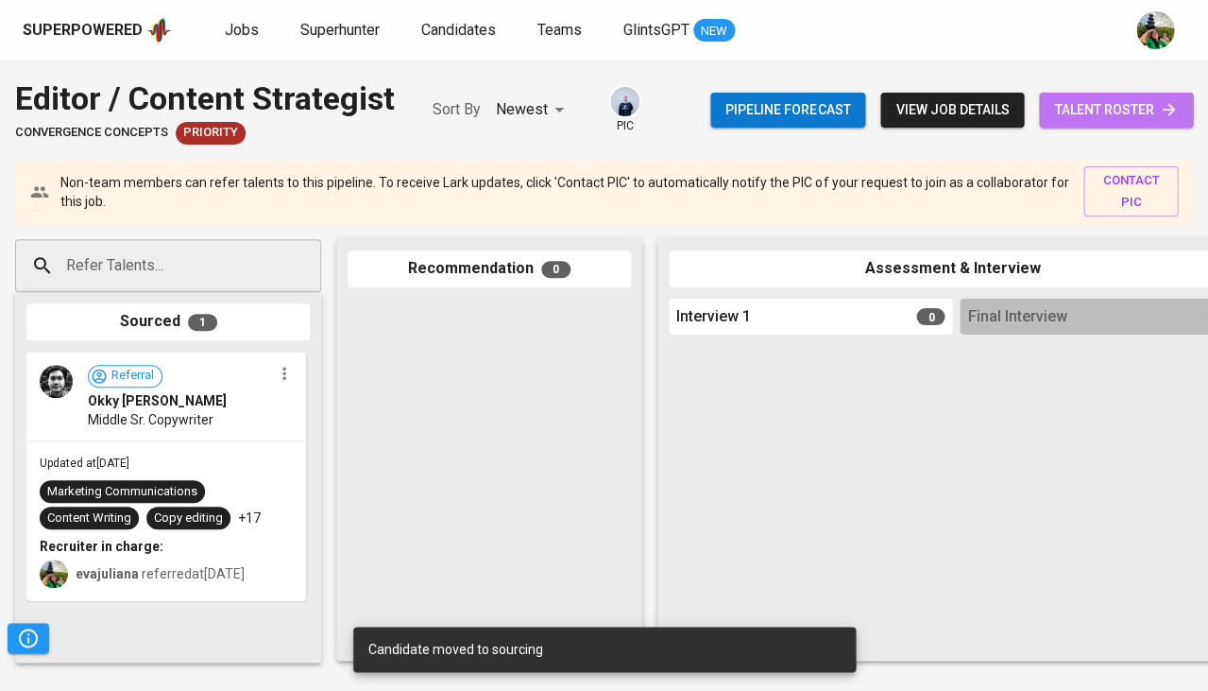
click at [1085, 101] on span "talent roster" at bounding box center [1116, 110] width 124 height 24
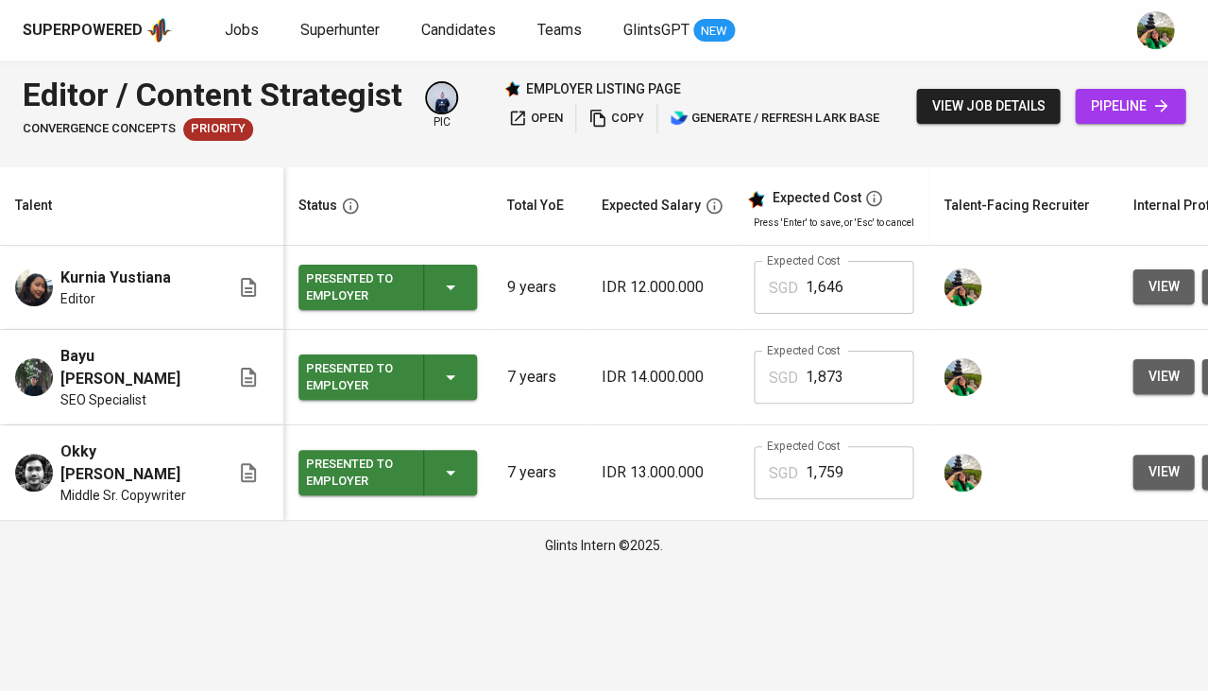
click at [1148, 365] on span "view" at bounding box center [1163, 377] width 31 height 24
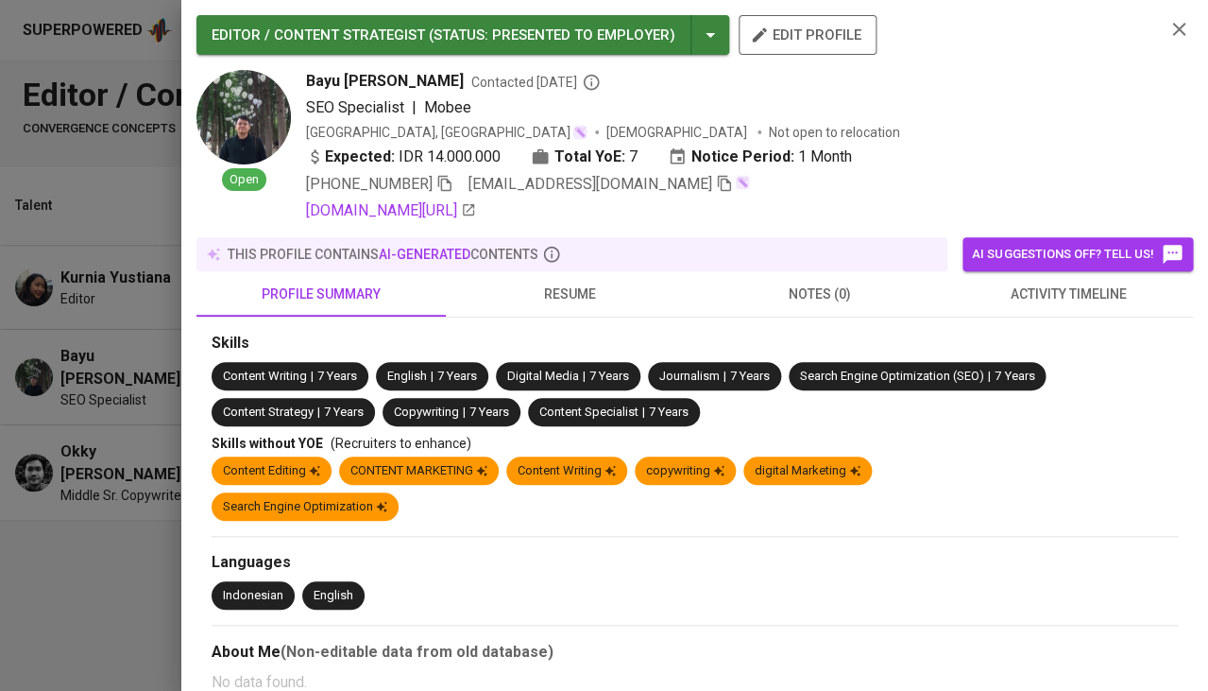
click at [716, 182] on icon "button" at bounding box center [724, 183] width 17 height 17
click at [1175, 25] on icon "button" at bounding box center [1179, 29] width 23 height 23
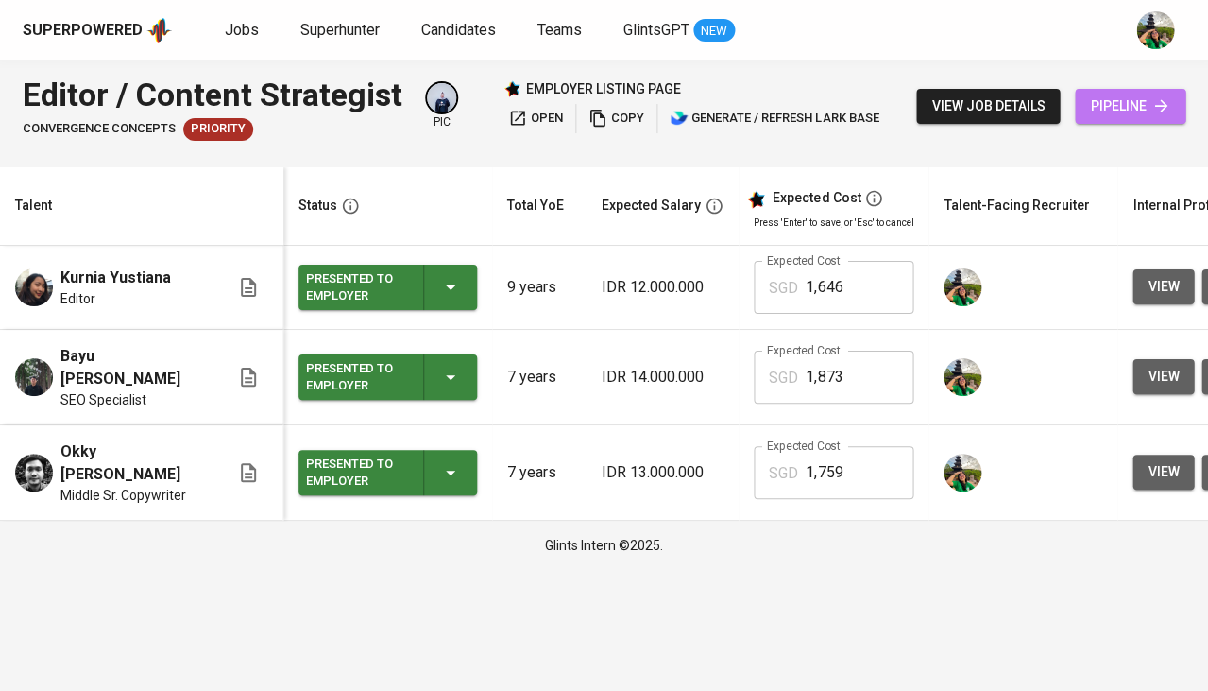
click at [1109, 109] on span "pipeline" at bounding box center [1130, 106] width 80 height 24
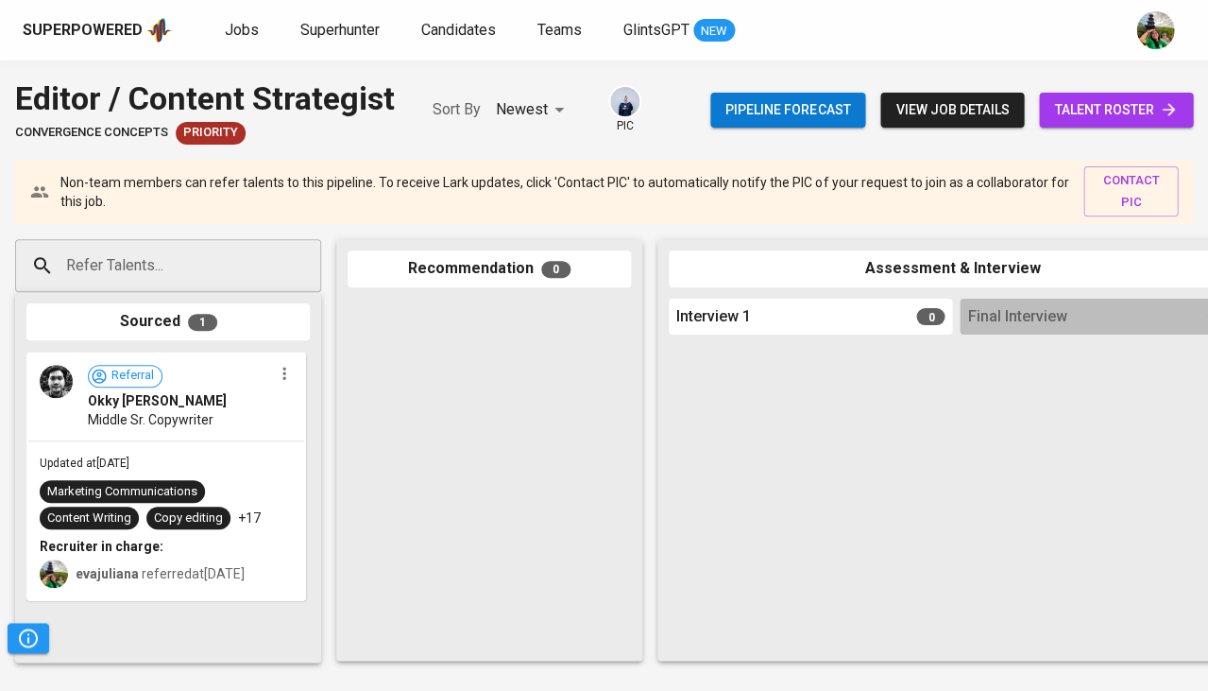
click at [242, 275] on input "Refer Talents..." at bounding box center [160, 266] width 198 height 36
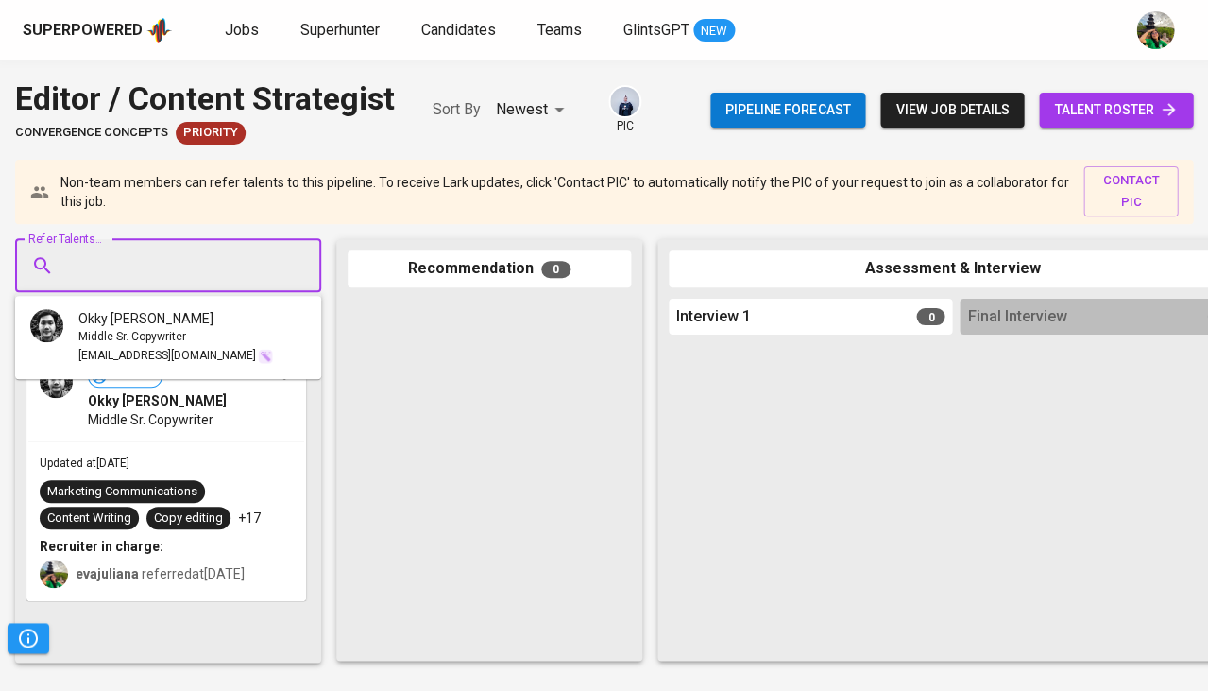
paste input "bayusuryapurnama@gmail.com"
type input "bayusuryapurnama@gmail.com"
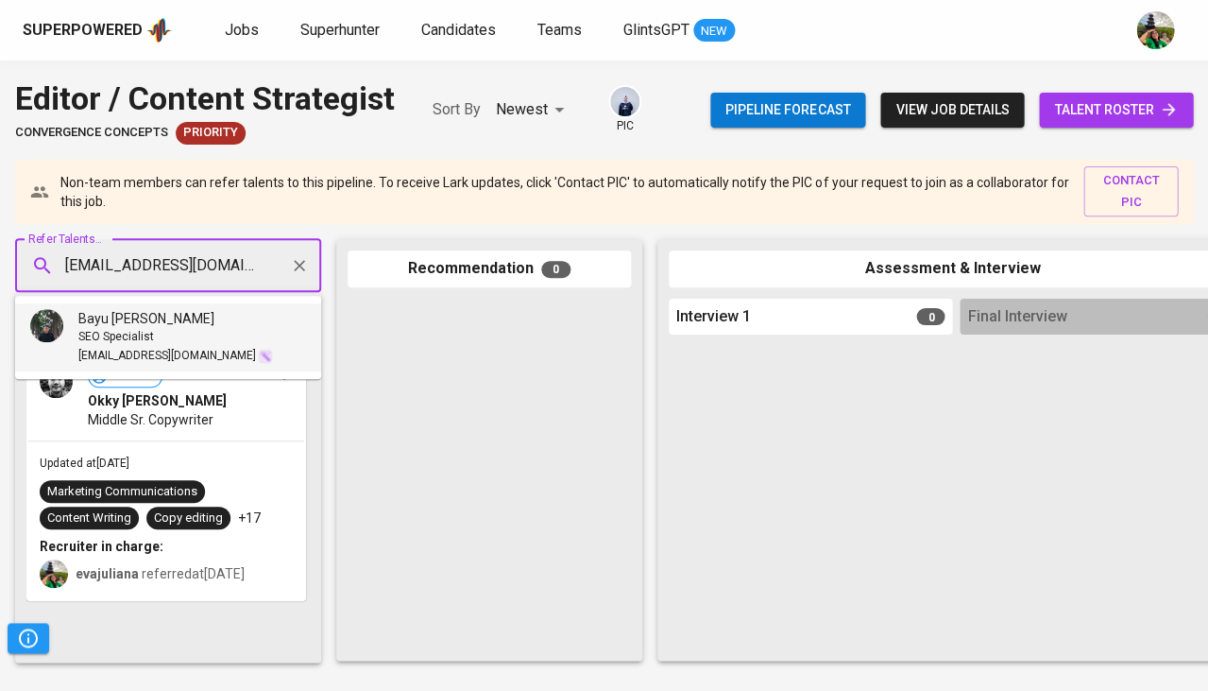
click at [214, 309] on div "Bayu Surya Purnama" at bounding box center [175, 318] width 195 height 19
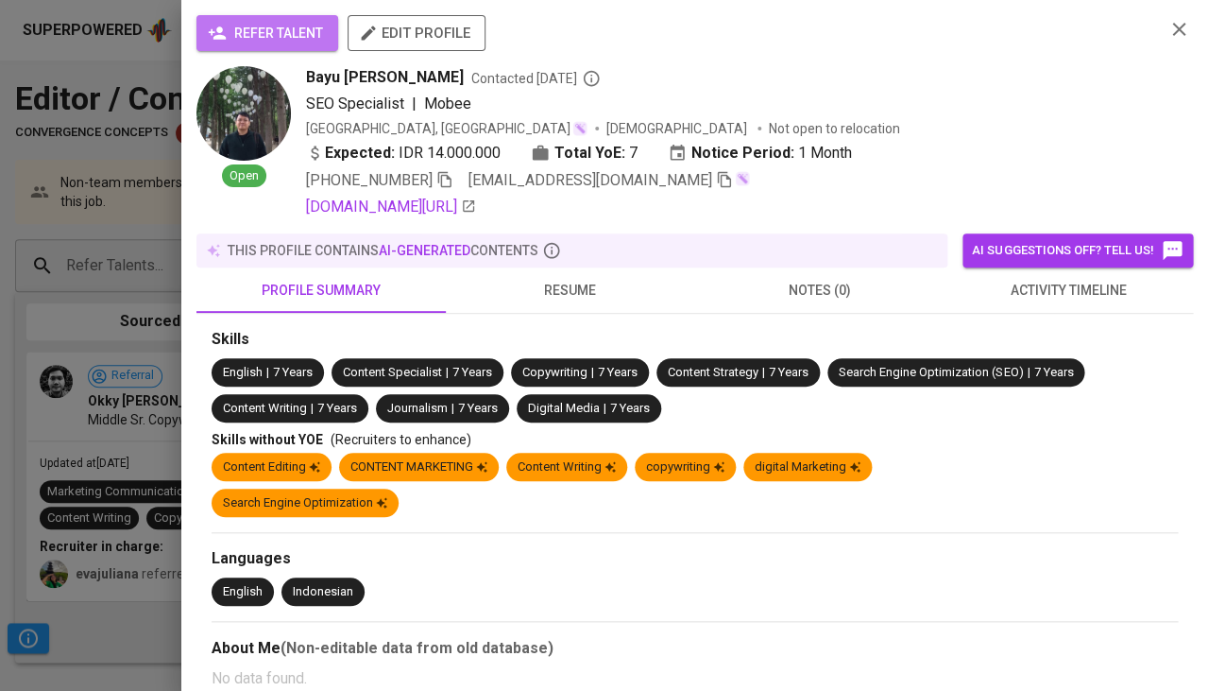
click at [232, 31] on span "refer talent" at bounding box center [267, 34] width 111 height 24
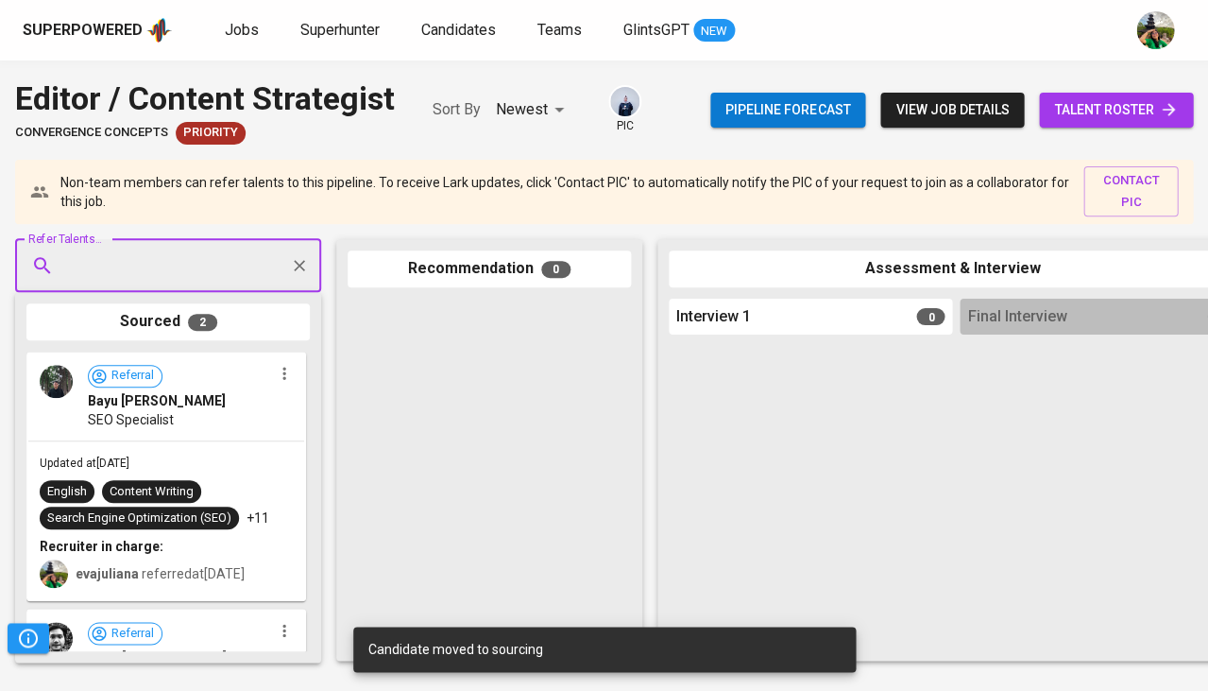
click at [1068, 110] on span "talent roster" at bounding box center [1116, 110] width 124 height 24
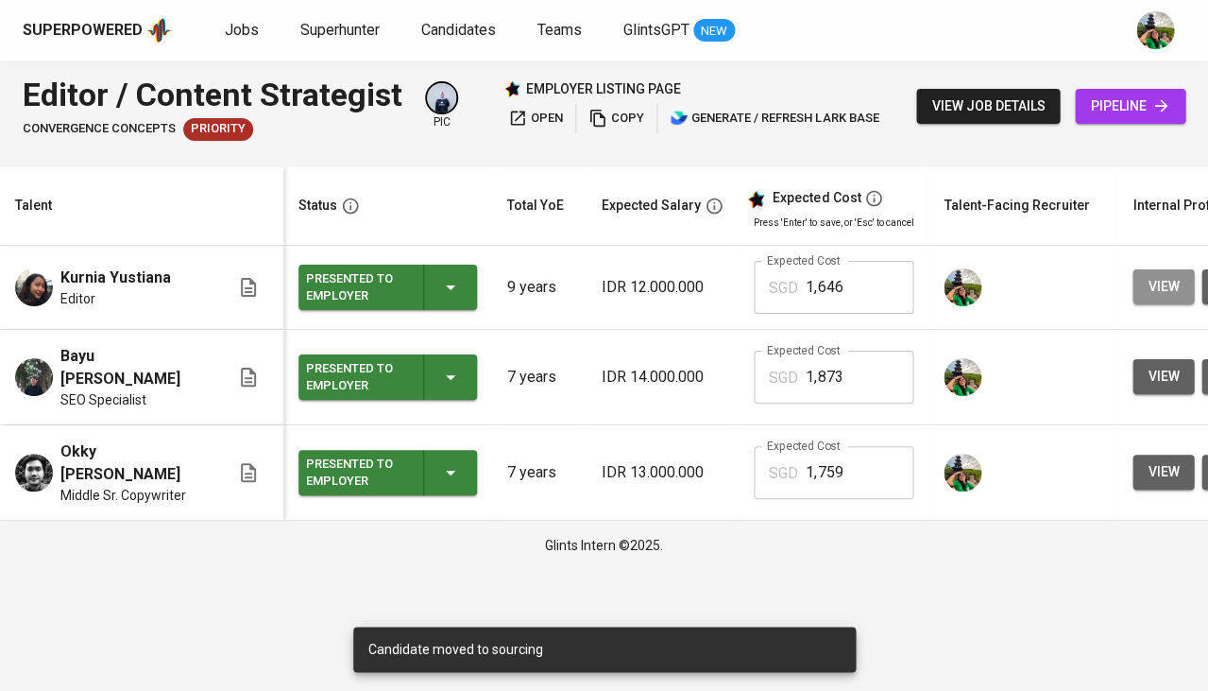
click at [1147, 272] on button "view" at bounding box center [1163, 286] width 61 height 35
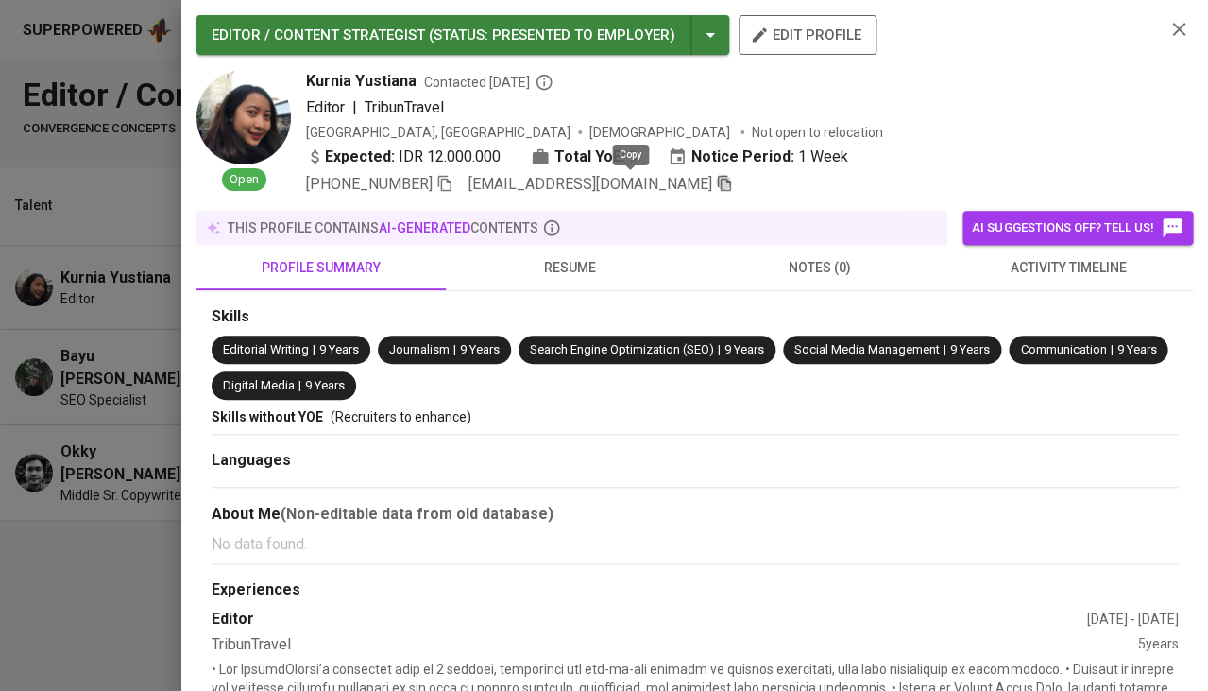
click at [716, 181] on icon "button" at bounding box center [724, 183] width 17 height 17
click at [1183, 23] on icon "button" at bounding box center [1179, 29] width 23 height 23
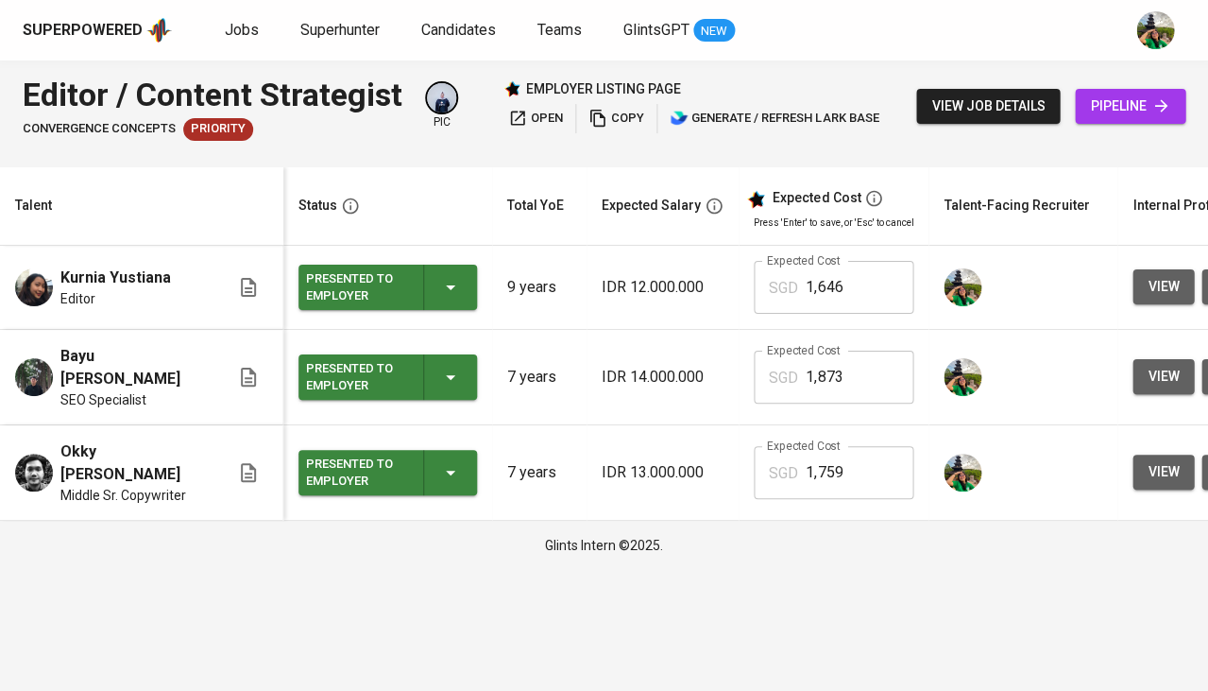
click at [1085, 116] on link "pipeline" at bounding box center [1130, 106] width 111 height 35
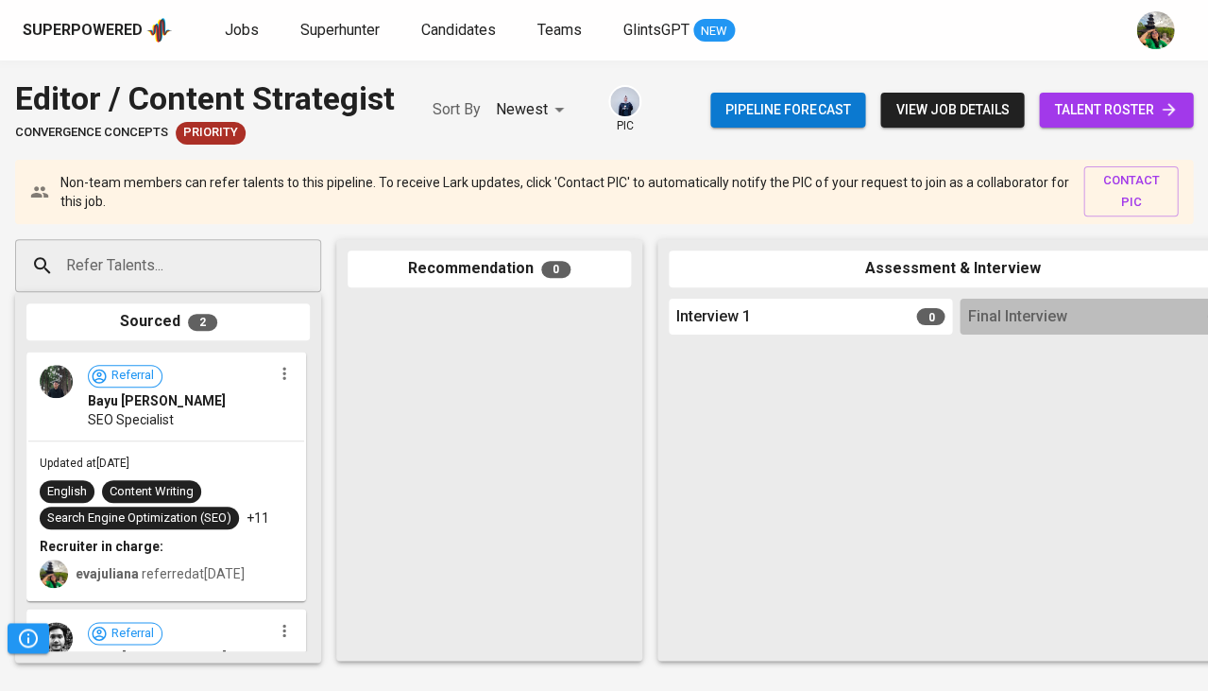
click at [205, 279] on input "Refer Talents..." at bounding box center [160, 266] width 198 height 36
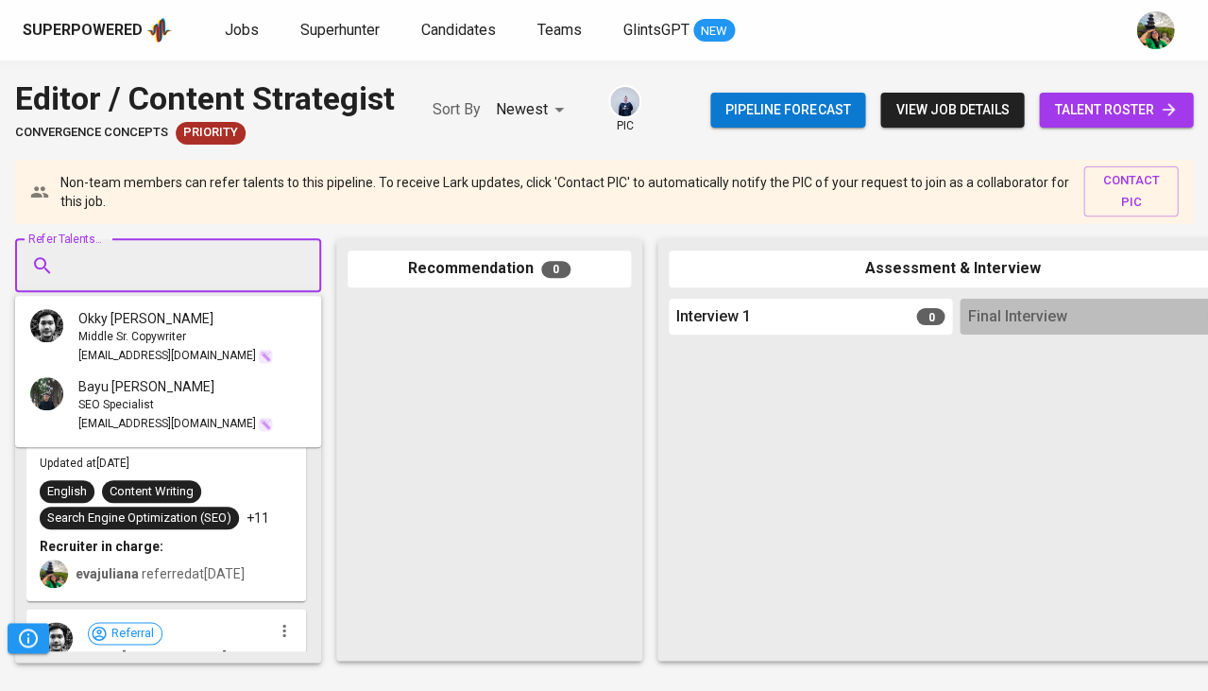
paste input "kyustiana@gmail.com"
type input "kyustiana@gmail.com"
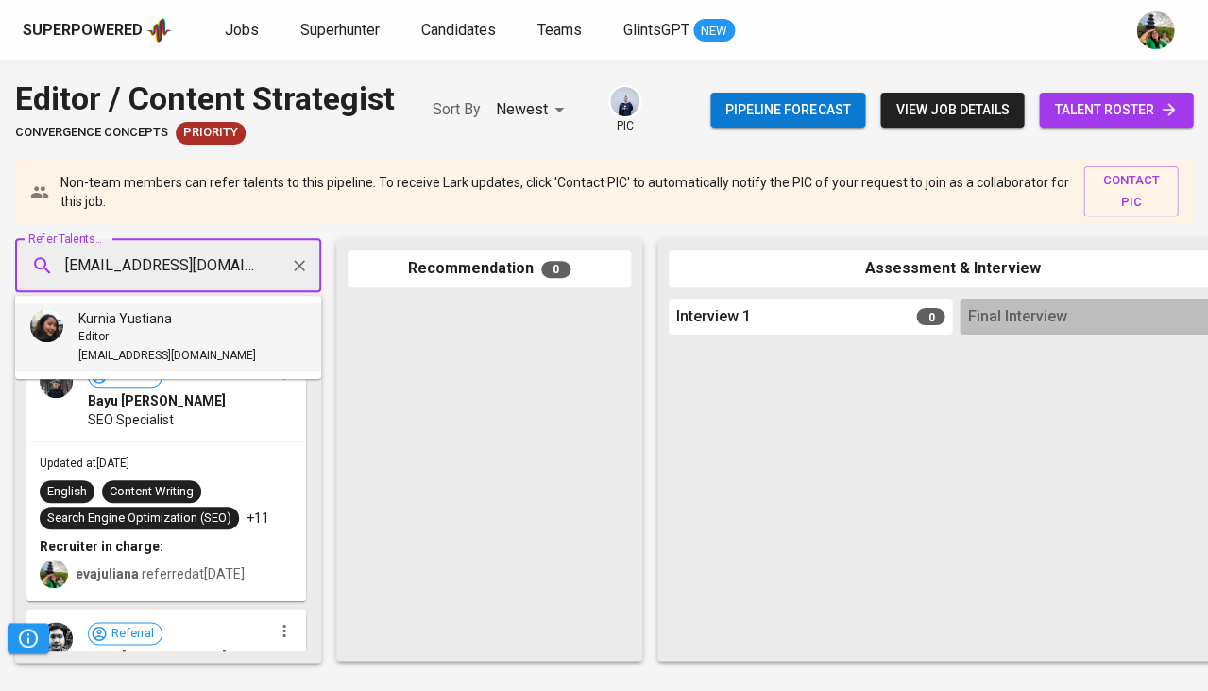
click at [138, 330] on div "Editor" at bounding box center [167, 337] width 178 height 19
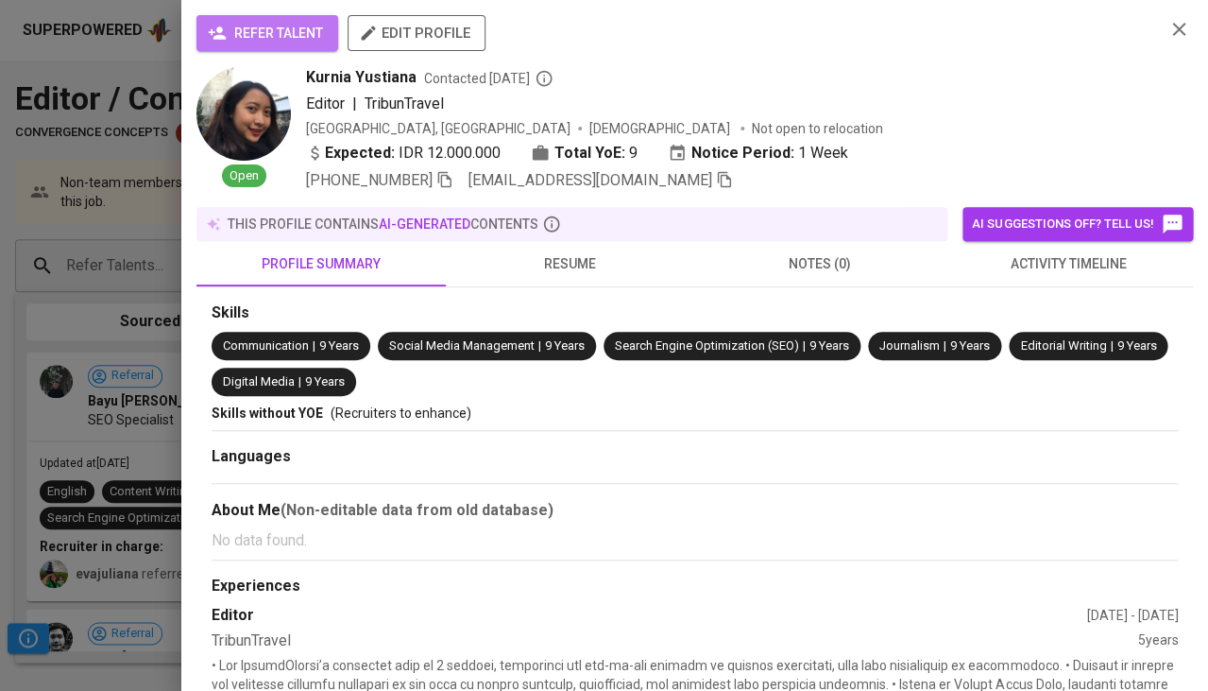
click at [268, 24] on span "refer talent" at bounding box center [267, 34] width 111 height 24
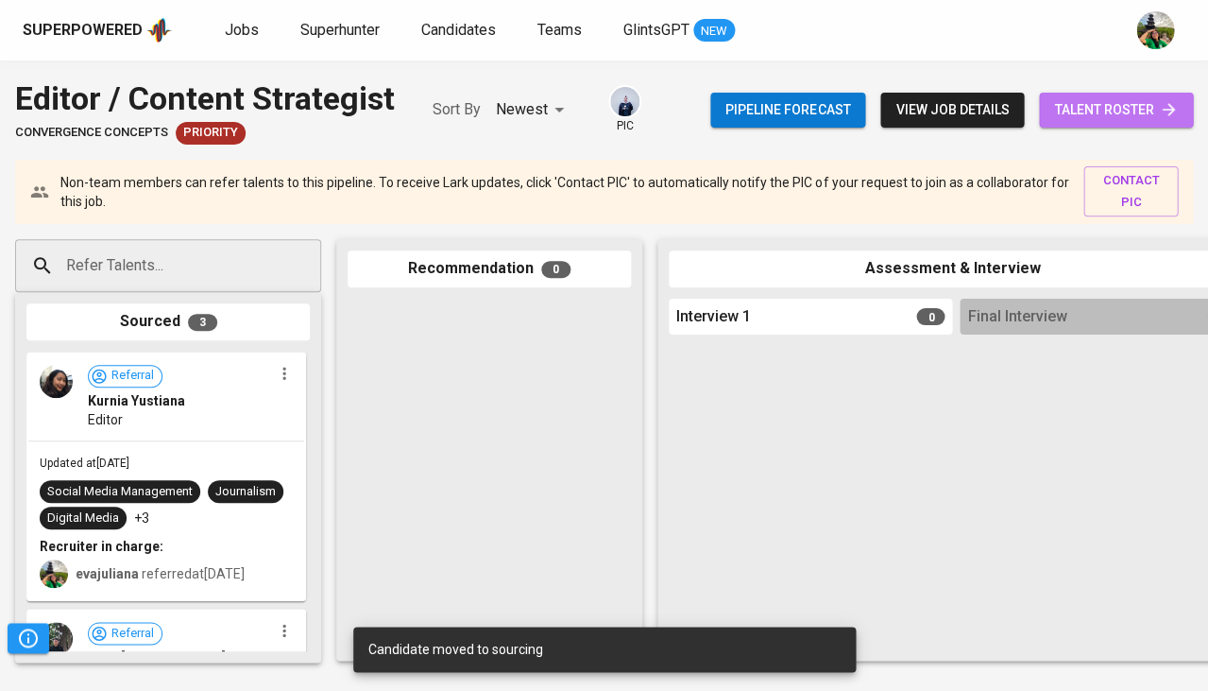
click at [1078, 107] on span "talent roster" at bounding box center [1116, 110] width 124 height 24
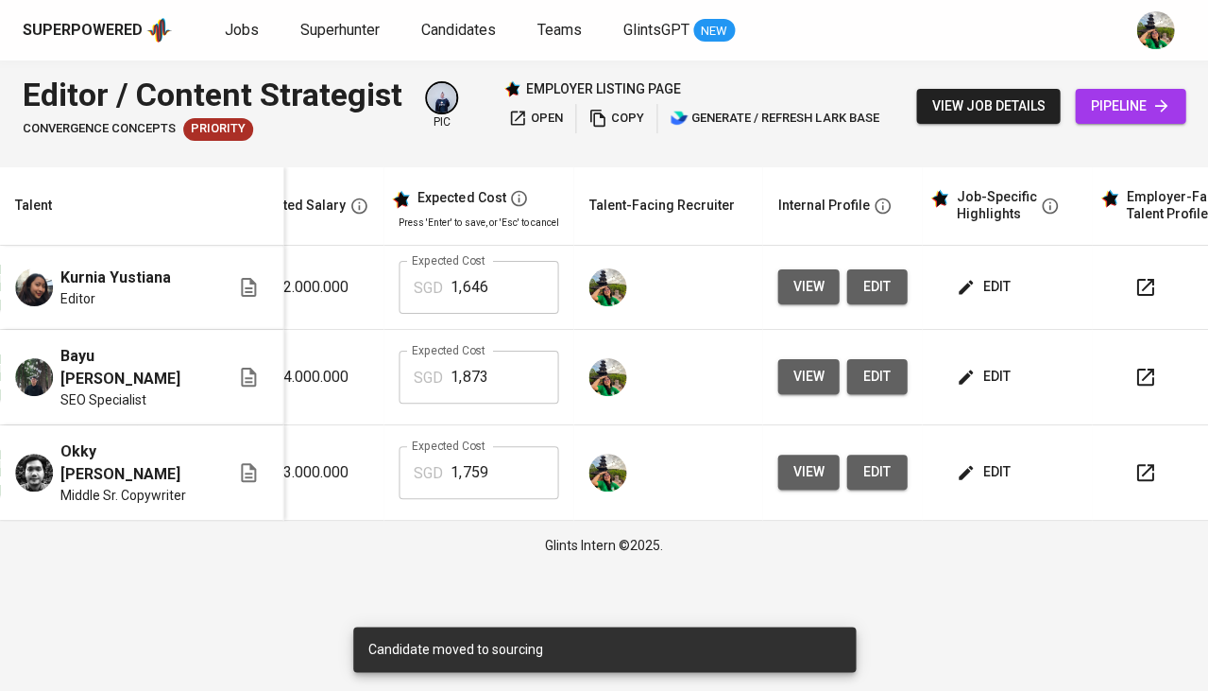
scroll to position [0, 396]
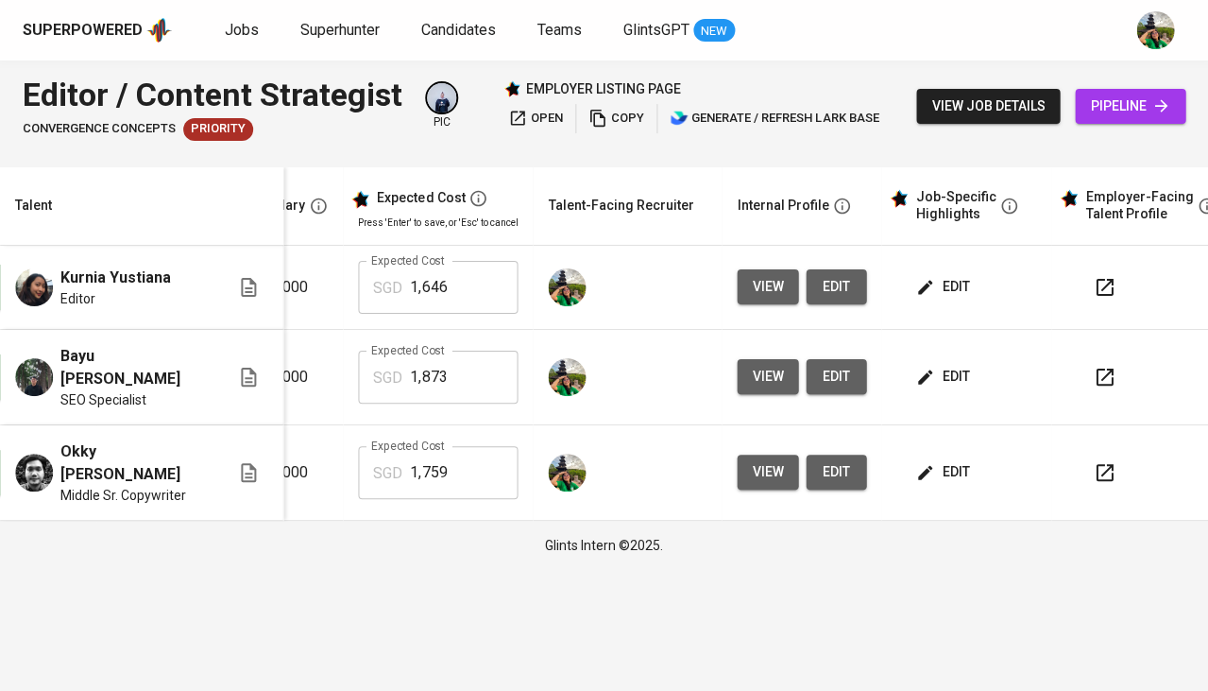
click at [957, 285] on span "edit" at bounding box center [944, 287] width 50 height 24
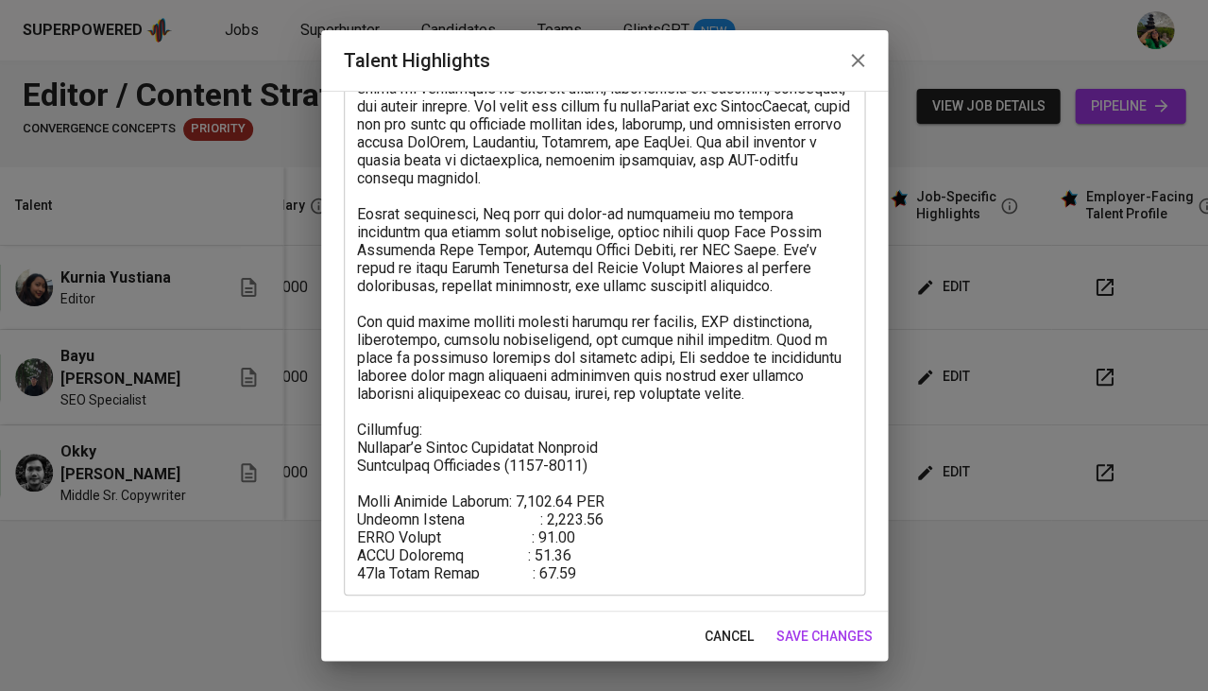
scroll to position [170, 0]
click at [737, 633] on span "cancel" at bounding box center [729, 636] width 49 height 24
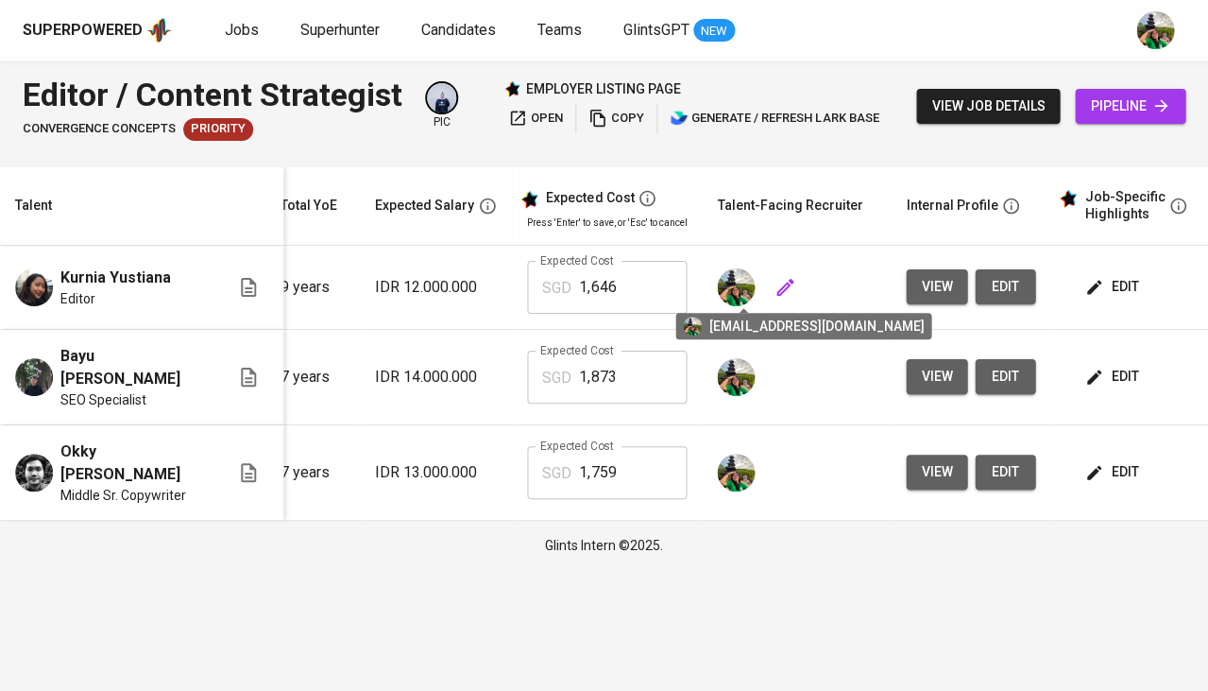
scroll to position [0, 227]
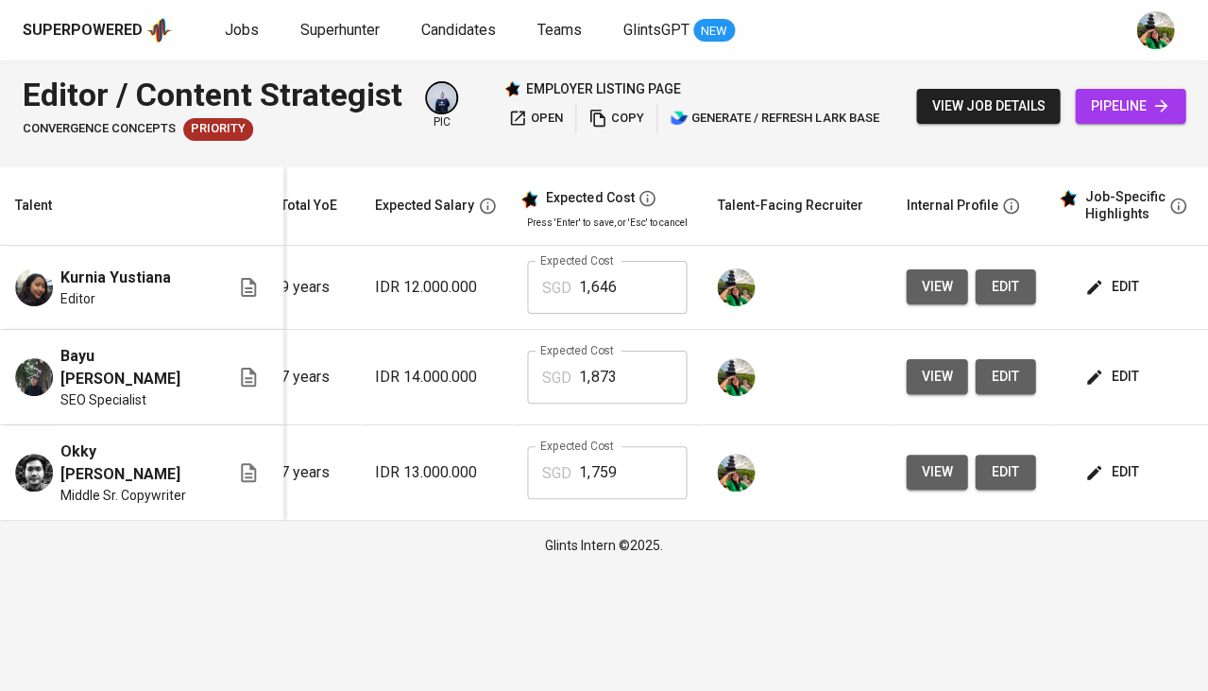
click at [1115, 381] on button "edit" at bounding box center [1113, 376] width 65 height 35
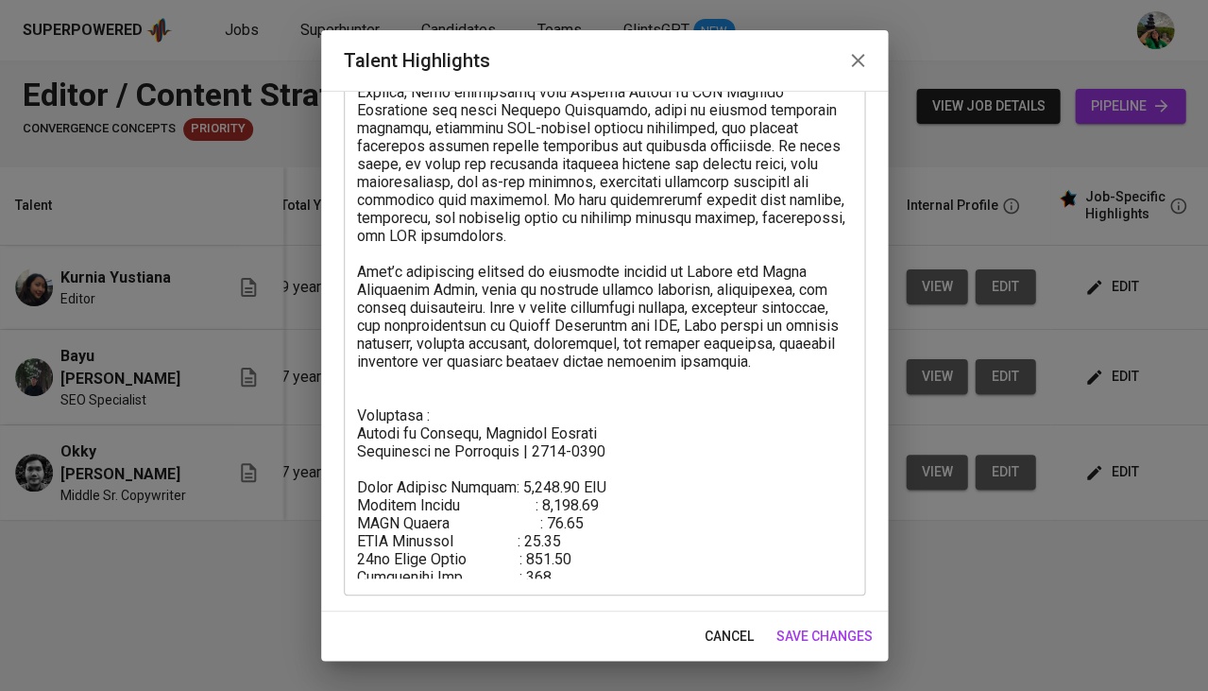
scroll to position [275, 0]
click at [648, 382] on textarea at bounding box center [604, 259] width 495 height 639
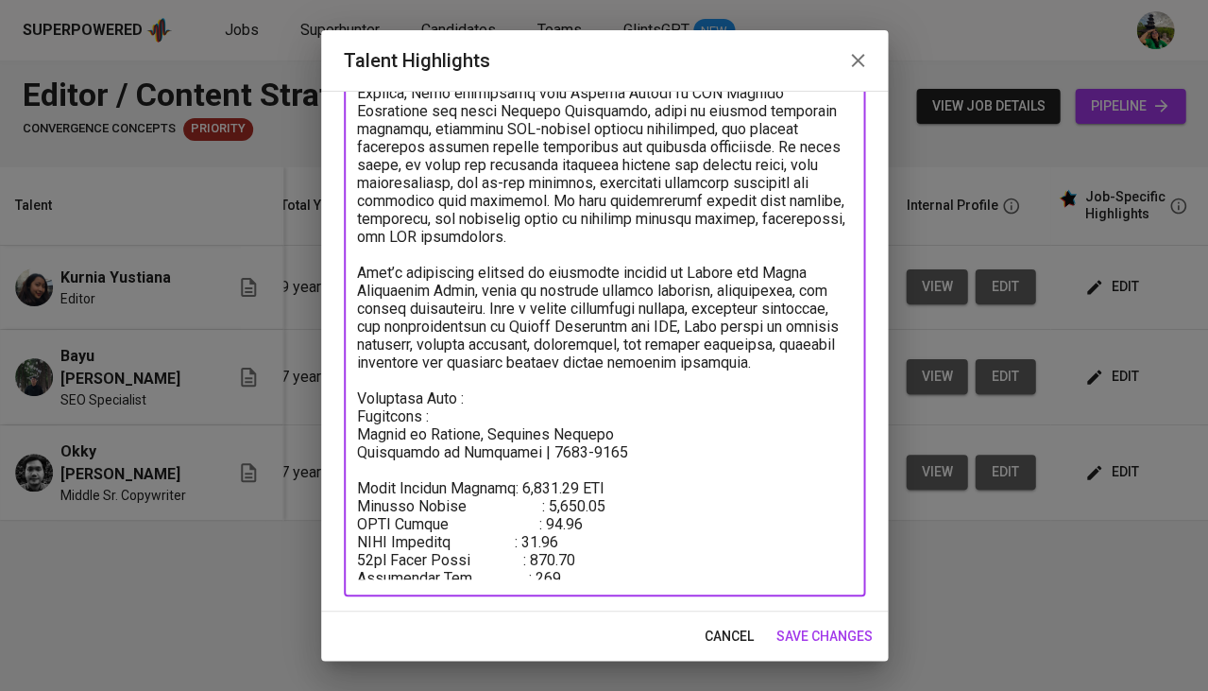
paste textarea "https://drive.google.com/file/d/16vXMQKFOAc6Fg3lqtcyHu3Y8YIiobC4a/view"
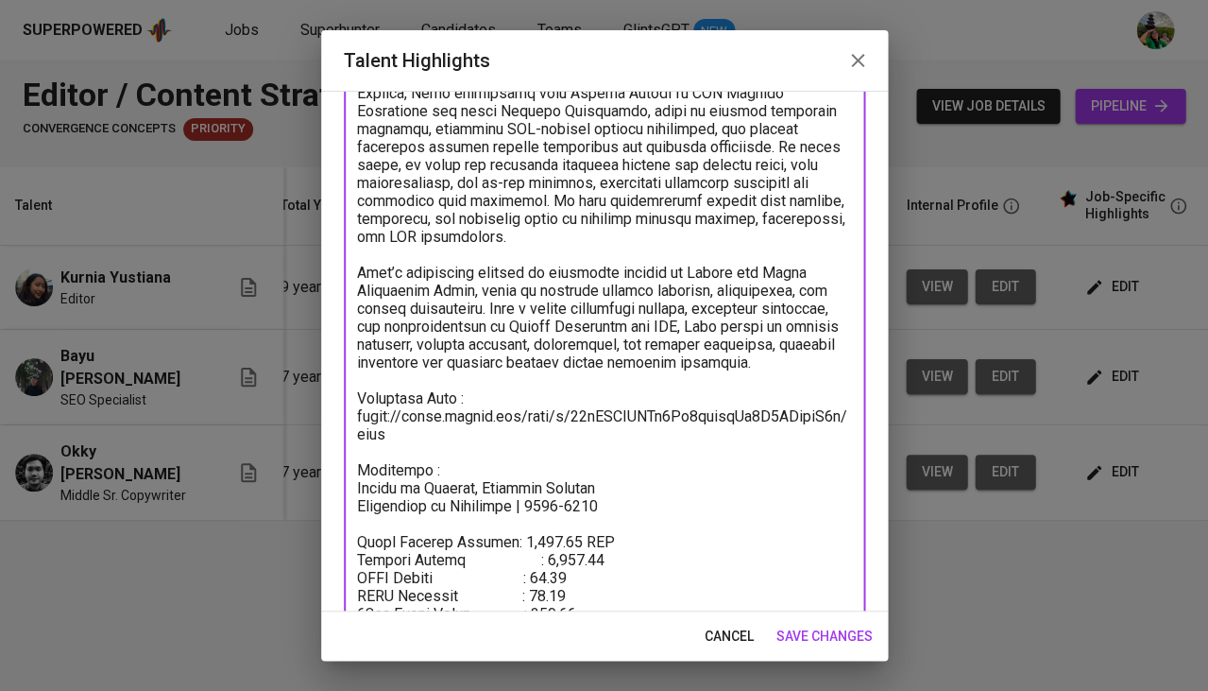
type textarea "Career Highlight: Bayu Surya Purnama is an accomplished SEO Specialist with ove…"
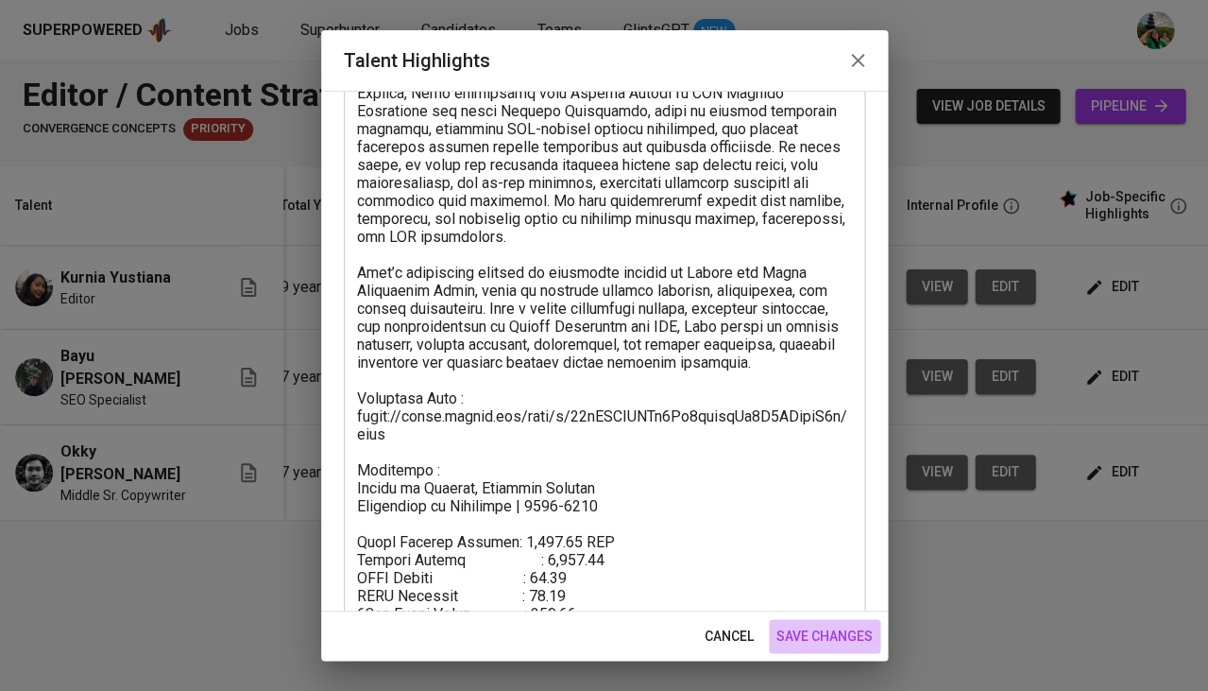
click at [825, 637] on span "save changes" at bounding box center [825, 636] width 96 height 24
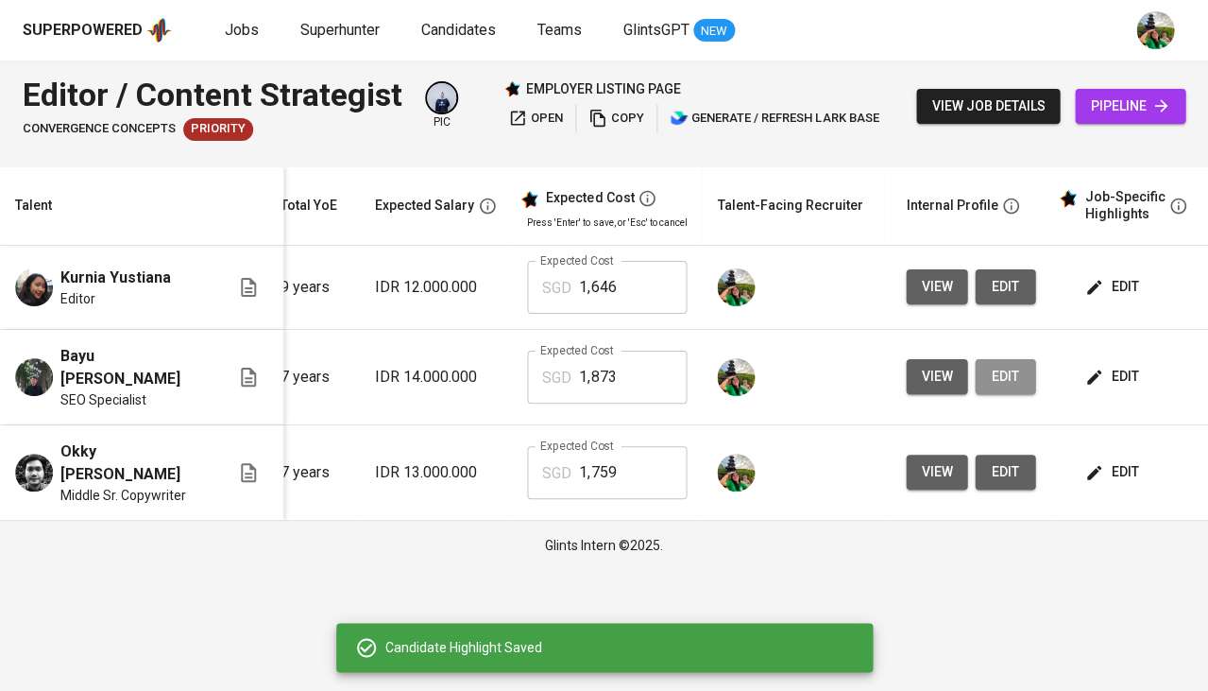
click at [1002, 359] on button "edit" at bounding box center [1005, 376] width 60 height 35
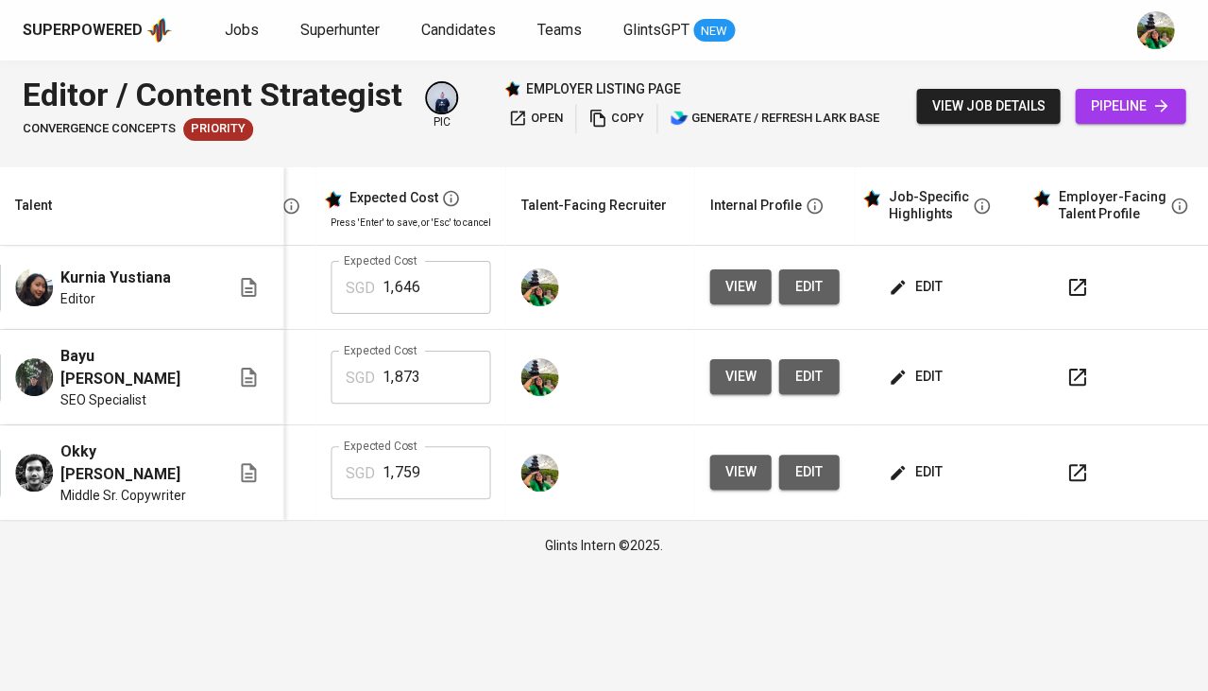
scroll to position [0, 421]
click at [1068, 377] on icon "button" at bounding box center [1079, 377] width 23 height 23
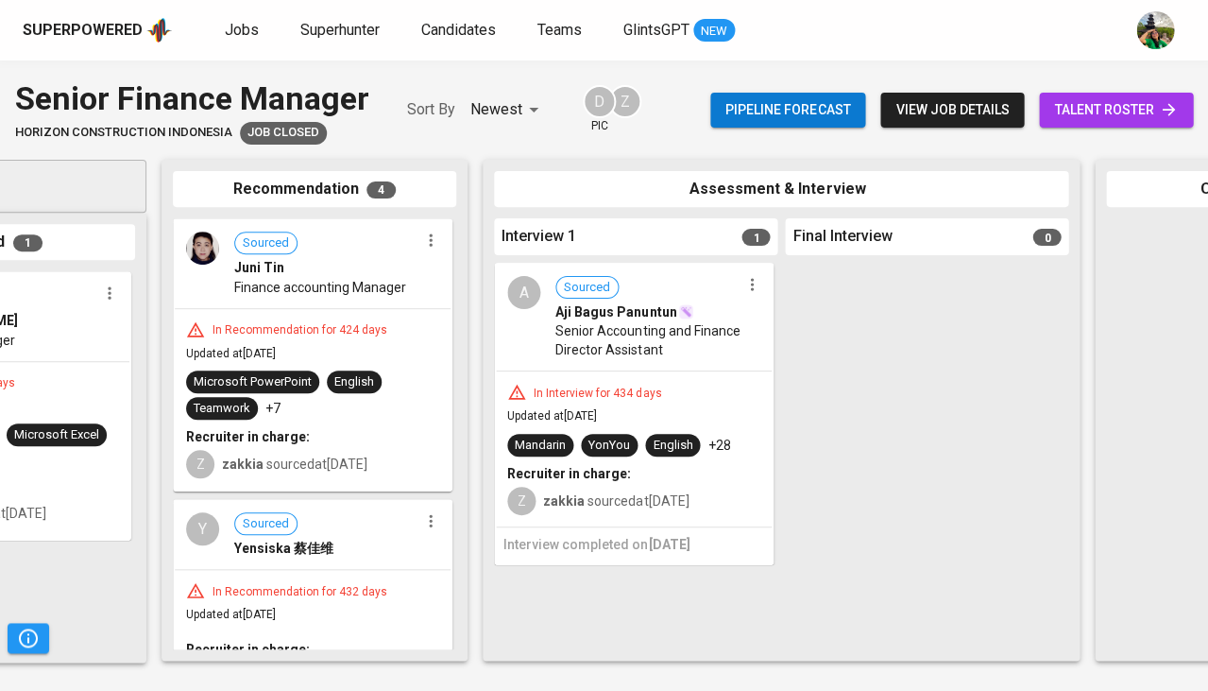
scroll to position [0, 146]
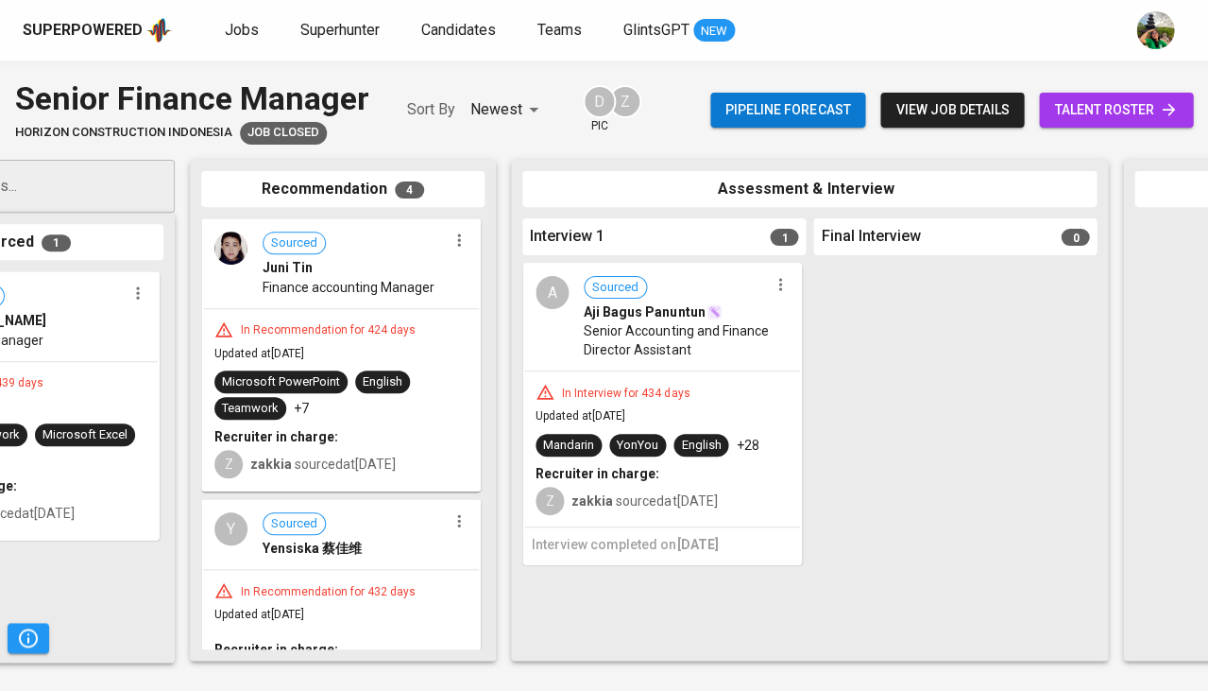
click at [714, 346] on span "Senior Accounting and Finance Director Assistant" at bounding box center [676, 340] width 184 height 38
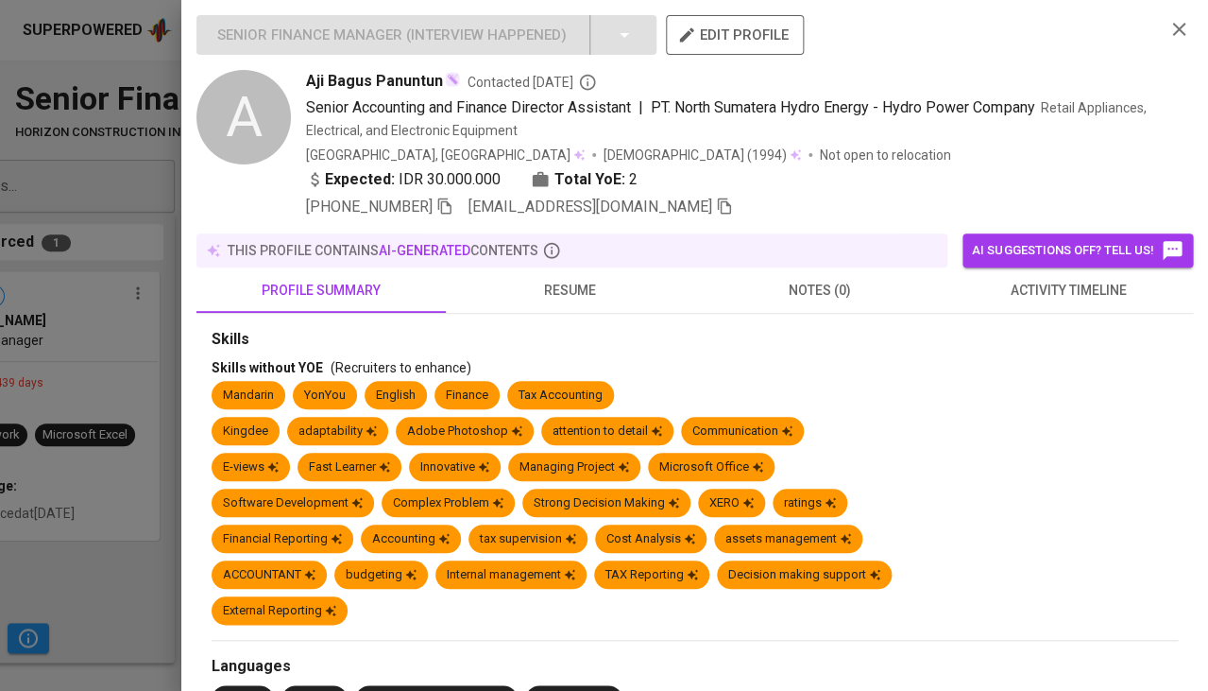
click at [585, 293] on span "resume" at bounding box center [570, 291] width 227 height 24
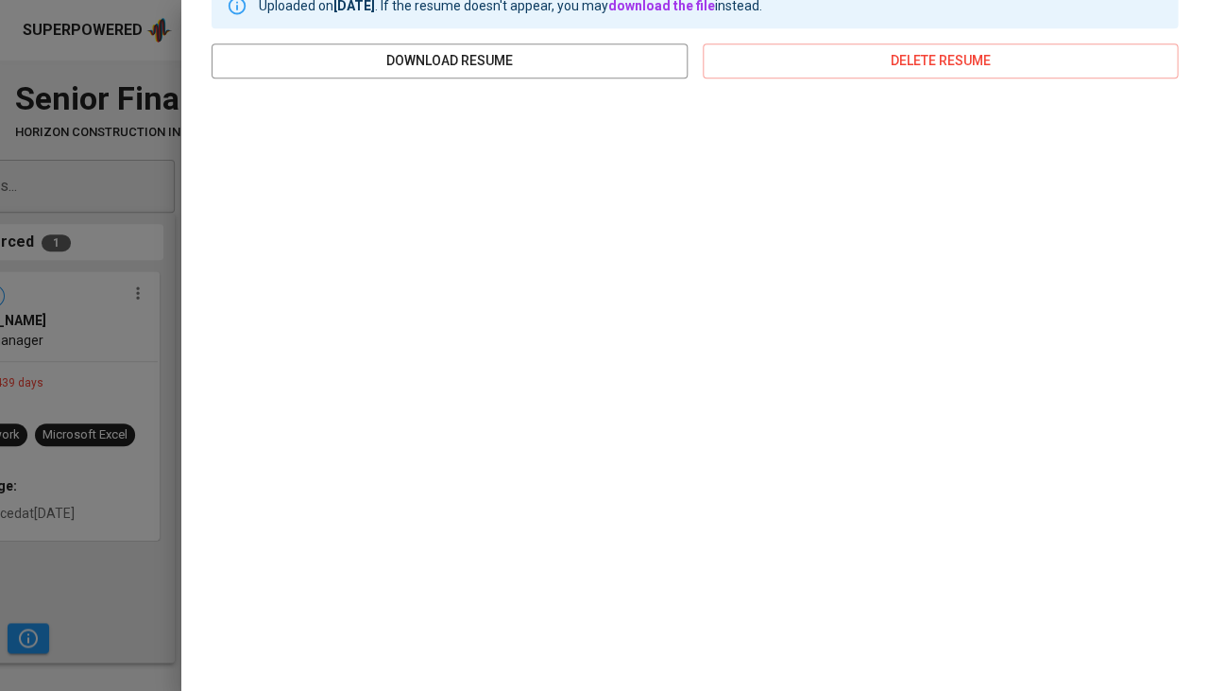
scroll to position [341, 0]
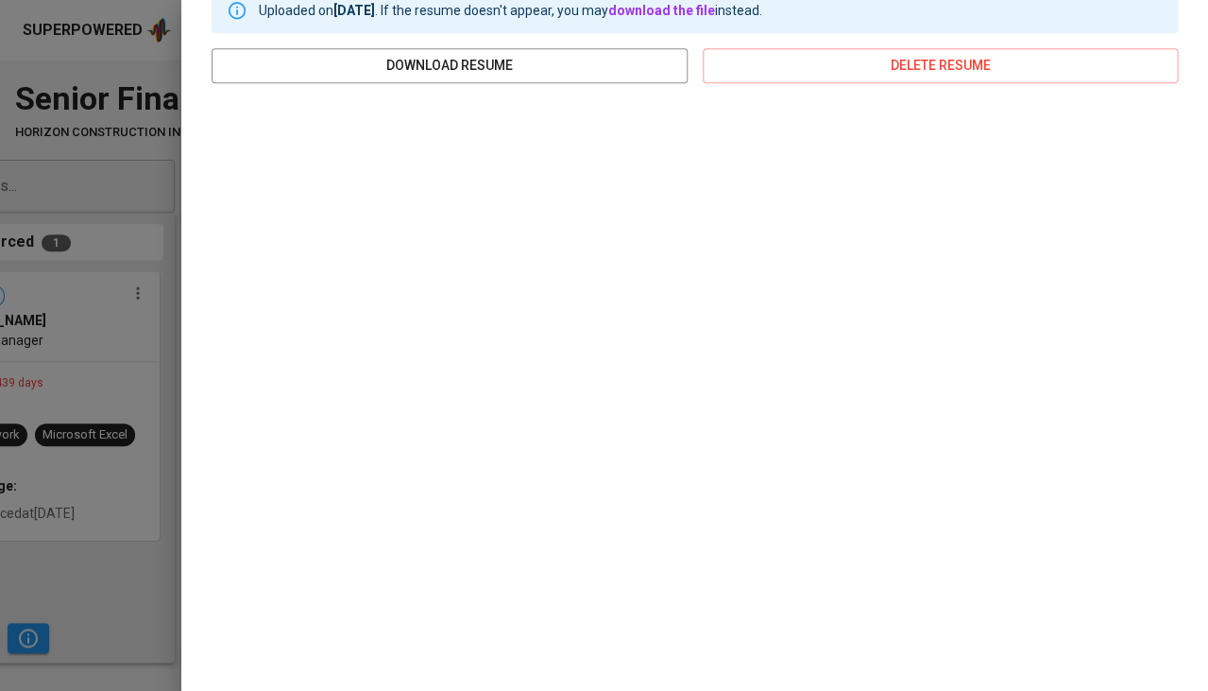
click at [72, 373] on div at bounding box center [604, 345] width 1208 height 691
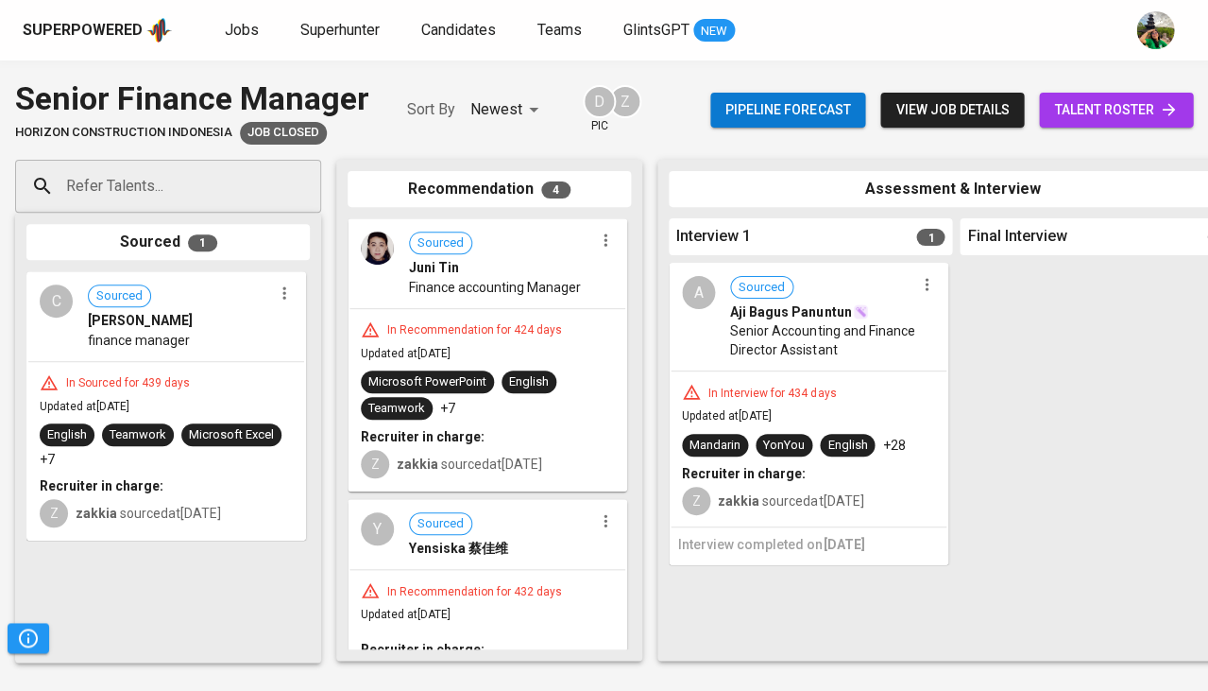
scroll to position [0, 0]
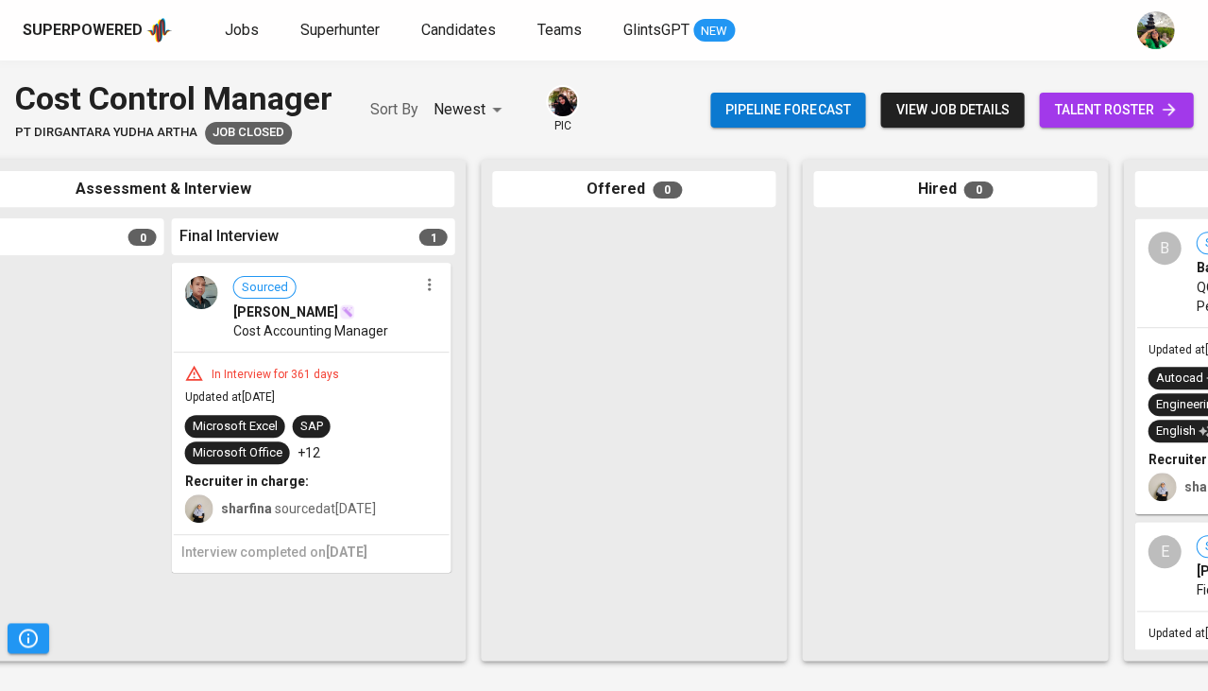
scroll to position [0, 504]
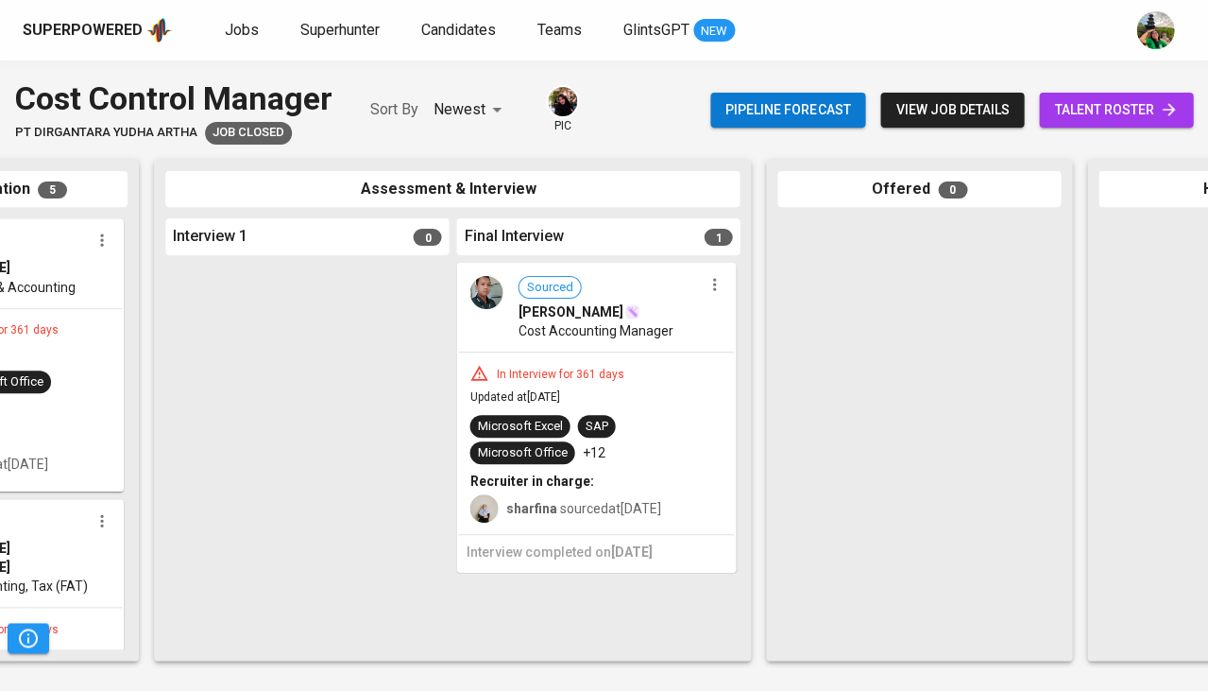
click at [699, 361] on div "In Interview for 361 days Updated at Oct 17, 2024 Microsoft Excel SAP Microsoft…" at bounding box center [596, 442] width 276 height 181
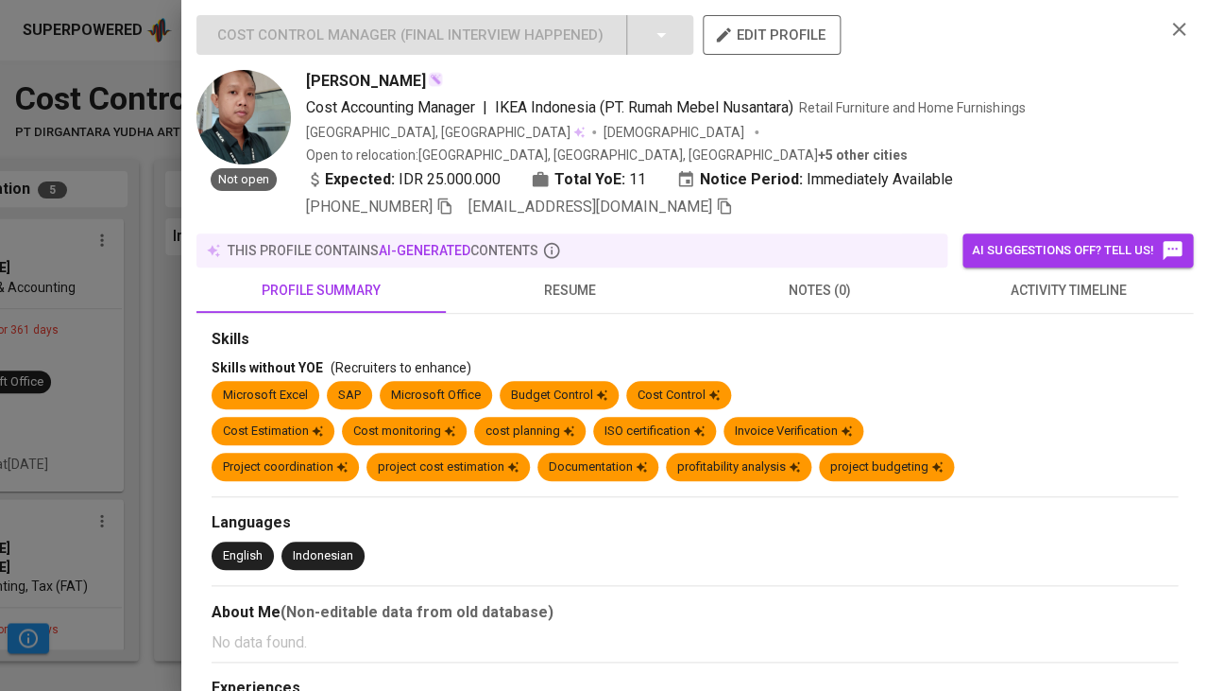
click at [581, 279] on span "resume" at bounding box center [570, 291] width 227 height 24
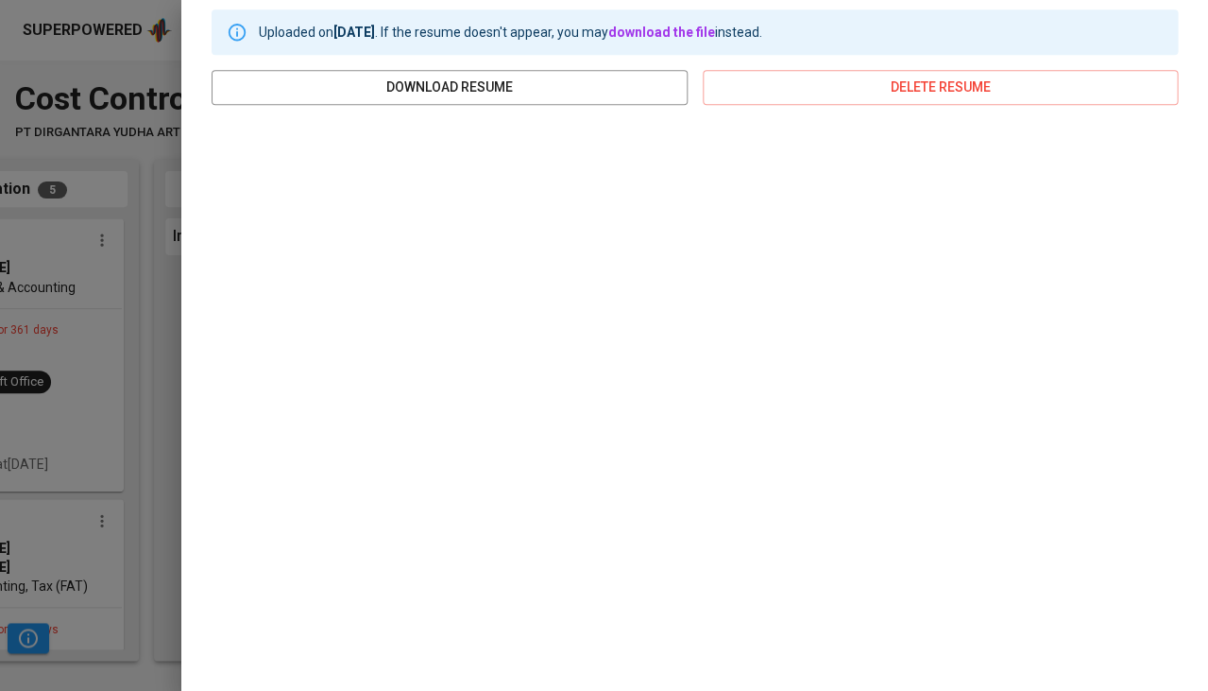
scroll to position [0, 0]
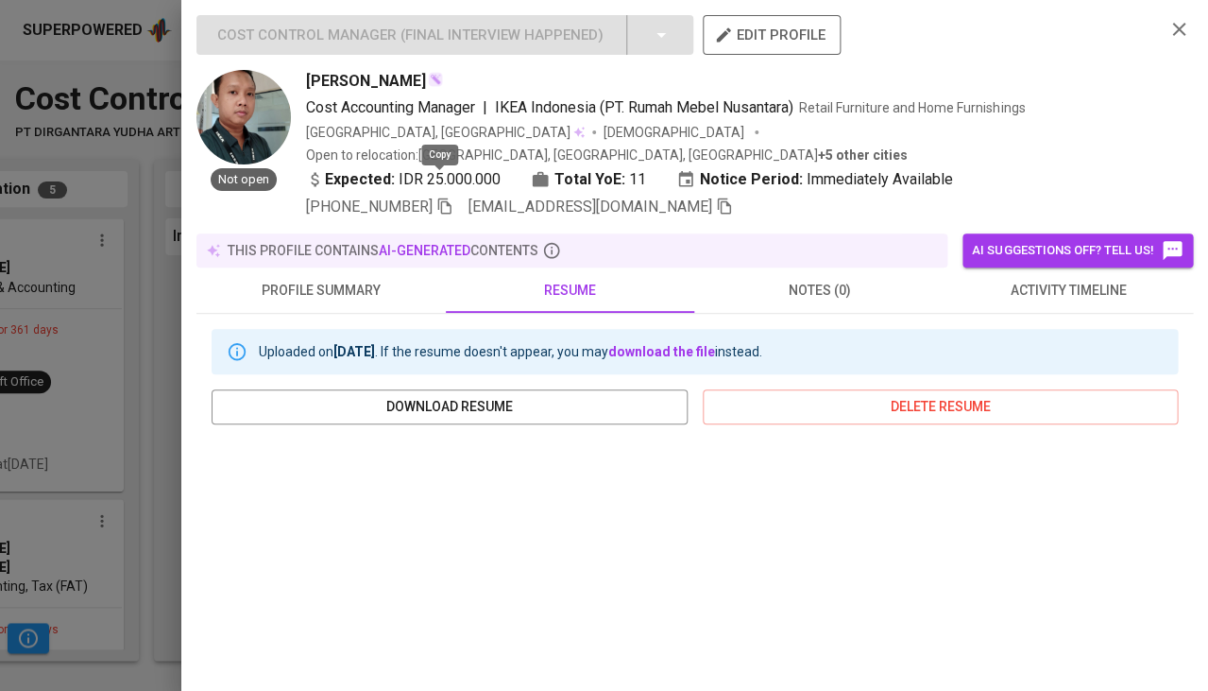
click at [438, 198] on icon "button" at bounding box center [444, 206] width 13 height 16
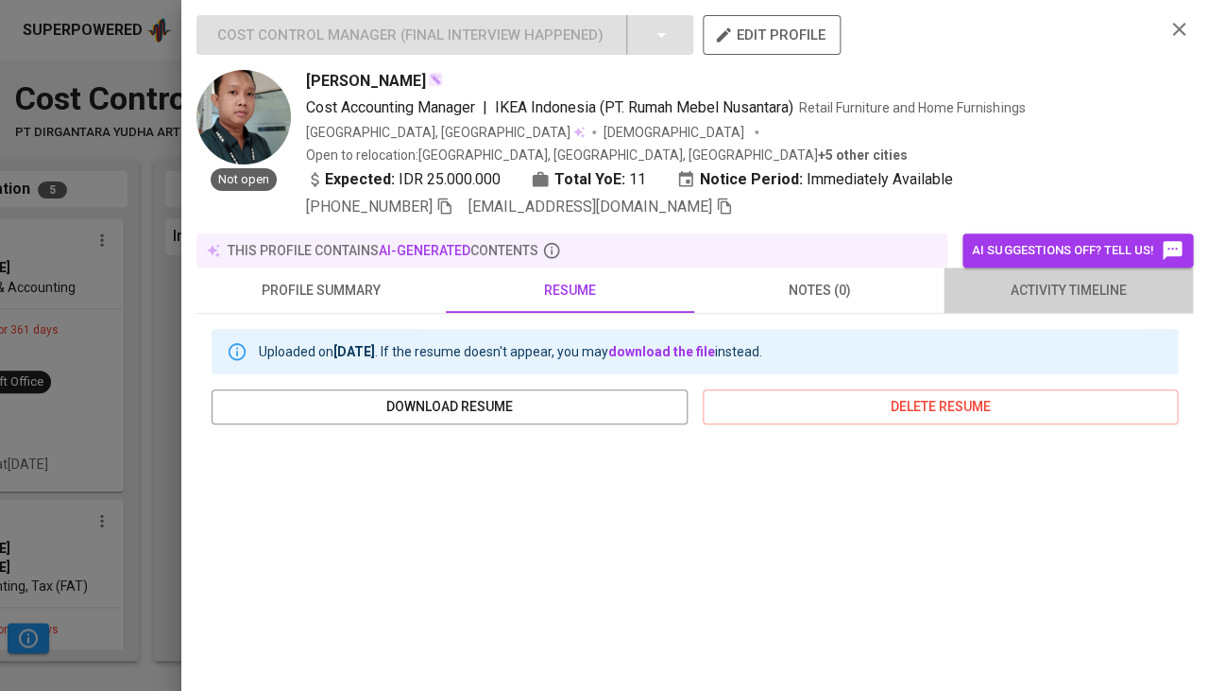
click at [1096, 279] on span "activity timeline" at bounding box center [1068, 291] width 227 height 24
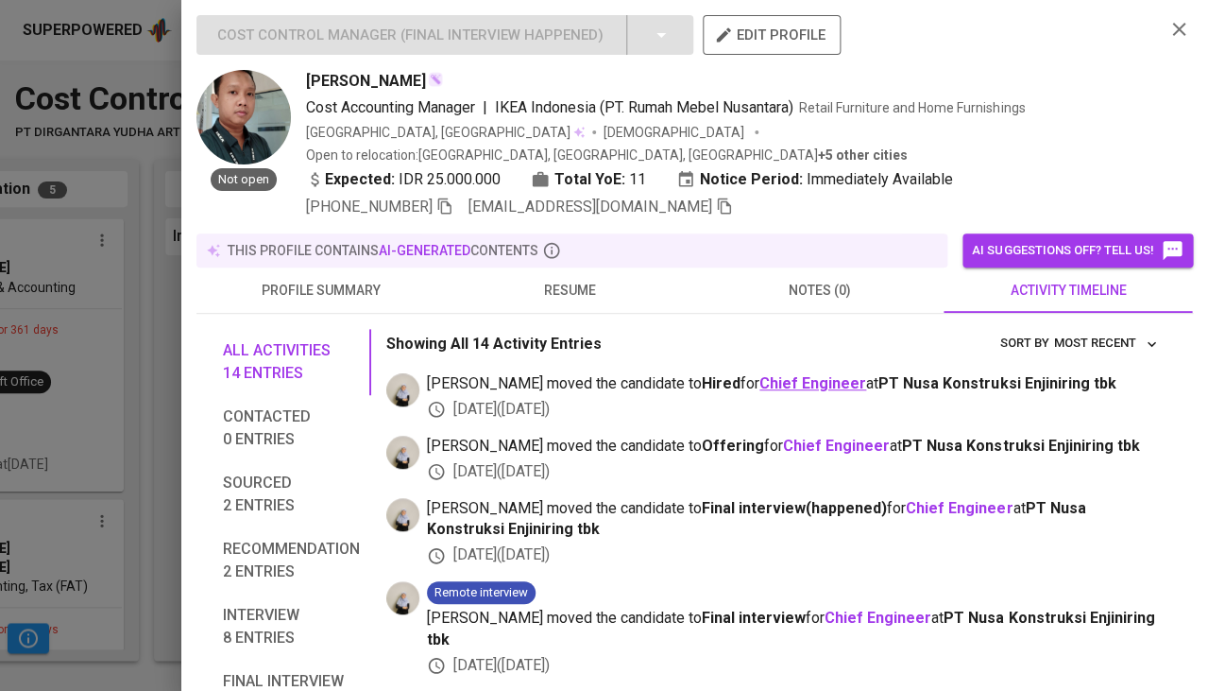
click at [761, 374] on b "Chief Engineer" at bounding box center [813, 383] width 107 height 18
click at [152, 336] on div at bounding box center [604, 345] width 1208 height 691
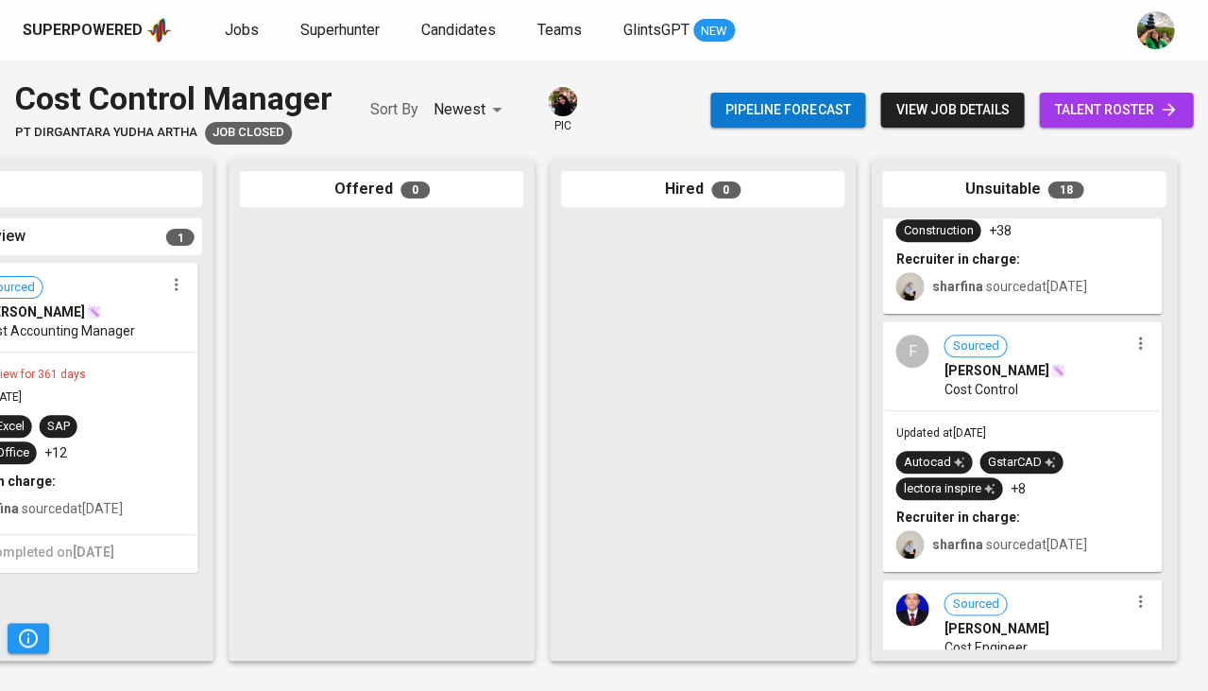
scroll to position [0, 1042]
click at [985, 426] on span "Updated at Oct 23, 2024" at bounding box center [941, 432] width 90 height 13
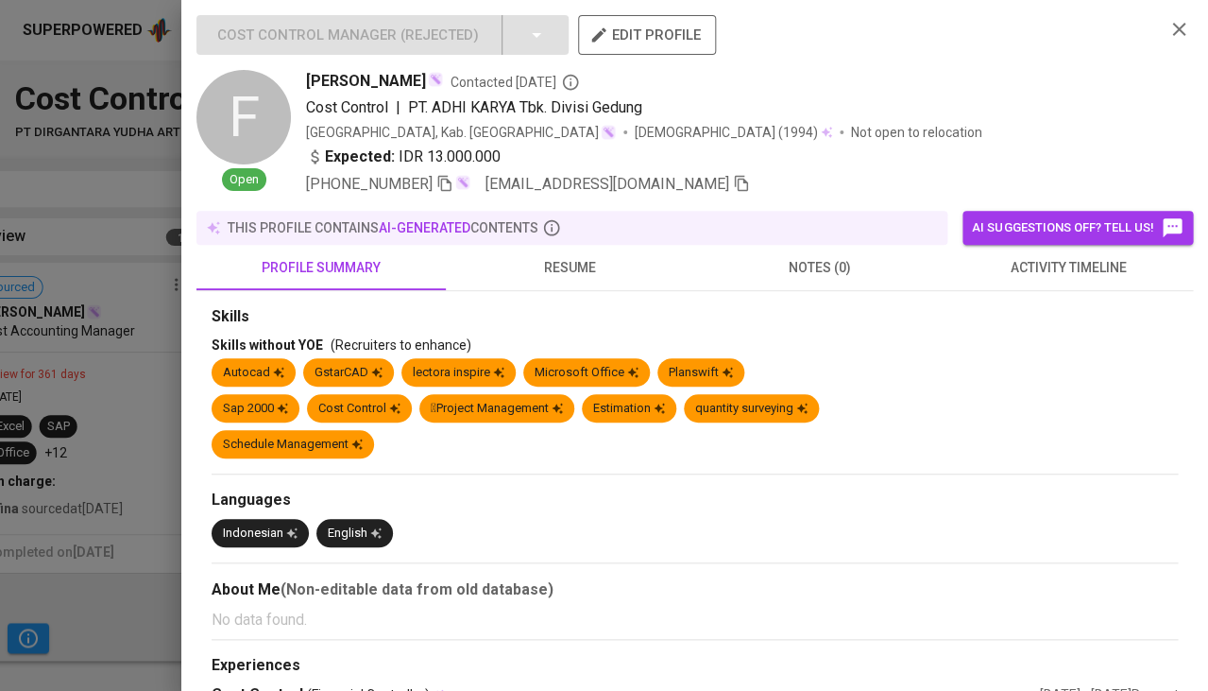
click at [1051, 258] on span "activity timeline" at bounding box center [1068, 268] width 227 height 24
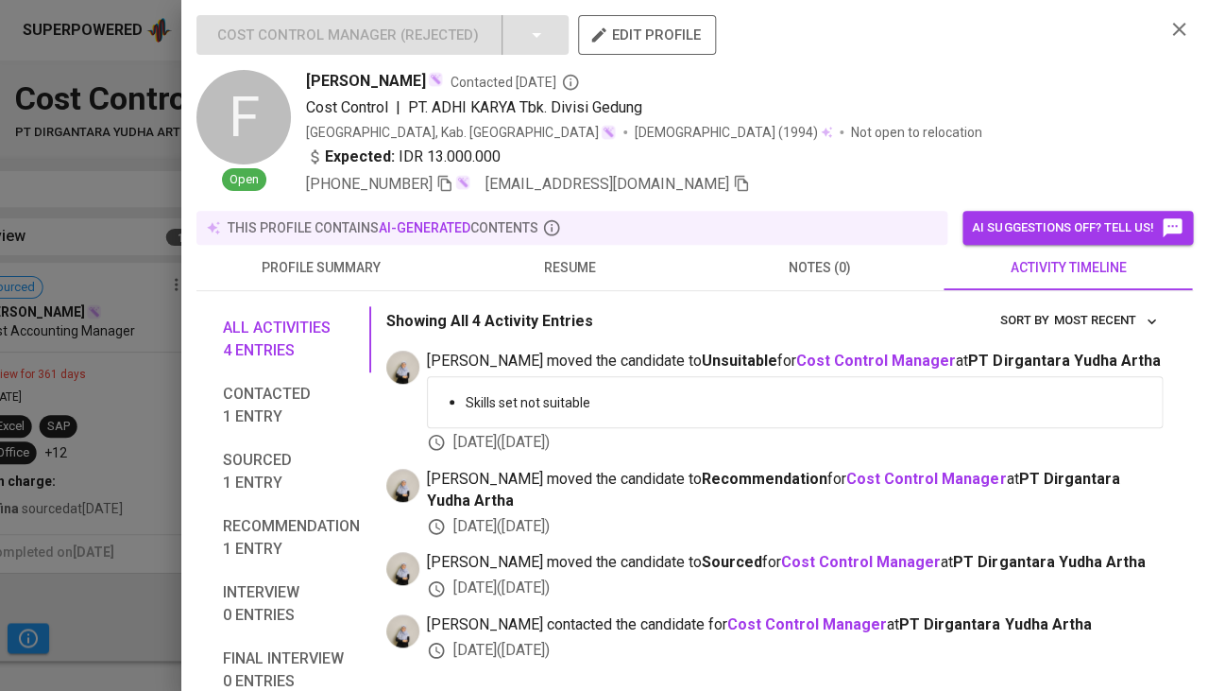
click at [567, 271] on span "resume" at bounding box center [570, 268] width 227 height 24
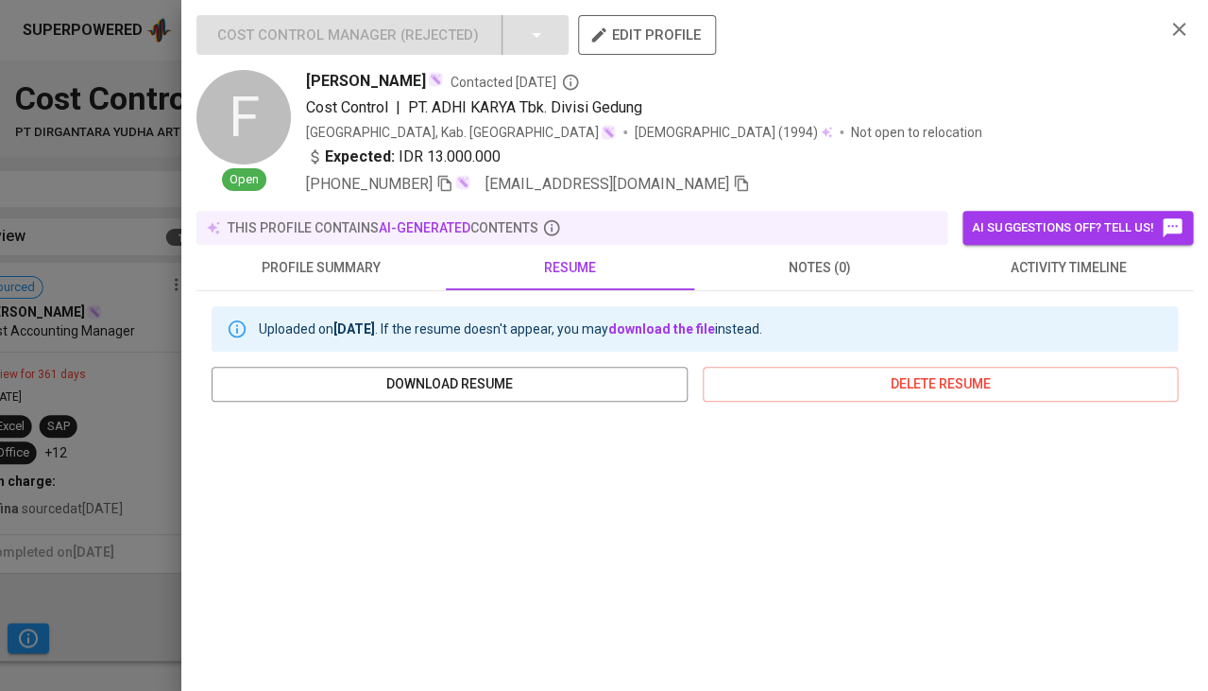
scroll to position [242, 0]
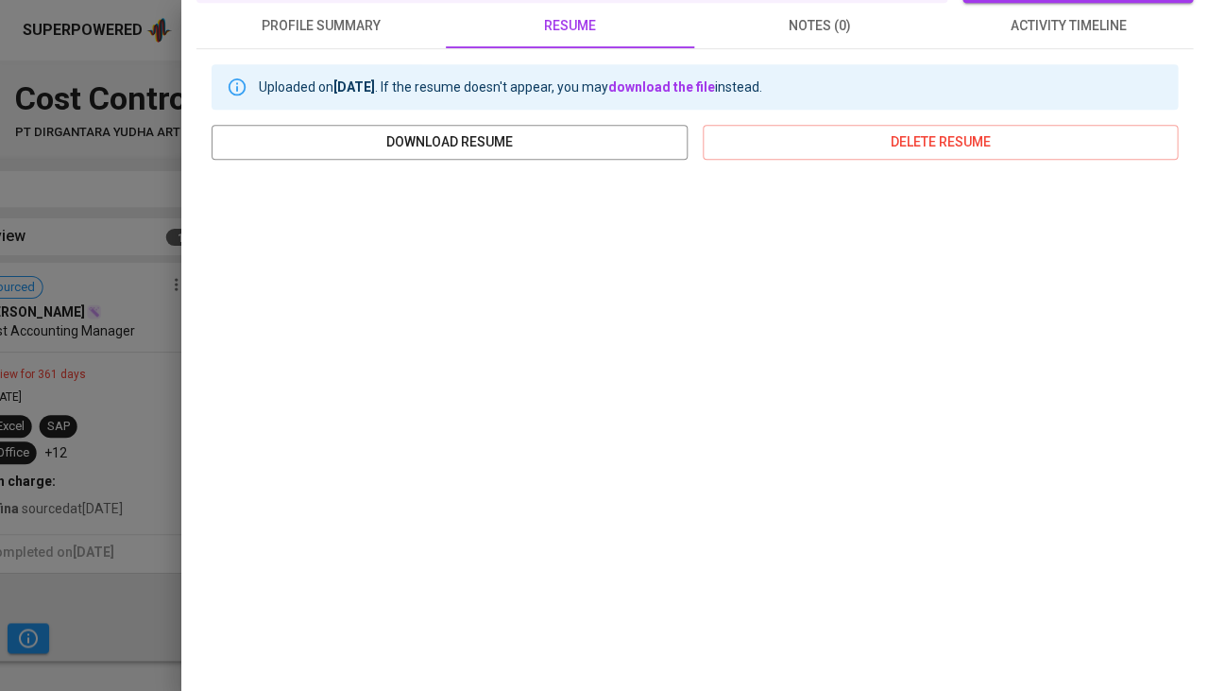
click at [18, 504] on div at bounding box center [604, 345] width 1208 height 691
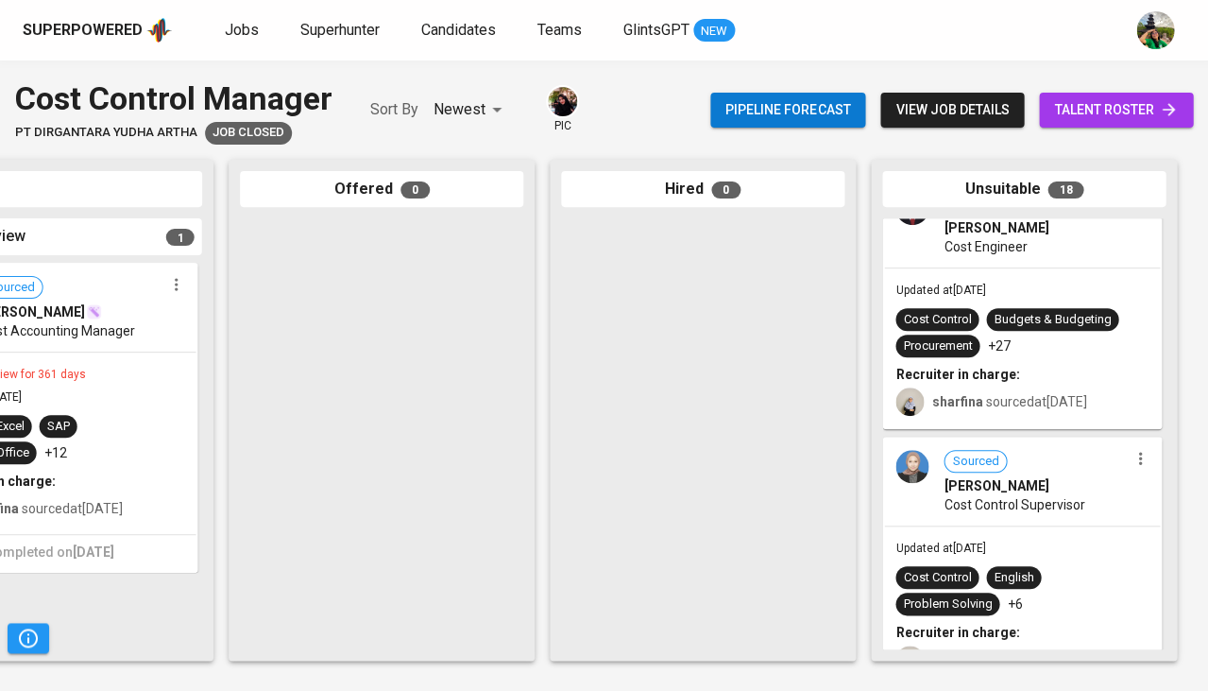
scroll to position [863, 0]
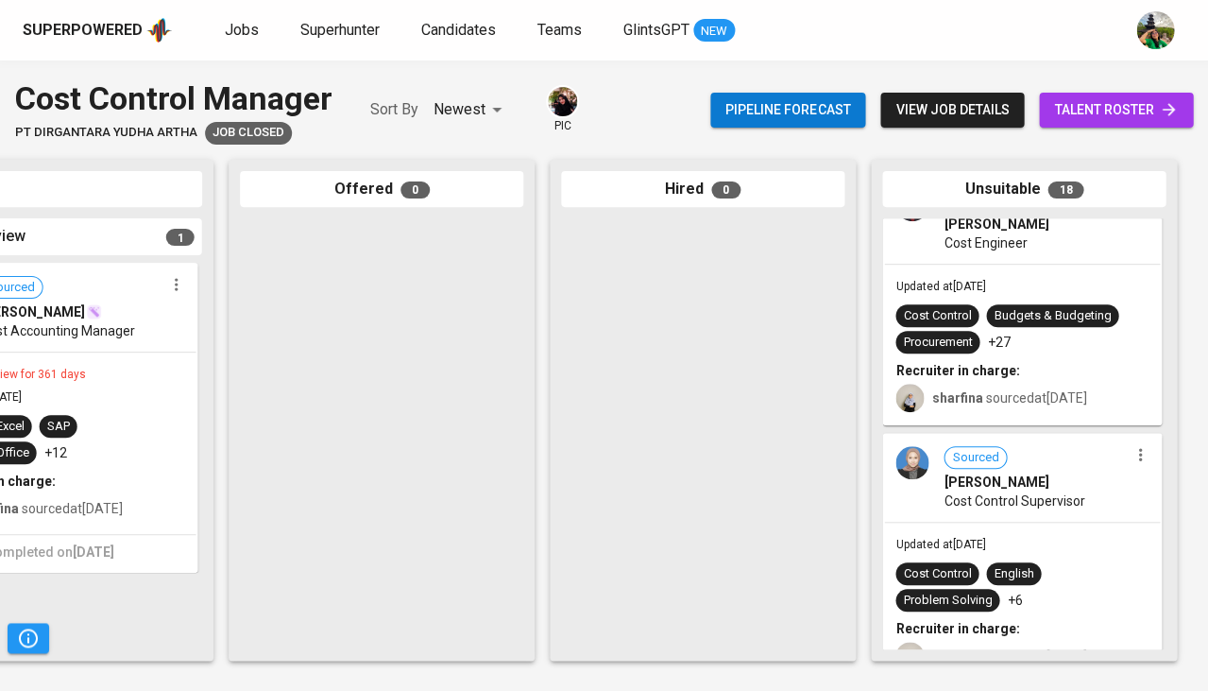
click at [978, 340] on span "Procurement" at bounding box center [938, 342] width 84 height 18
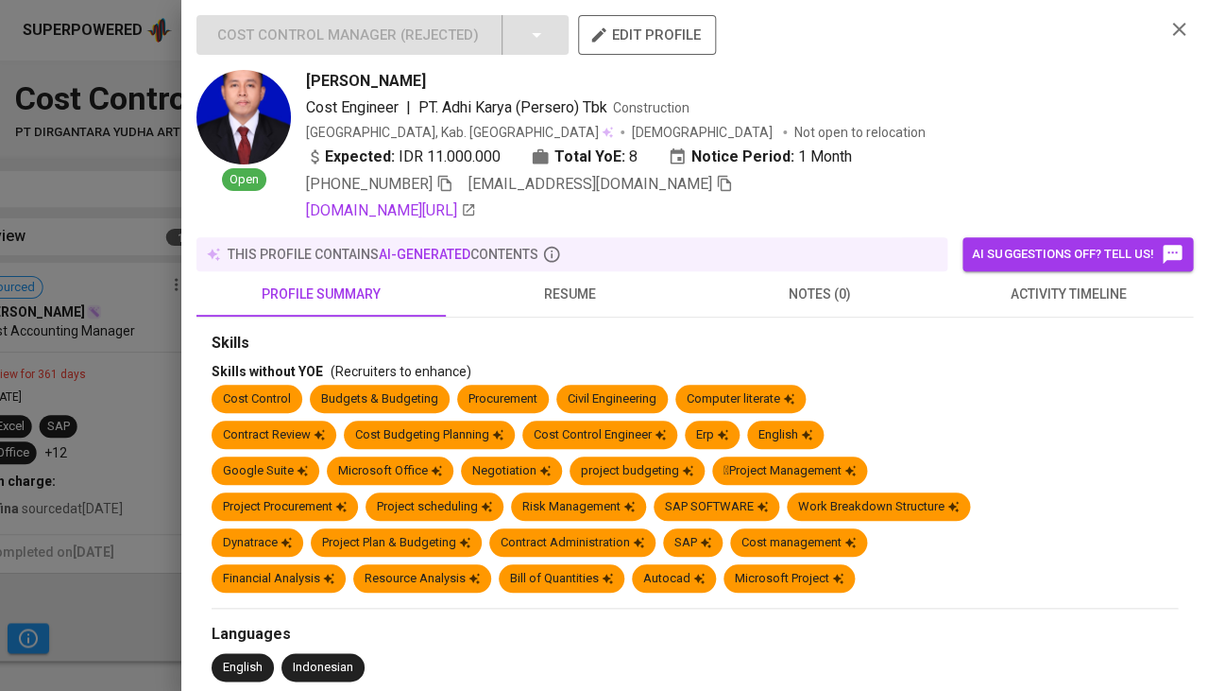
click at [565, 276] on button "resume" at bounding box center [570, 293] width 249 height 45
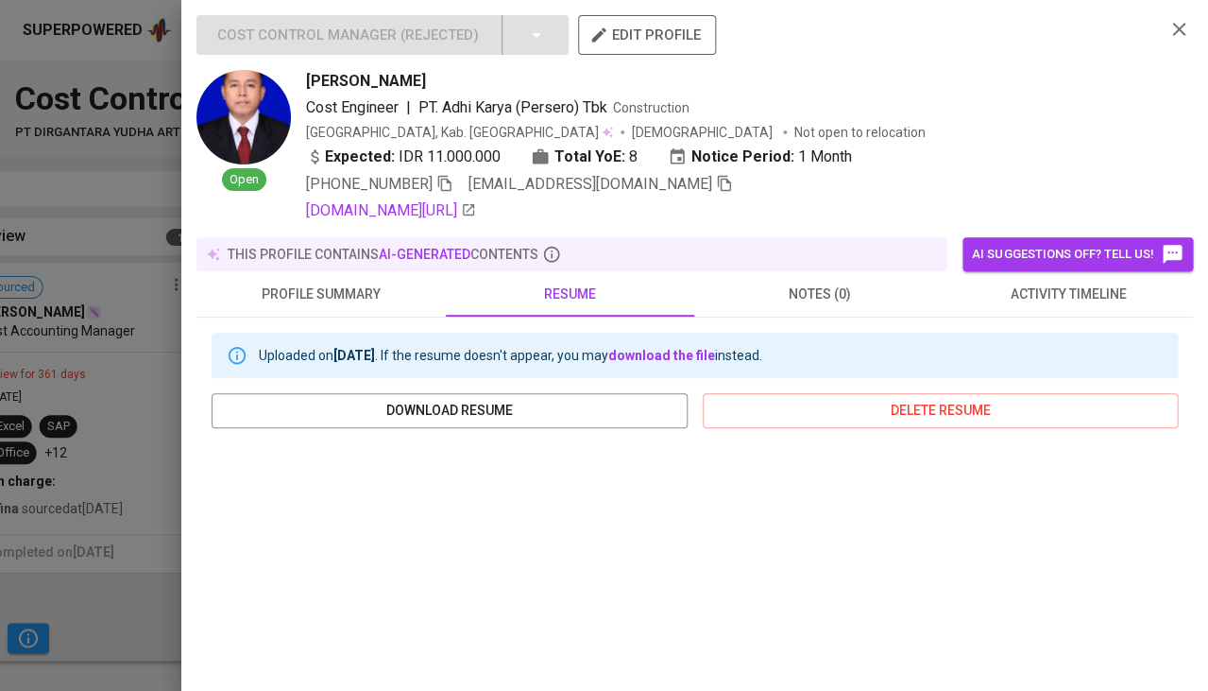
scroll to position [304, 0]
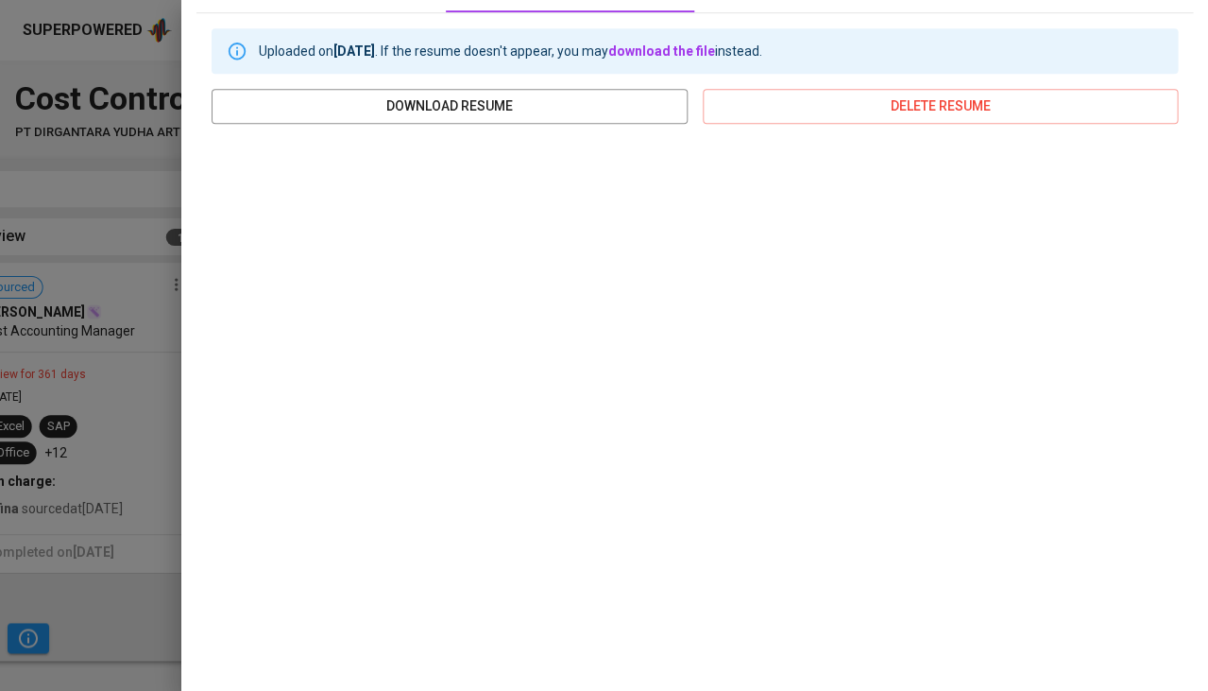
click at [33, 592] on div at bounding box center [604, 345] width 1208 height 691
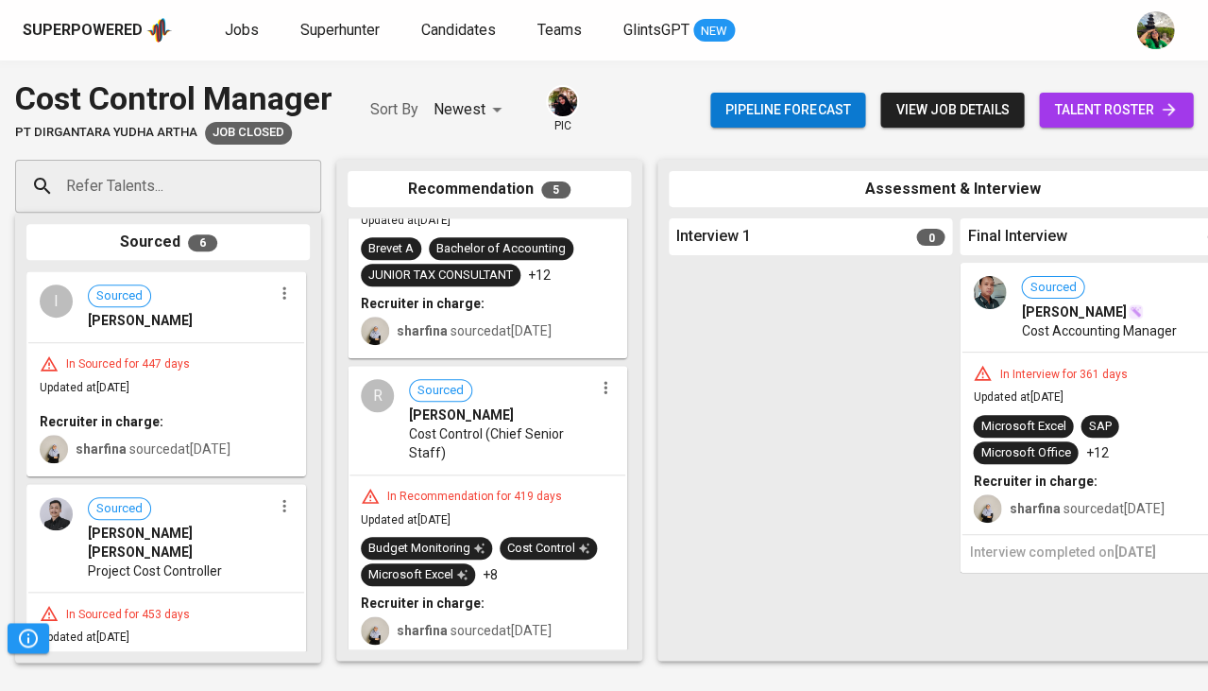
scroll to position [0, 0]
click at [478, 477] on div "In Recommendation for 419 days Updated at Aug 21, 2024 Budget Monitoring Cost C…" at bounding box center [488, 565] width 276 height 181
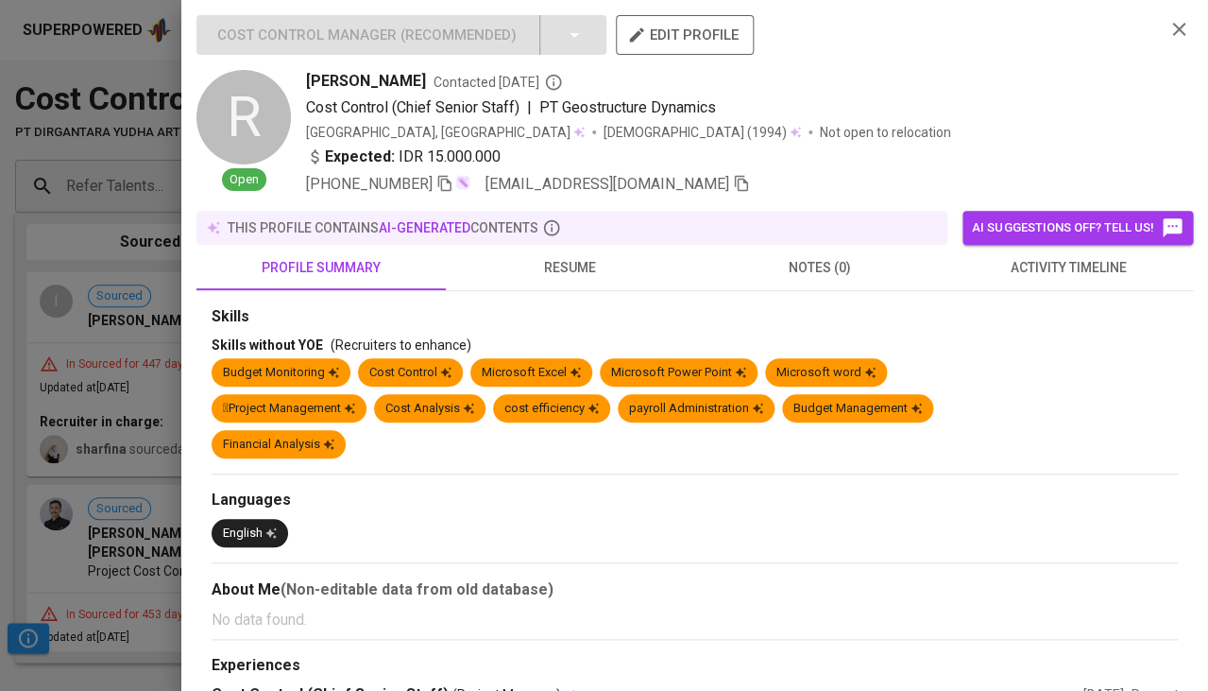
click at [569, 256] on span "resume" at bounding box center [570, 268] width 227 height 24
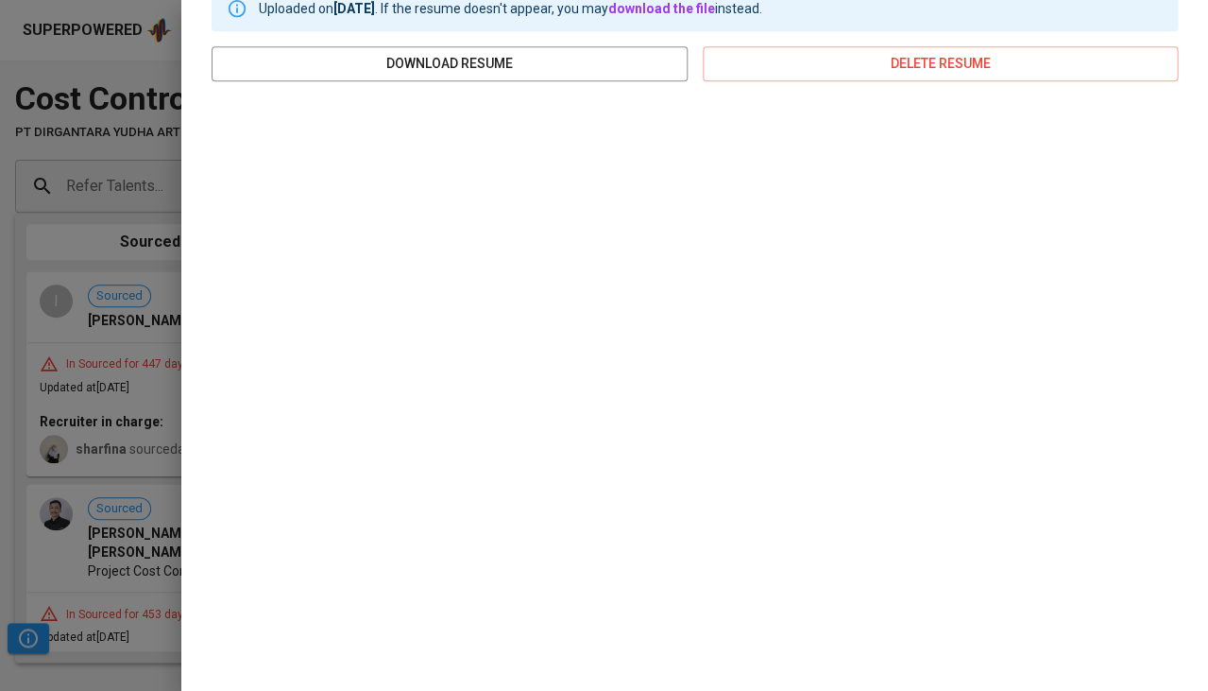
scroll to position [319, 0]
click at [99, 431] on div at bounding box center [604, 345] width 1208 height 691
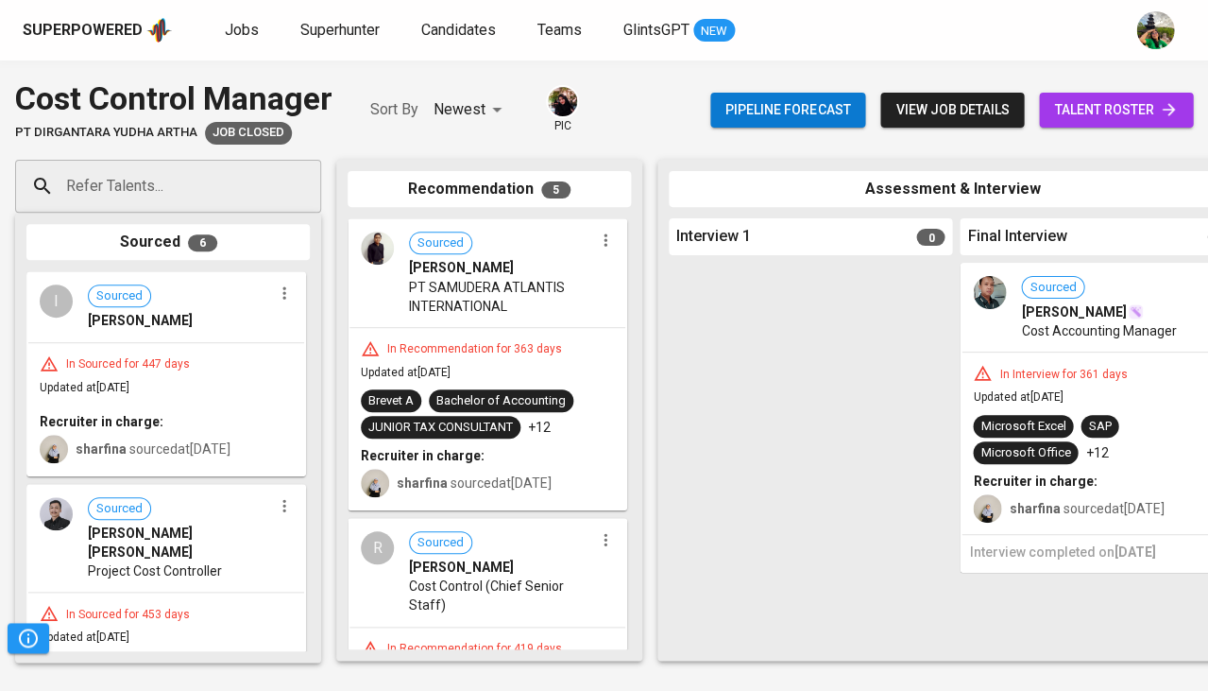
scroll to position [753, 0]
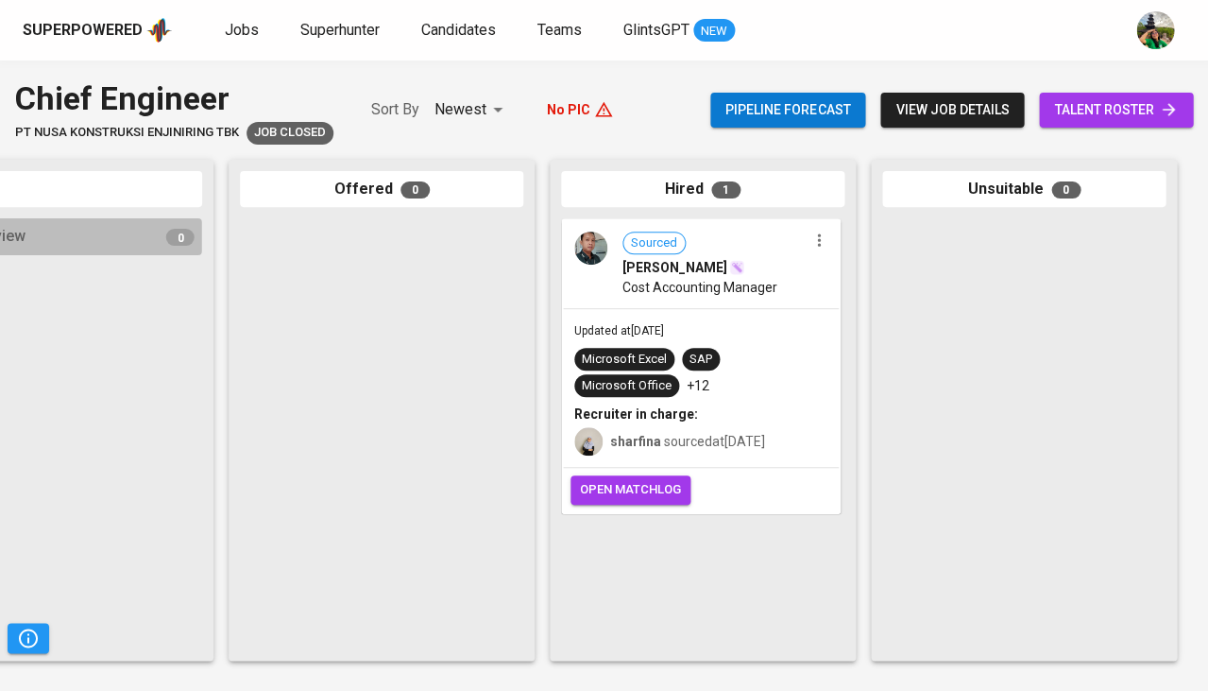
scroll to position [0, 1042]
click at [702, 227] on div "Sourced Mahesa Ardhi Cost Accounting Manager" at bounding box center [701, 263] width 276 height 87
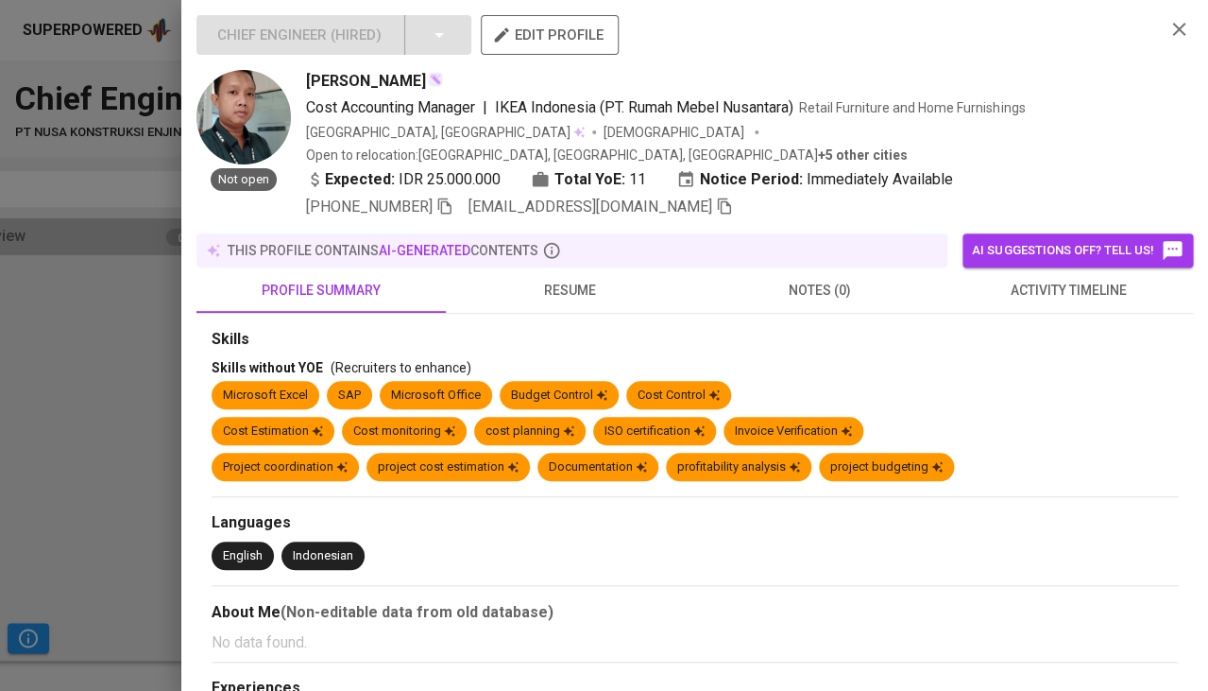
click at [440, 197] on icon "button" at bounding box center [444, 205] width 17 height 17
click at [716, 197] on icon "button" at bounding box center [724, 205] width 17 height 17
click at [96, 411] on div at bounding box center [604, 345] width 1208 height 691
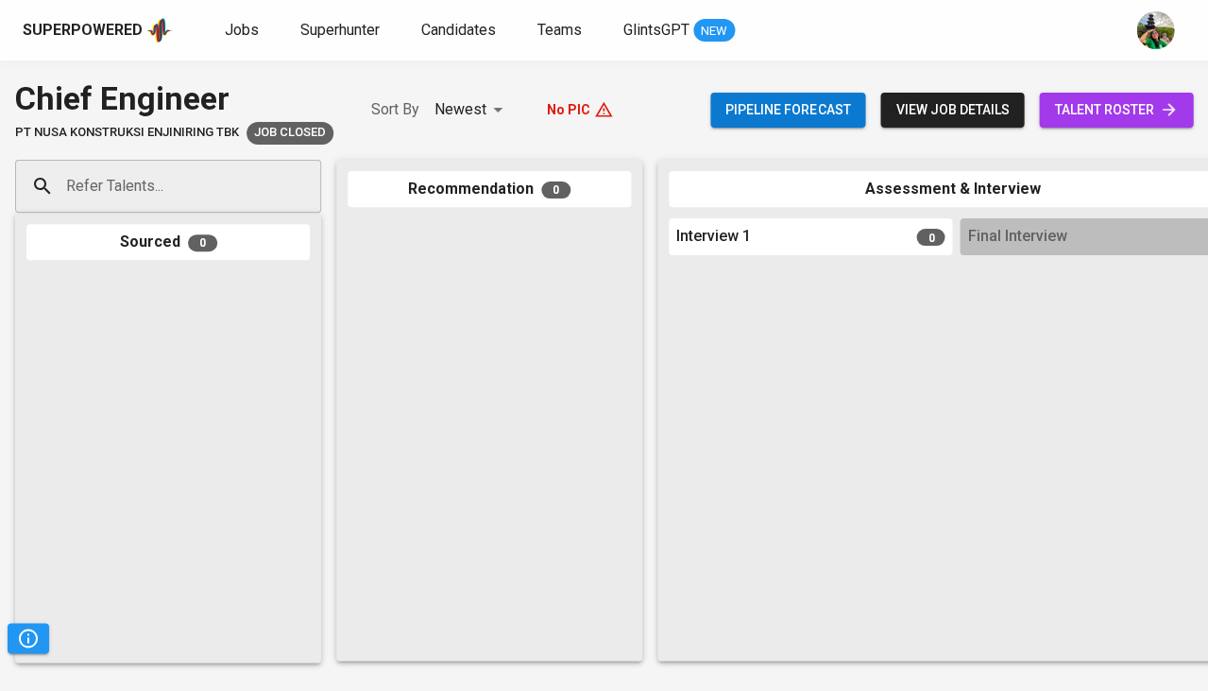
scroll to position [0, 0]
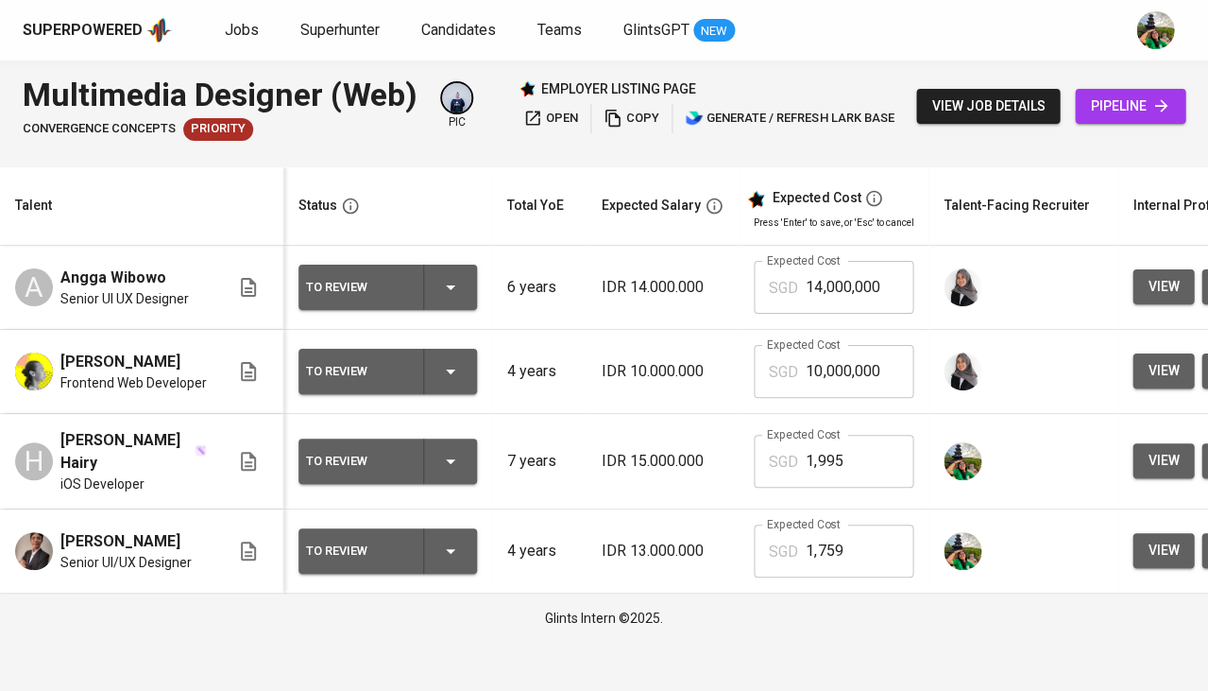
scroll to position [0, 138]
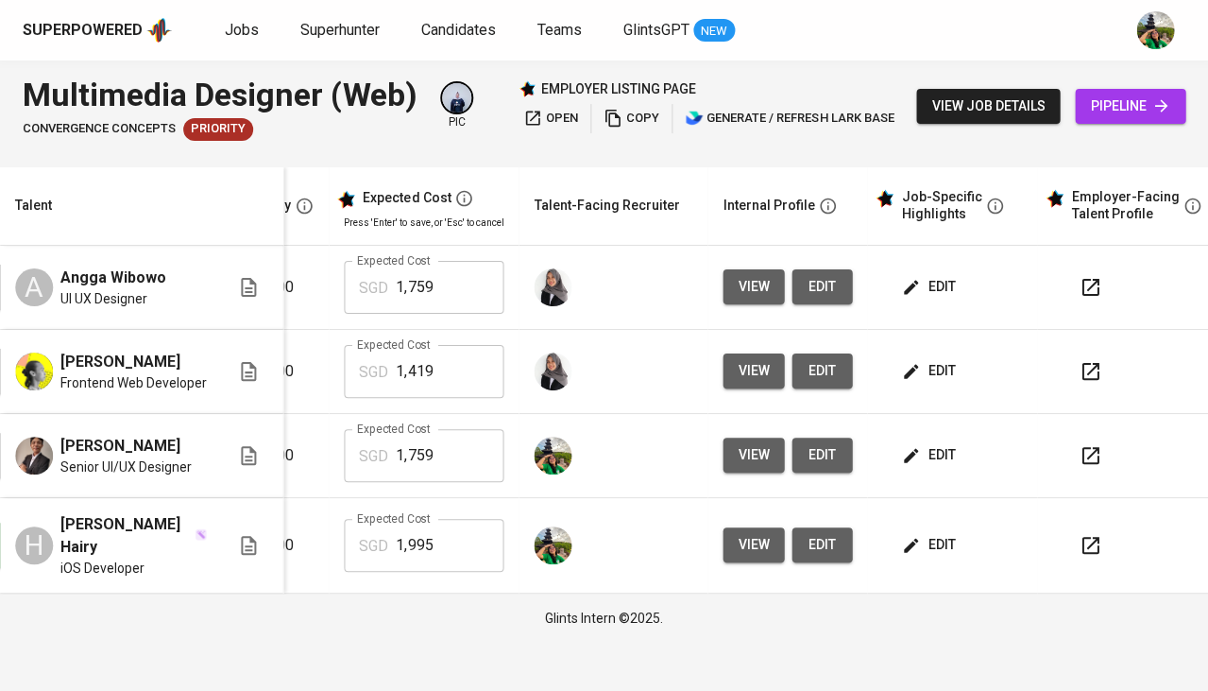
scroll to position [0, 410]
click at [738, 549] on span "view" at bounding box center [753, 545] width 31 height 24
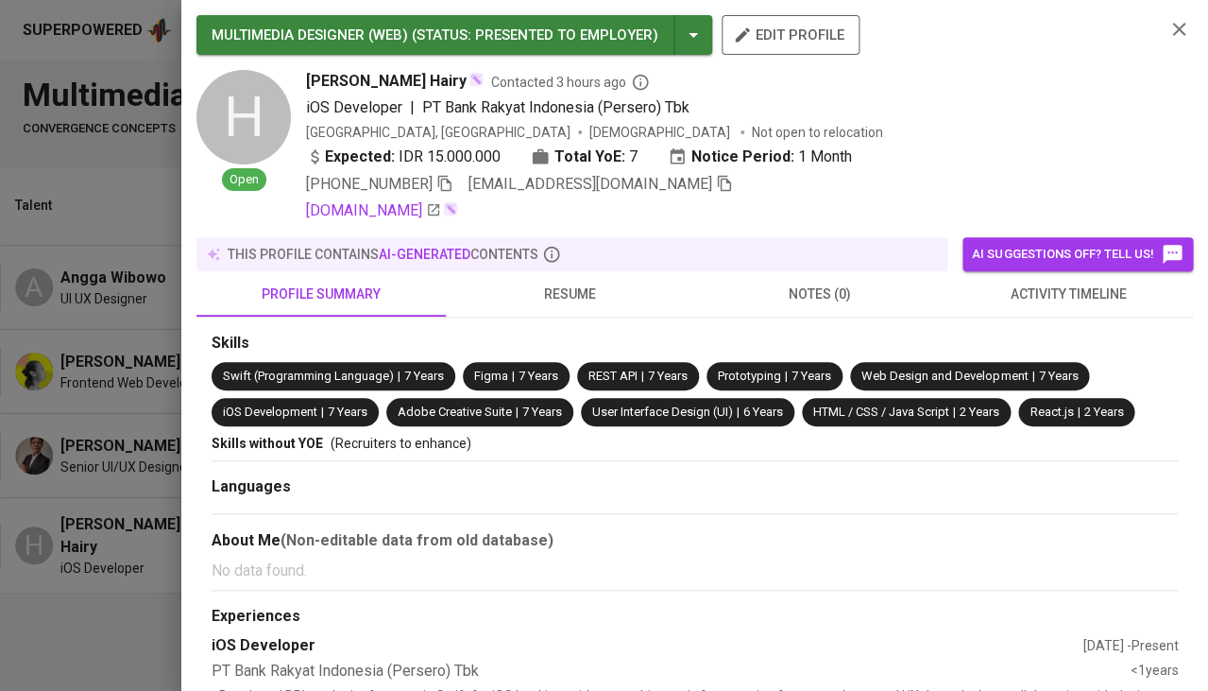
click at [674, 189] on span "[EMAIL_ADDRESS][DOMAIN_NAME]" at bounding box center [601, 184] width 265 height 23
click at [716, 181] on icon "button" at bounding box center [724, 183] width 17 height 17
click at [1184, 28] on icon "button" at bounding box center [1179, 29] width 23 height 23
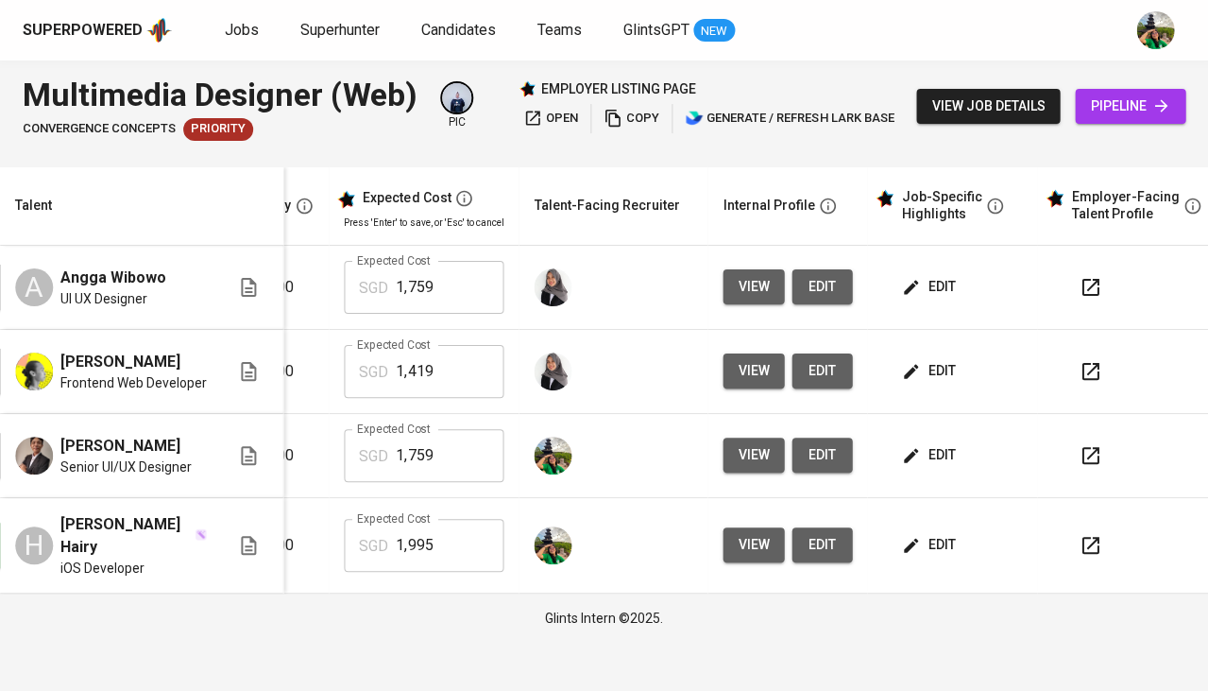
scroll to position [0, 0]
click at [1129, 109] on span "pipeline" at bounding box center [1130, 106] width 80 height 24
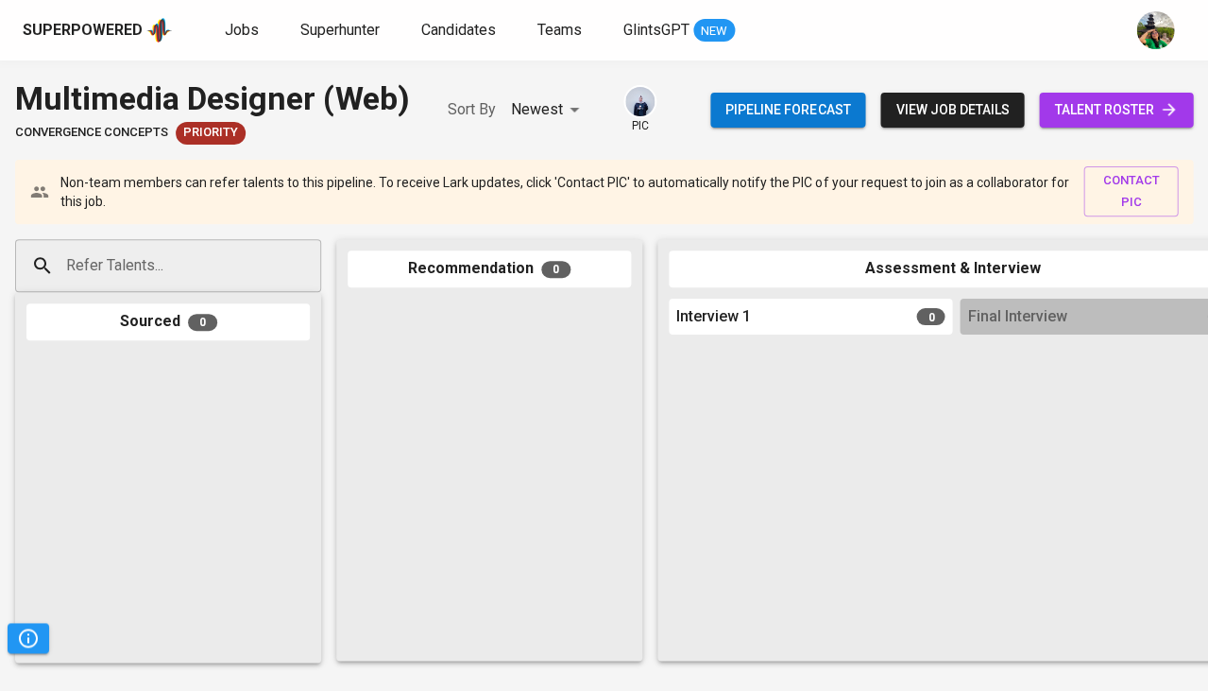
click at [246, 285] on div "Refer Talents..." at bounding box center [168, 265] width 306 height 53
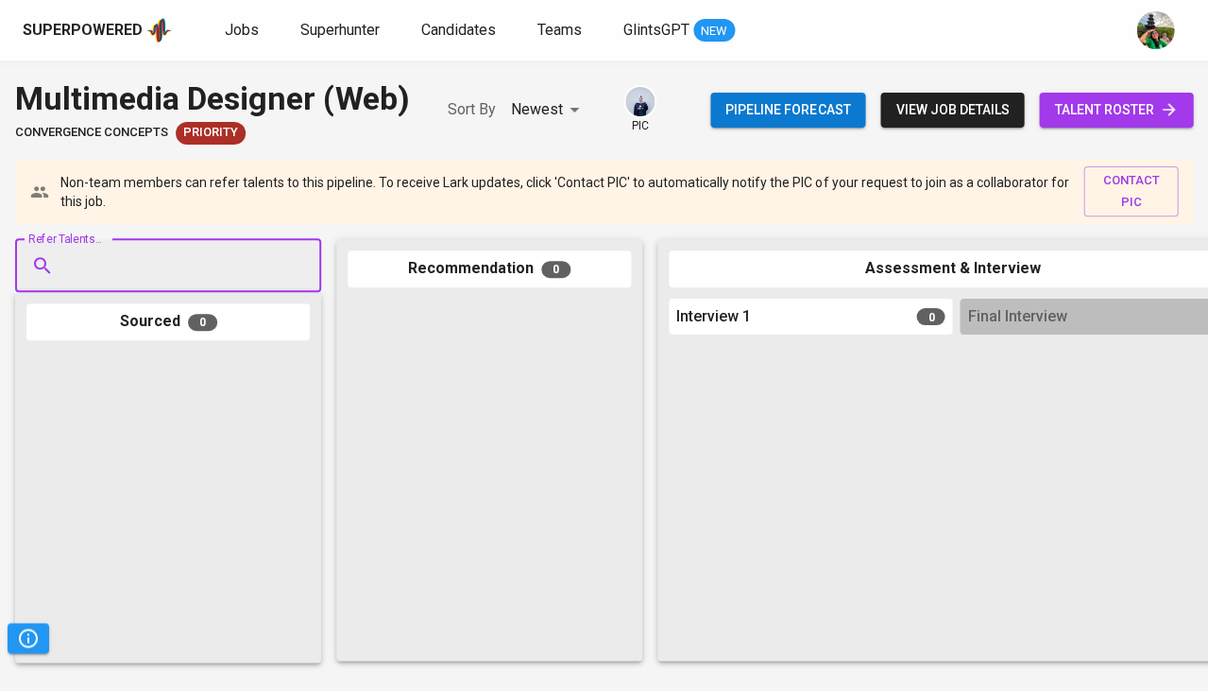
paste input "hamzhyatinnov@gmail.com"
type input "hamzhyatinnov@gmail.com"
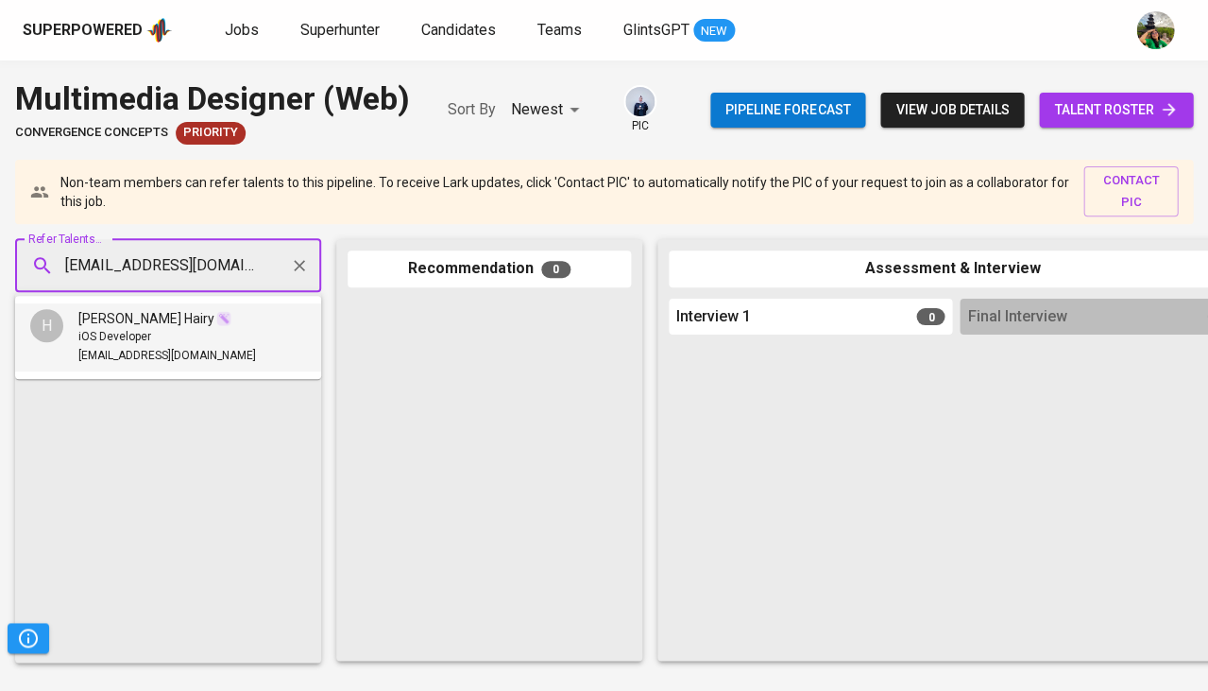
click at [160, 317] on span "Hamzhya Salsatinnov Hairy" at bounding box center [146, 318] width 136 height 19
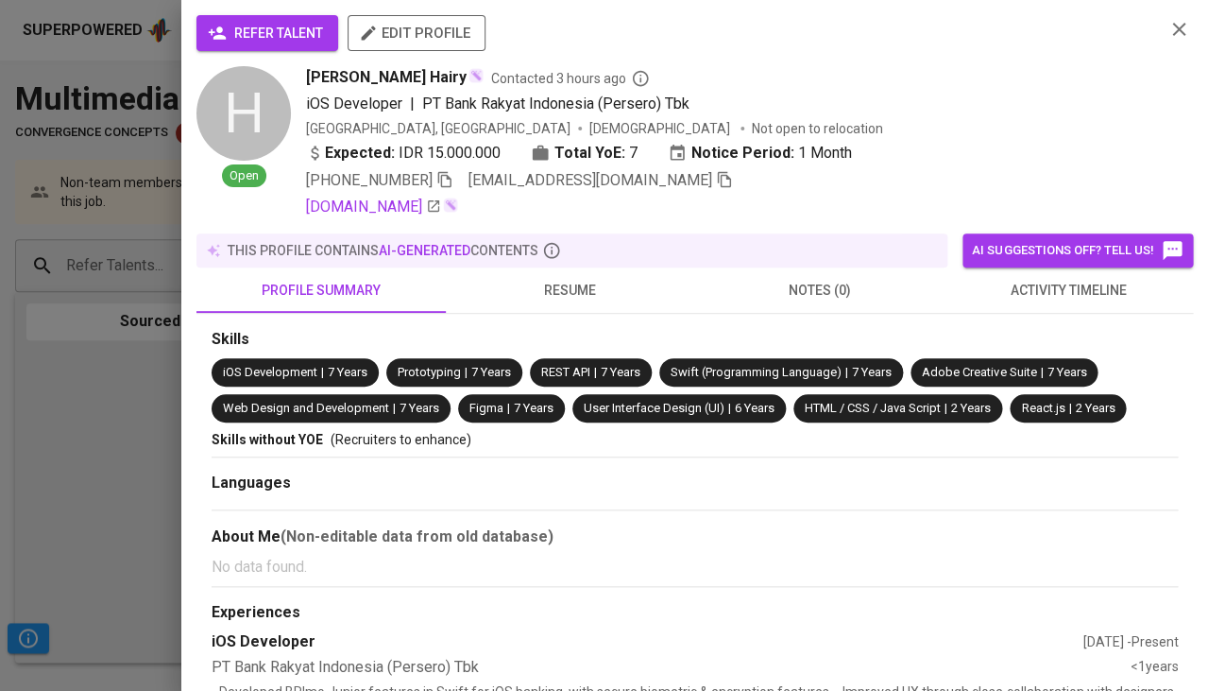
click at [255, 42] on span "refer talent" at bounding box center [267, 34] width 111 height 24
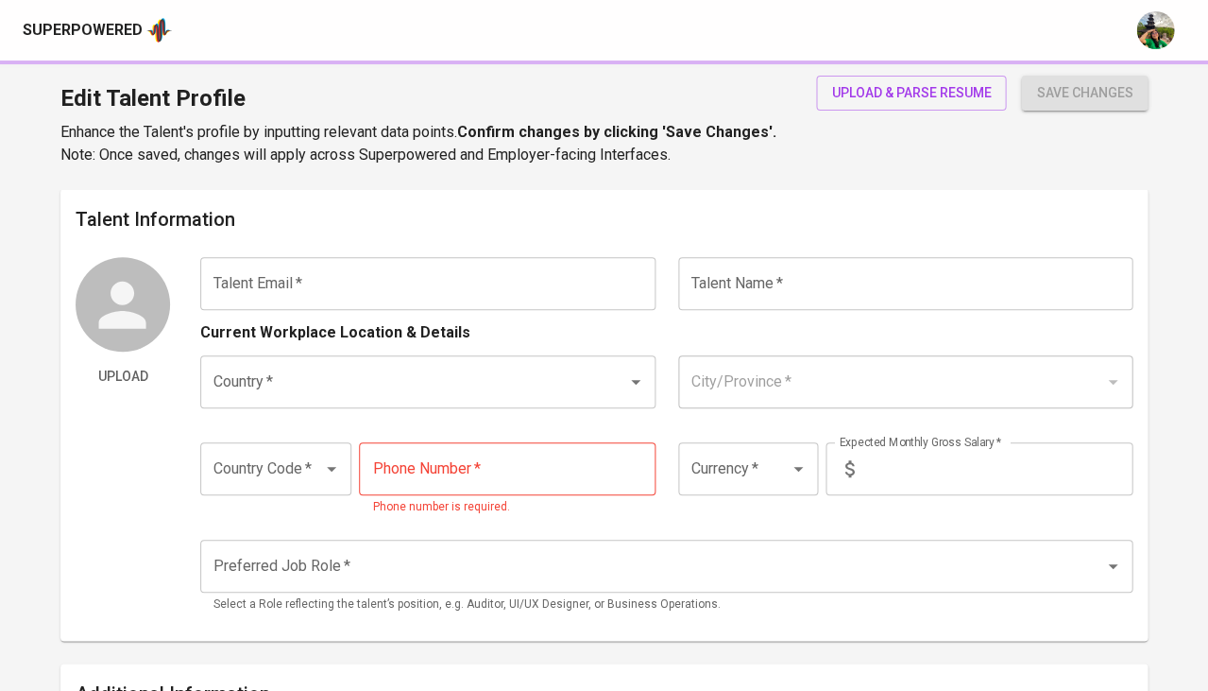
type input "[EMAIL_ADDRESS][DOMAIN_NAME]"
type input "Bayu [PERSON_NAME]"
type input "[GEOGRAPHIC_DATA]"
type input "[GEOGRAPHIC_DATA], [GEOGRAPHIC_DATA]"
type input "+62"
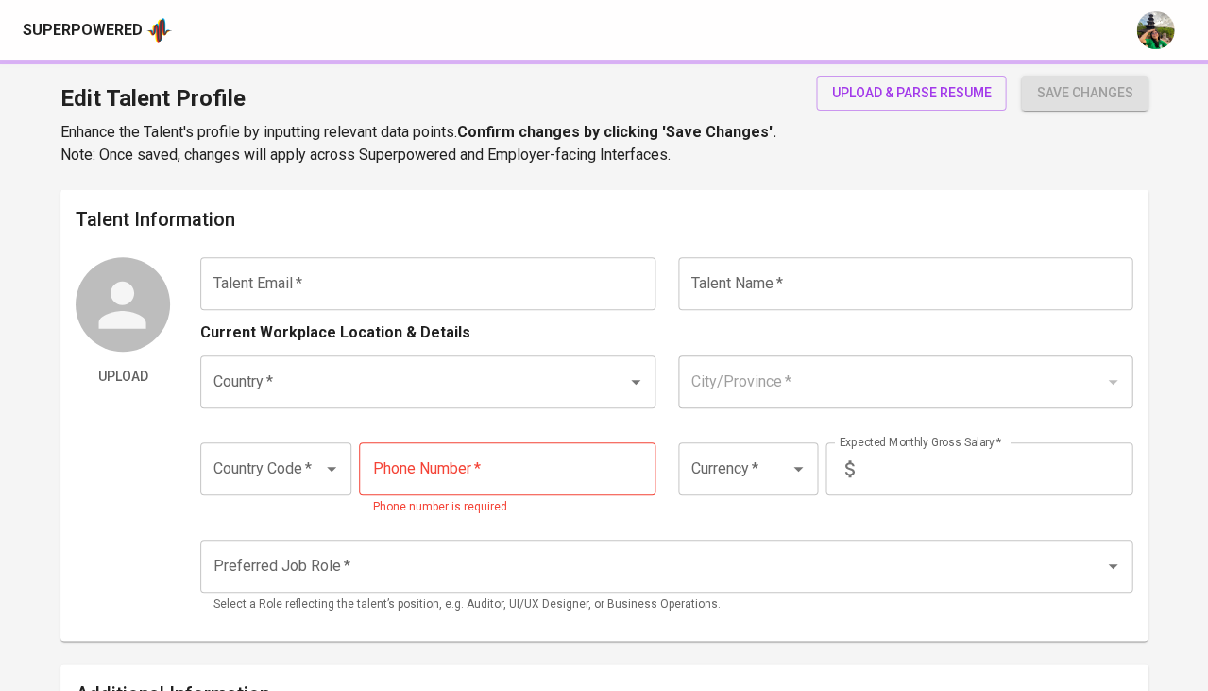
type input "[PHONE_NUMBER]"
type input "IDR"
type input "Editor"
radio input "true"
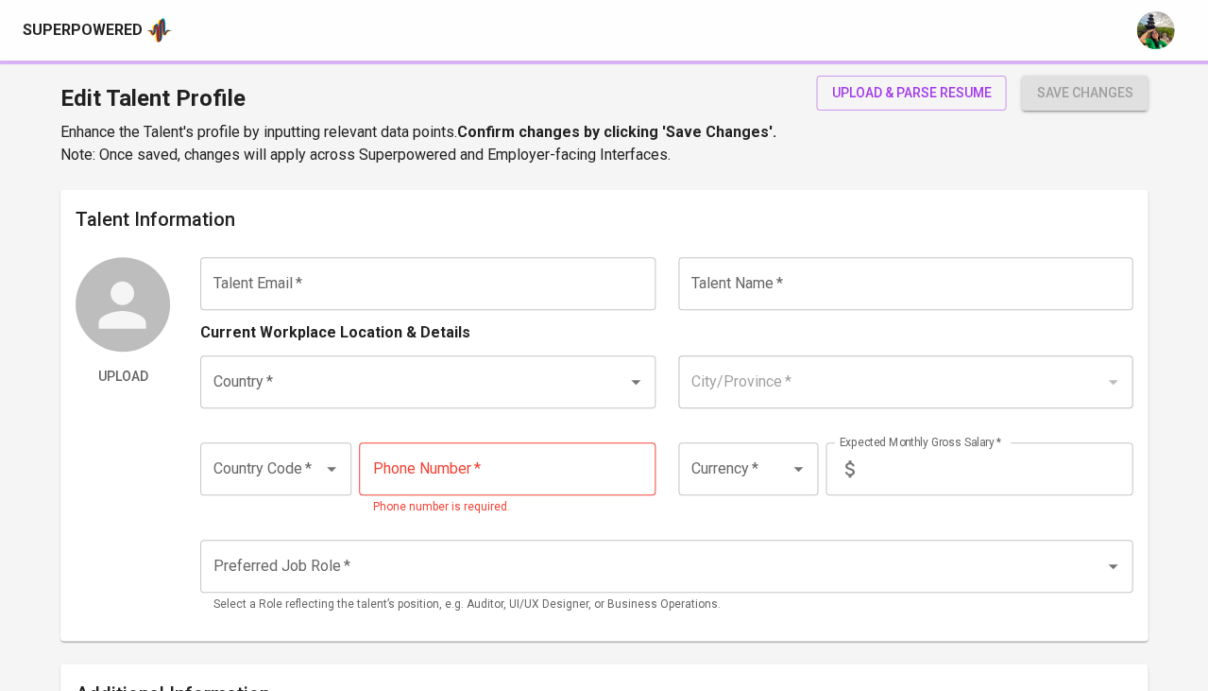
type input "7"
type input "1 Month"
type input "[URL][DOMAIN_NAME]"
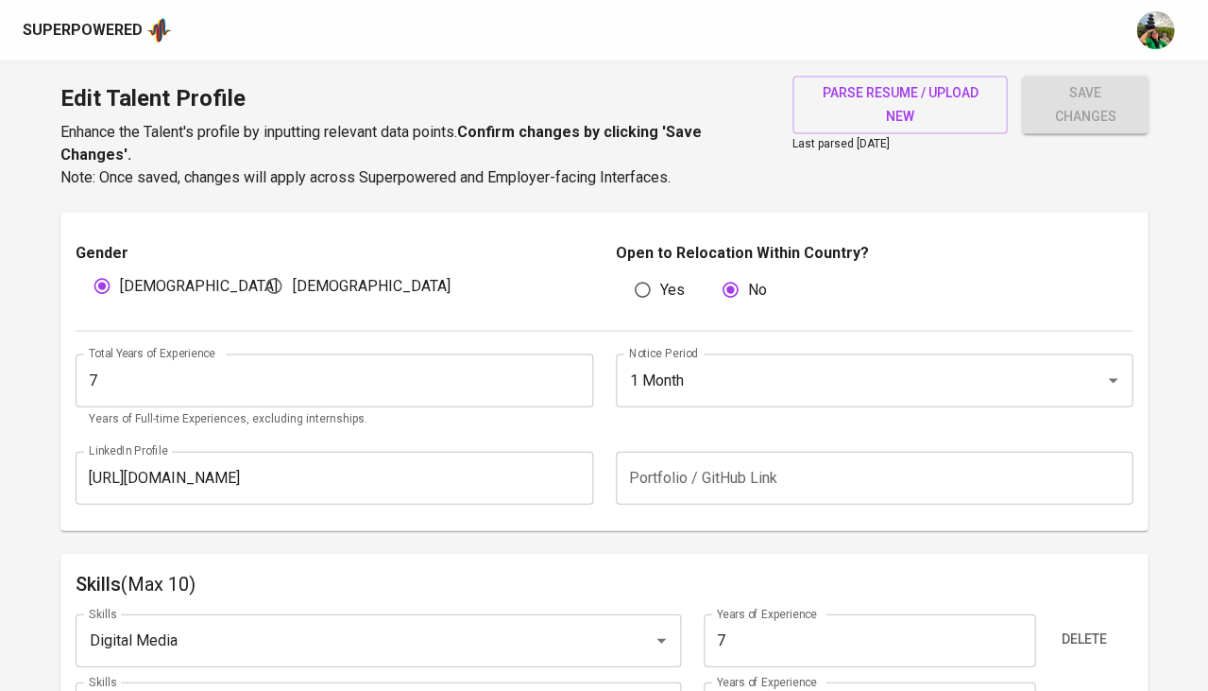
scroll to position [668, 0]
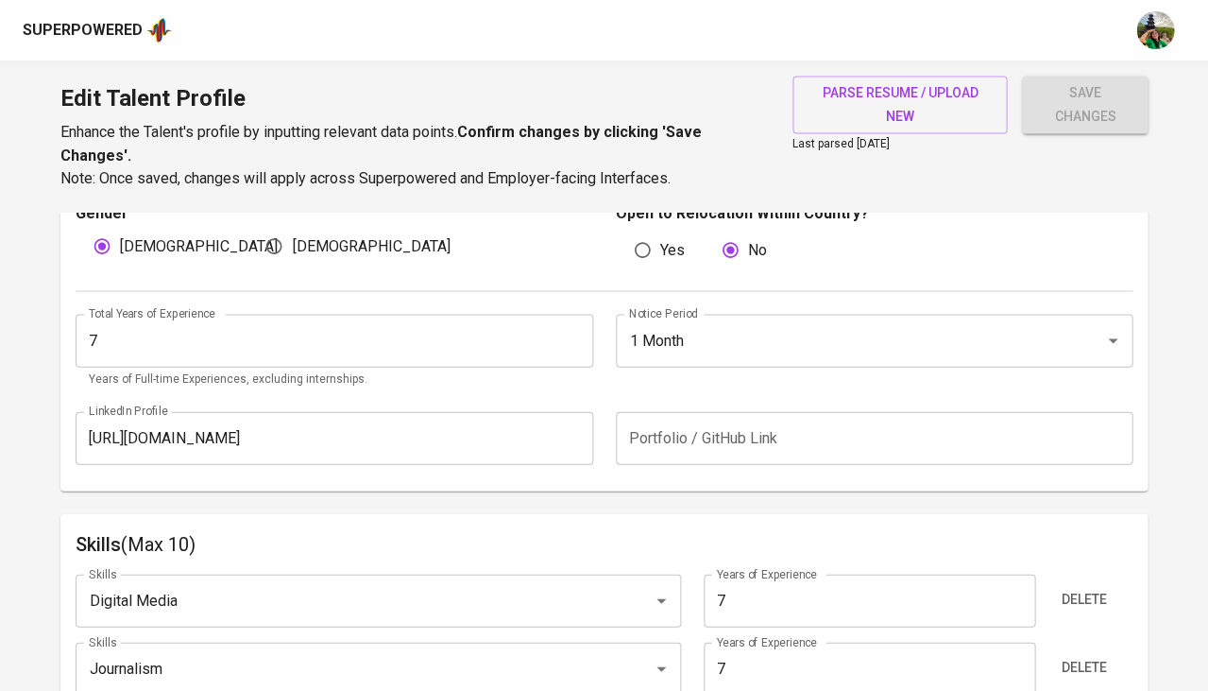
click at [733, 411] on input "text" at bounding box center [875, 437] width 518 height 53
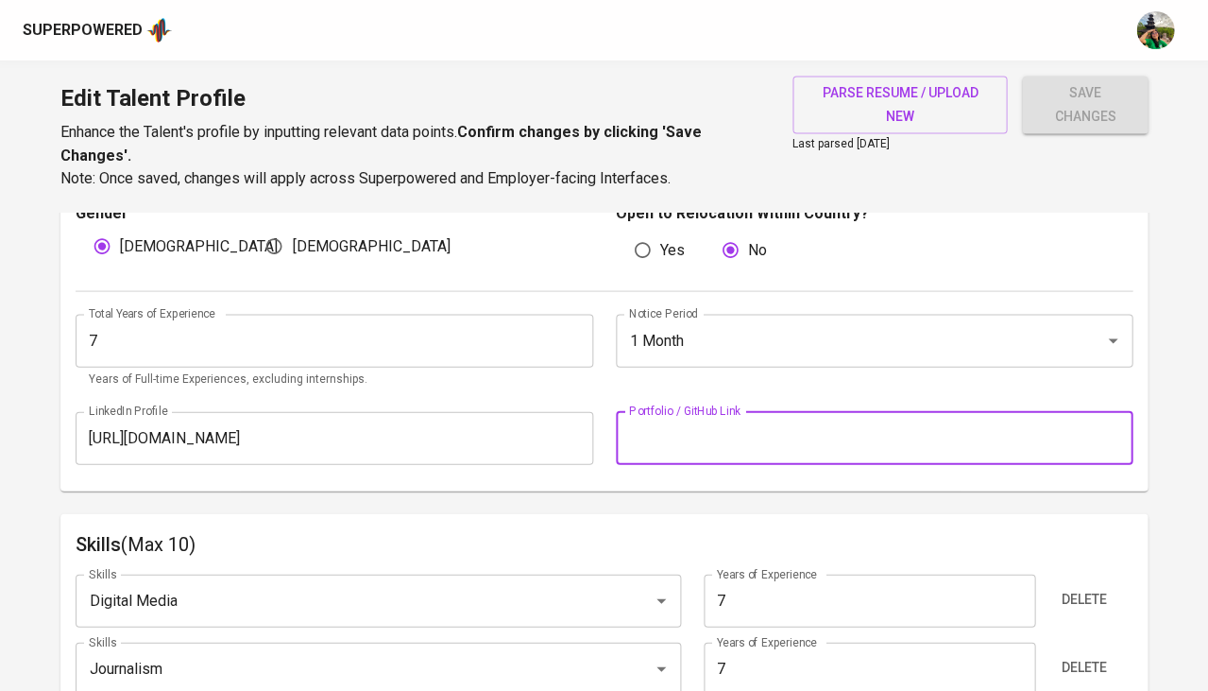
paste input "https://drive.google.com/file/d/16vXMQKFOAc6Fg3lqtcyHu3Y8YIiobC4a/view"
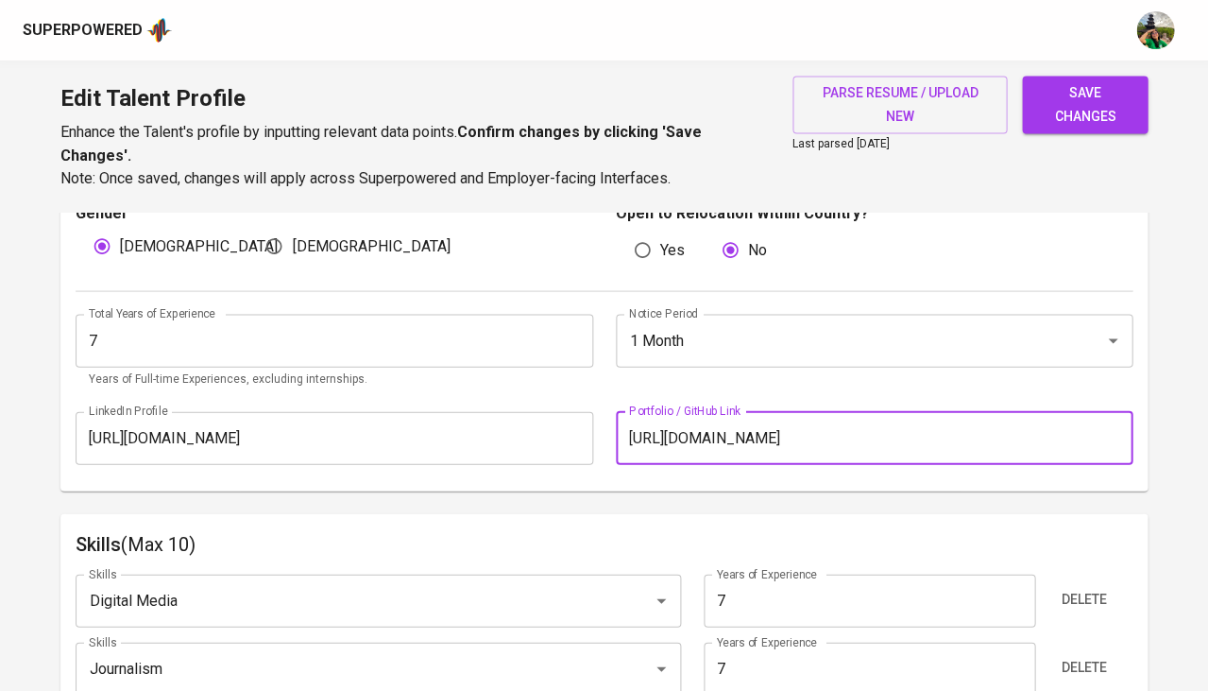
type input "https://drive.google.com/file/d/16vXMQKFOAc6Fg3lqtcyHu3Y8YIiobC4a/view"
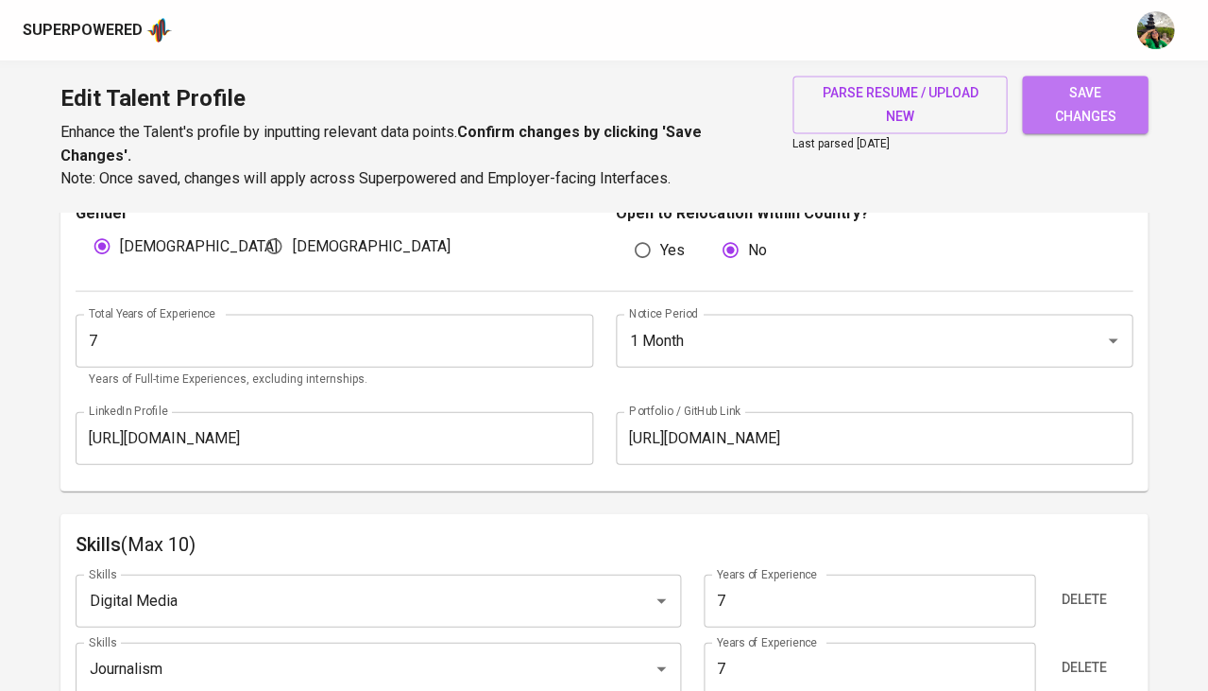
click at [1096, 84] on span "save changes" at bounding box center [1084, 104] width 95 height 46
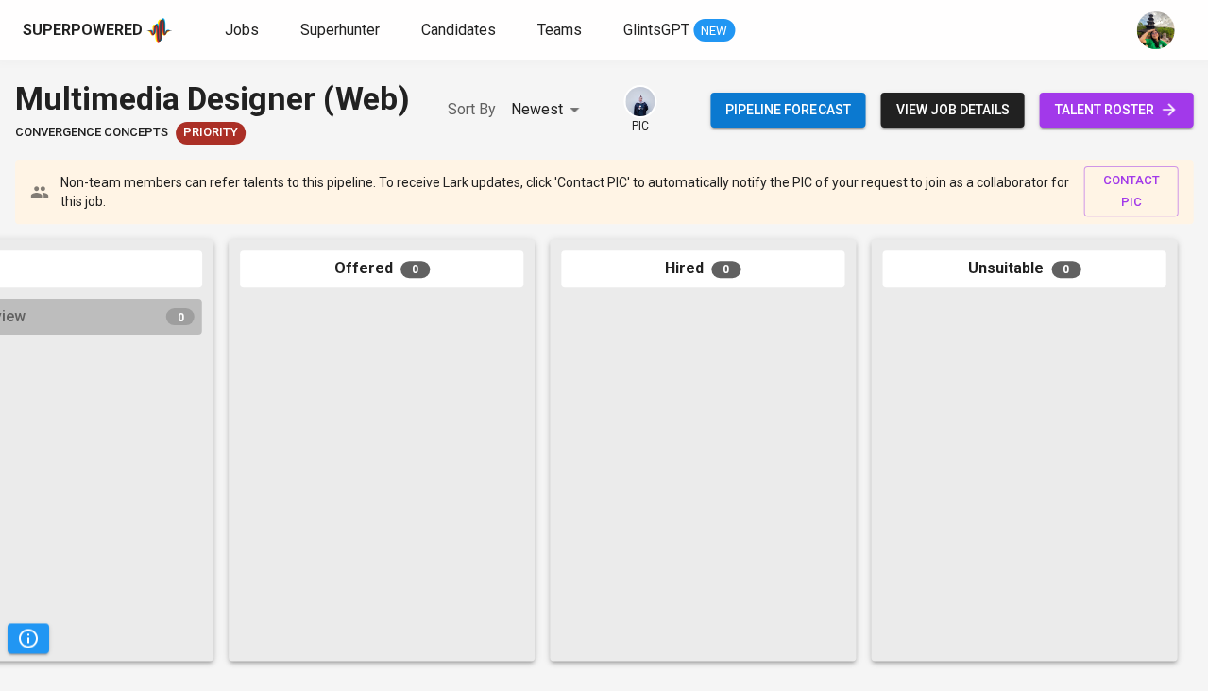
scroll to position [0, 1042]
click at [1119, 106] on span "talent roster" at bounding box center [1116, 110] width 124 height 24
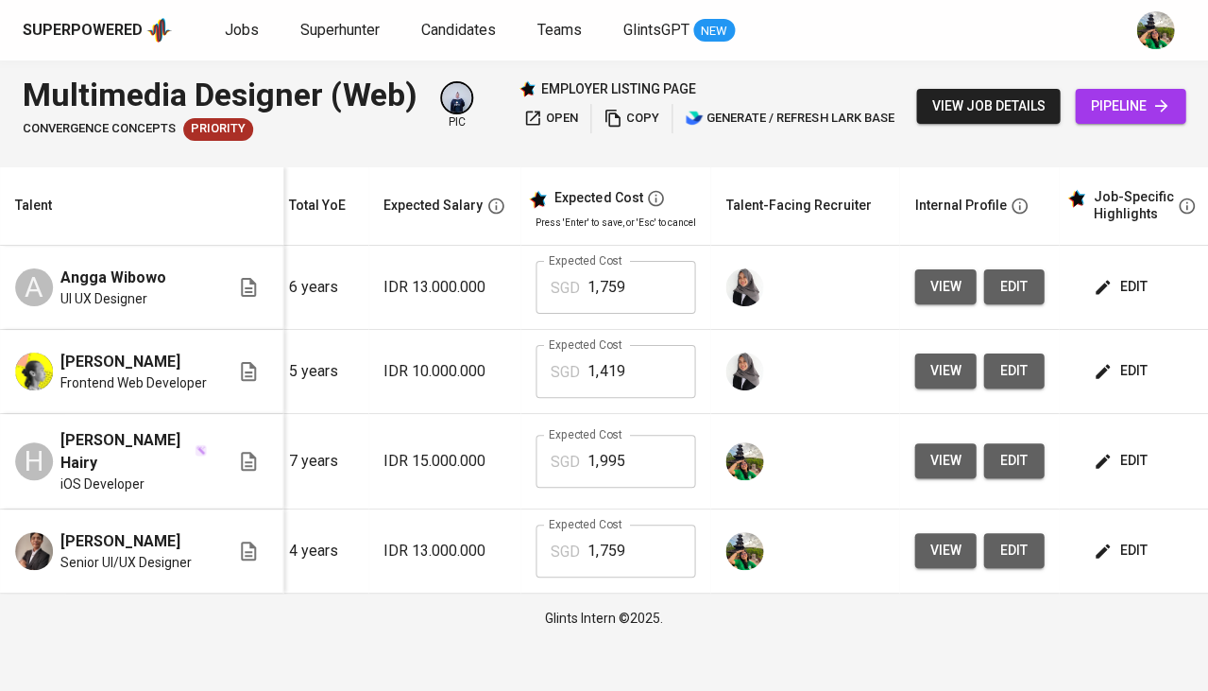
scroll to position [0, 264]
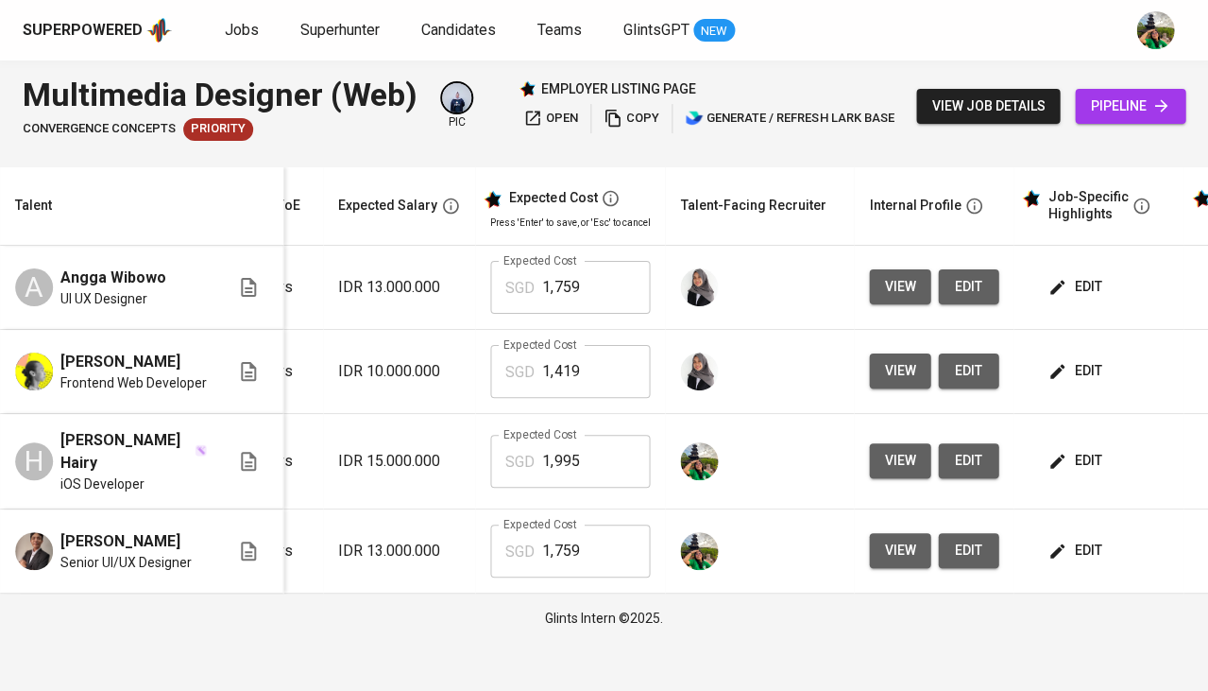
click at [891, 554] on span "view" at bounding box center [899, 550] width 31 height 24
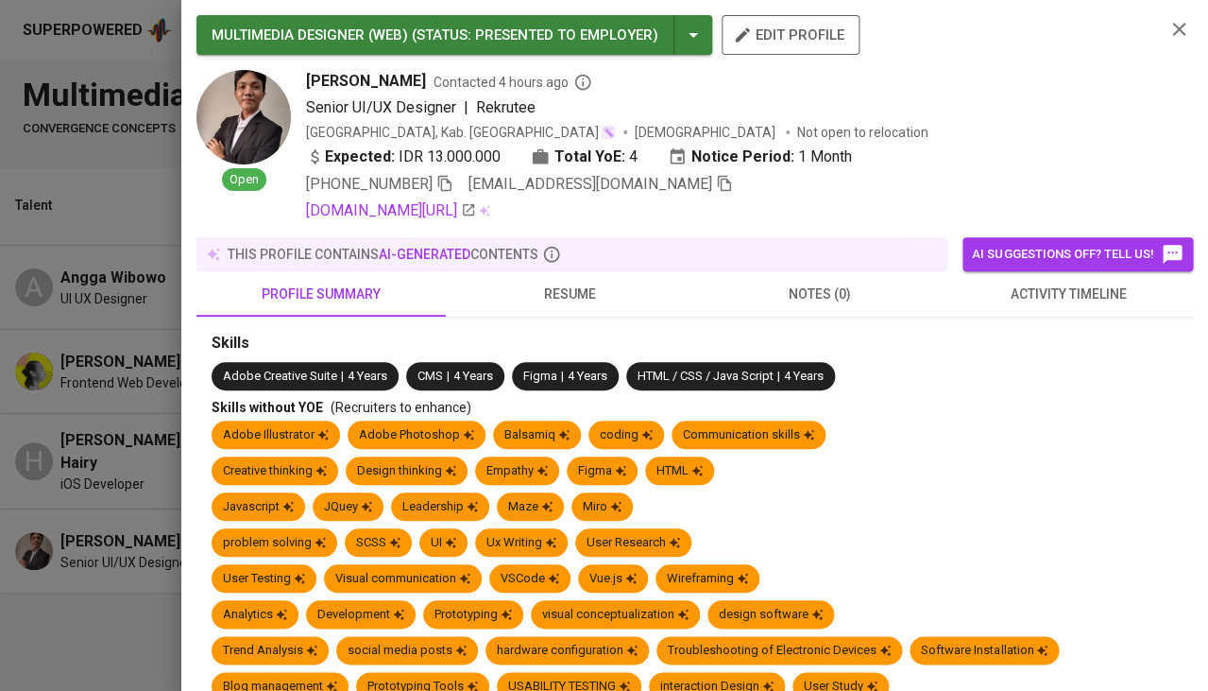
click at [716, 182] on icon "button" at bounding box center [724, 183] width 17 height 17
click at [1188, 25] on icon "button" at bounding box center [1179, 29] width 23 height 23
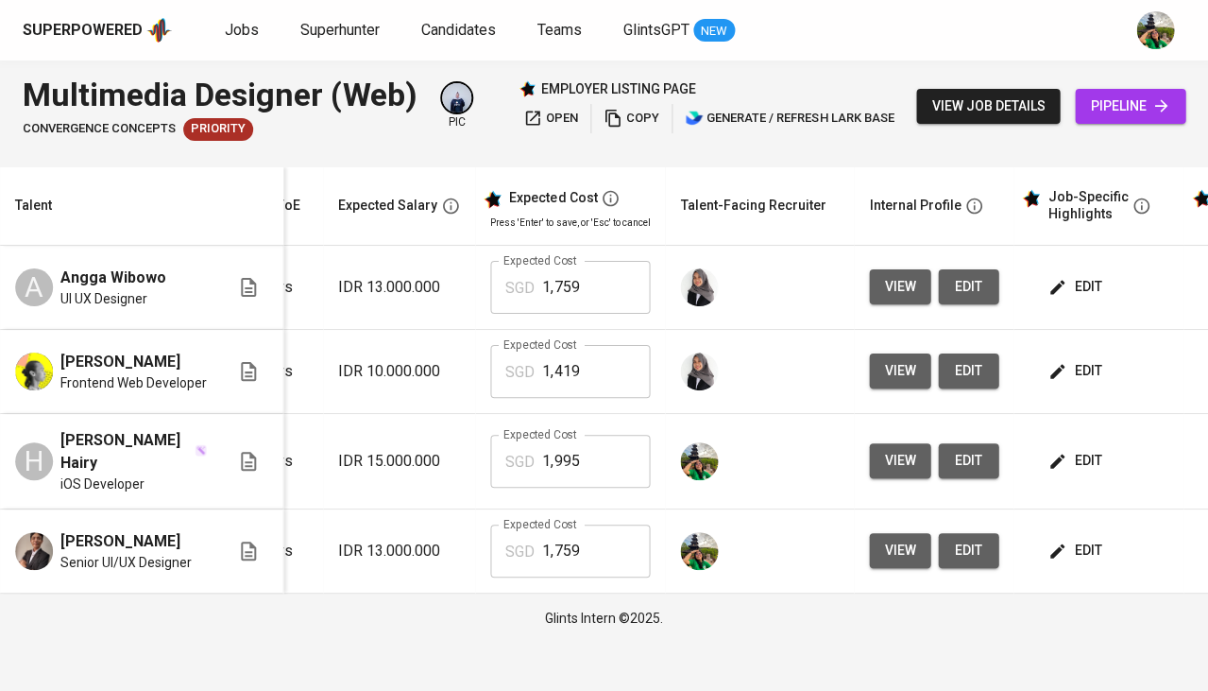
click at [1150, 114] on span "pipeline" at bounding box center [1130, 106] width 80 height 24
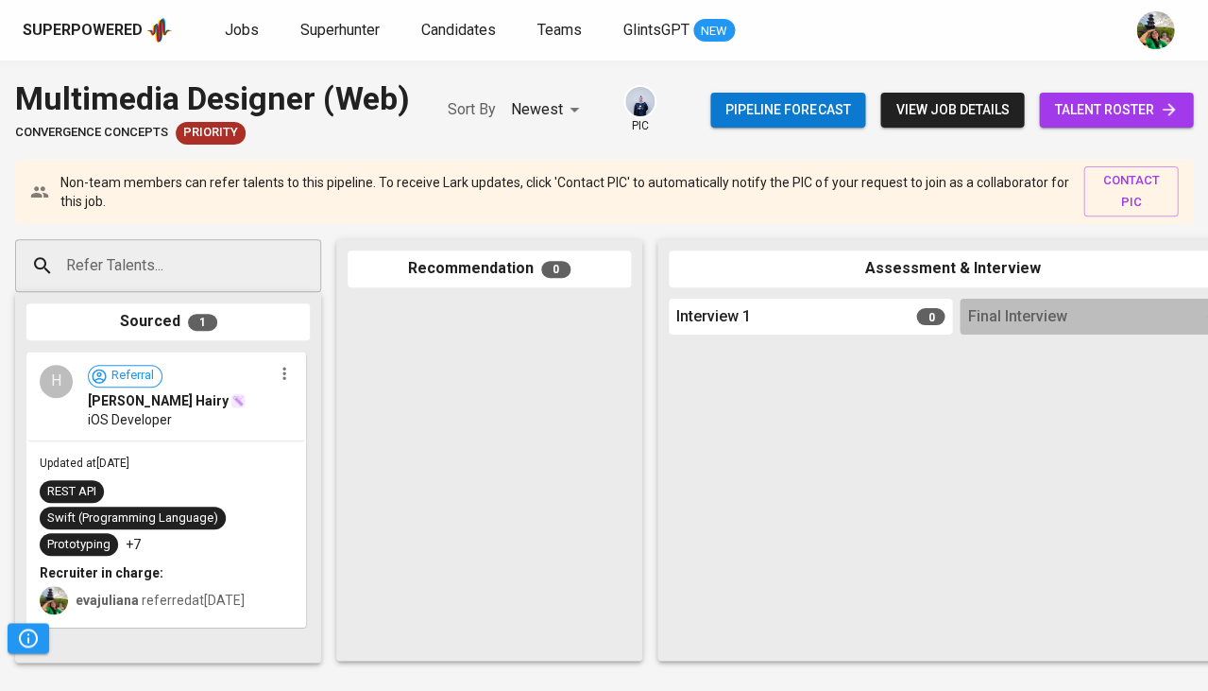
click at [187, 265] on input "Refer Talents..." at bounding box center [160, 266] width 198 height 36
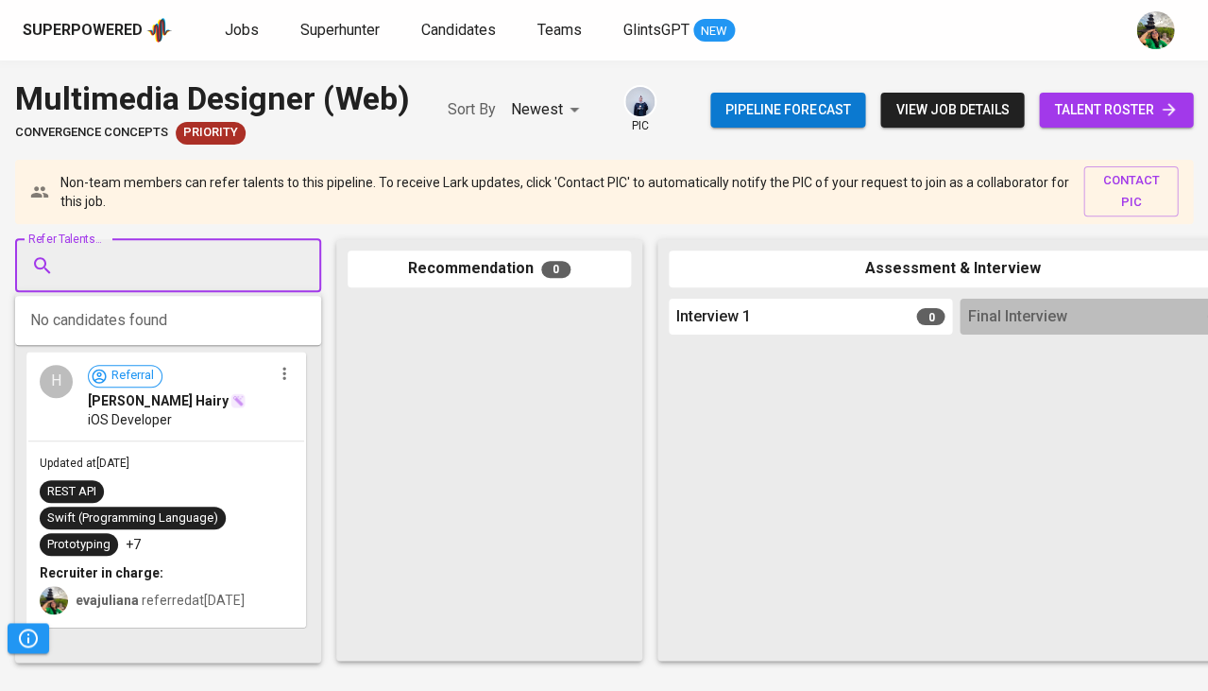
paste input "gunturalharits28@gmail.com"
type input "gunturalharits28@gmail.com"
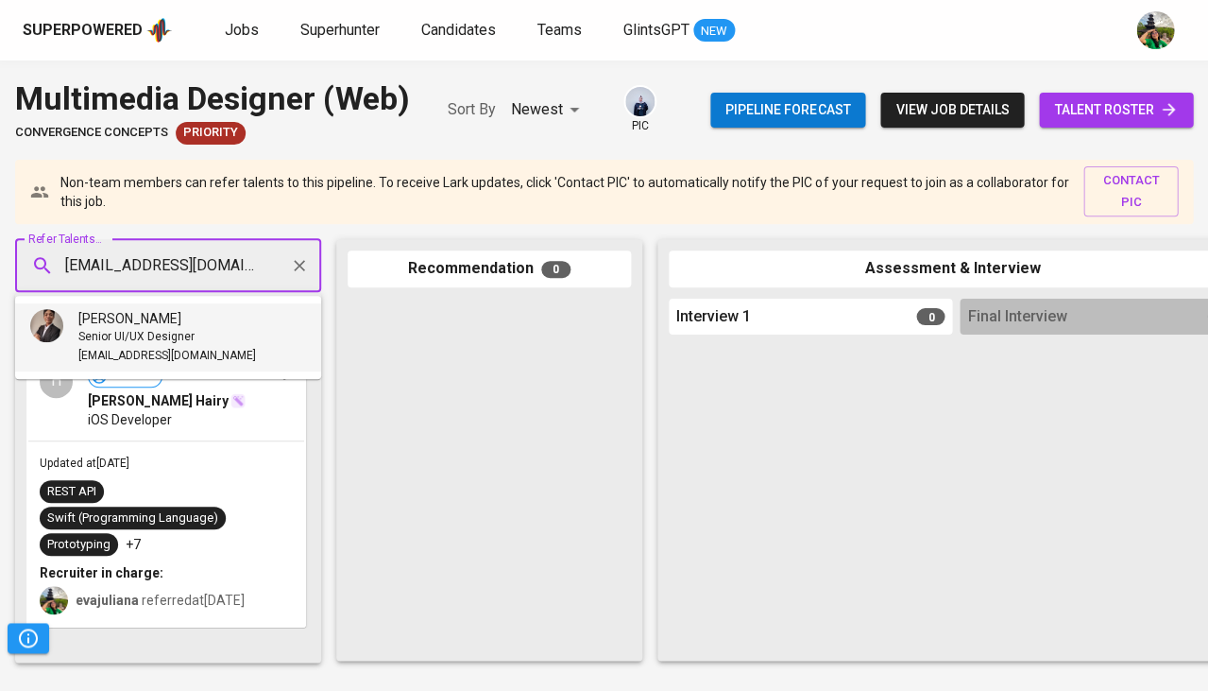
click at [137, 315] on span "[PERSON_NAME]" at bounding box center [129, 318] width 103 height 19
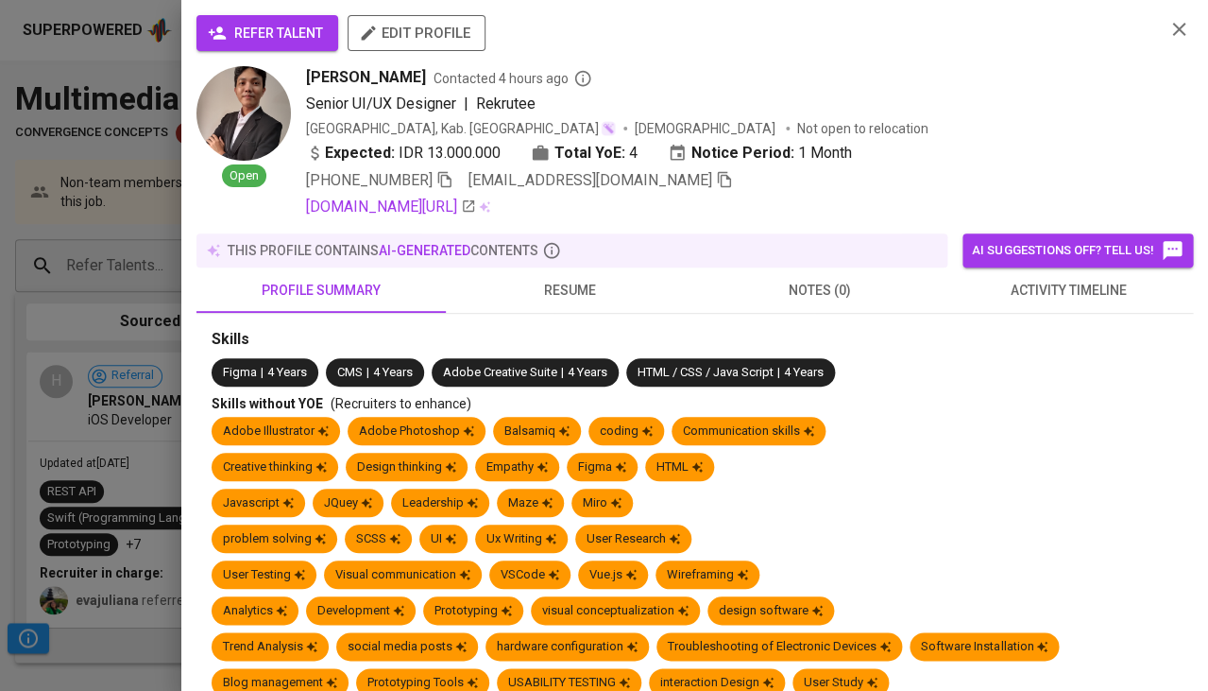
click at [260, 43] on span "refer talent" at bounding box center [267, 34] width 111 height 24
